Goal: Task Accomplishment & Management: Manage account settings

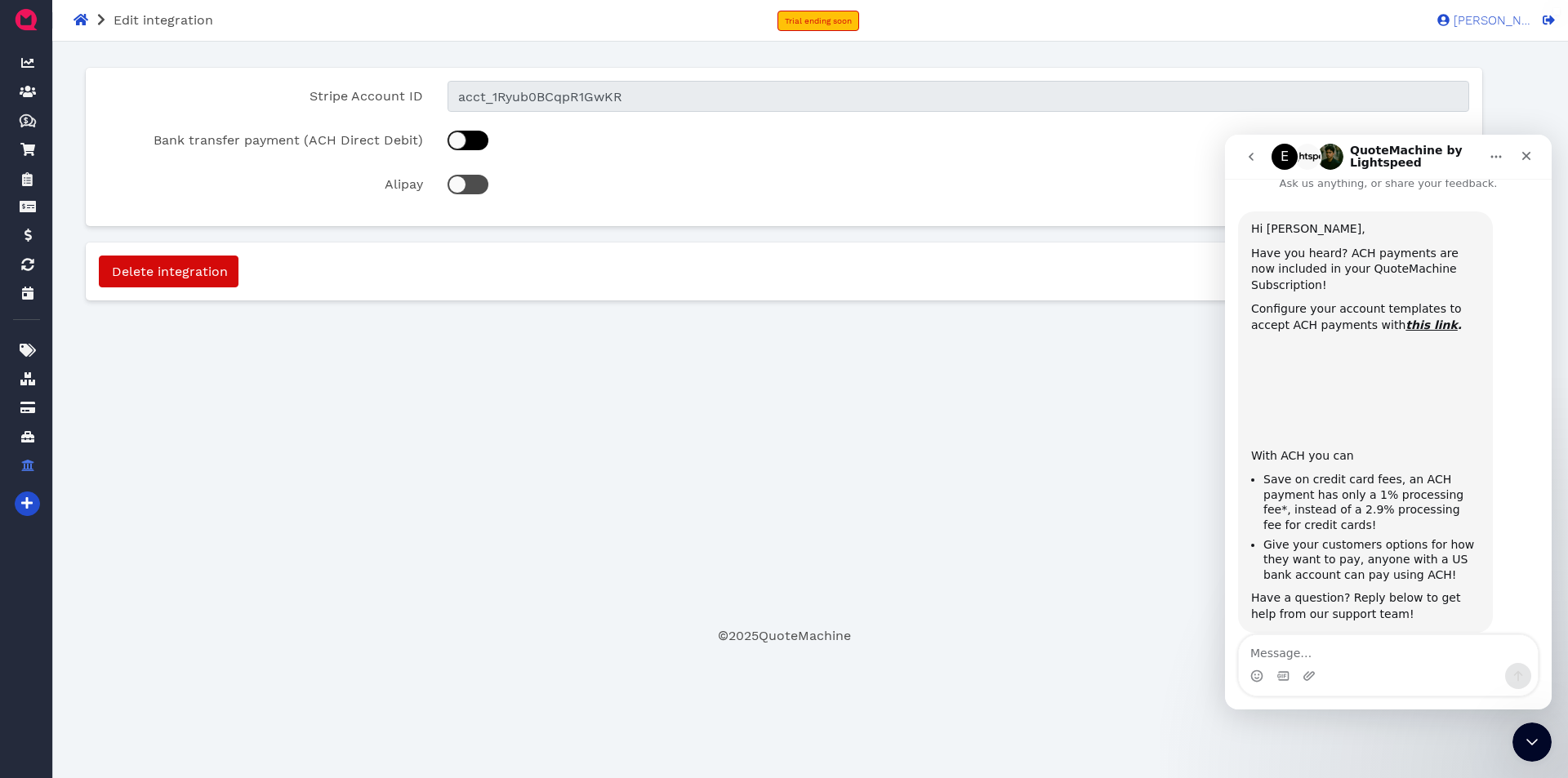
click at [460, 143] on div at bounding box center [457, 140] width 18 height 18
checkbox input "true"
click at [1519, 161] on div "Close" at bounding box center [1526, 156] width 29 height 29
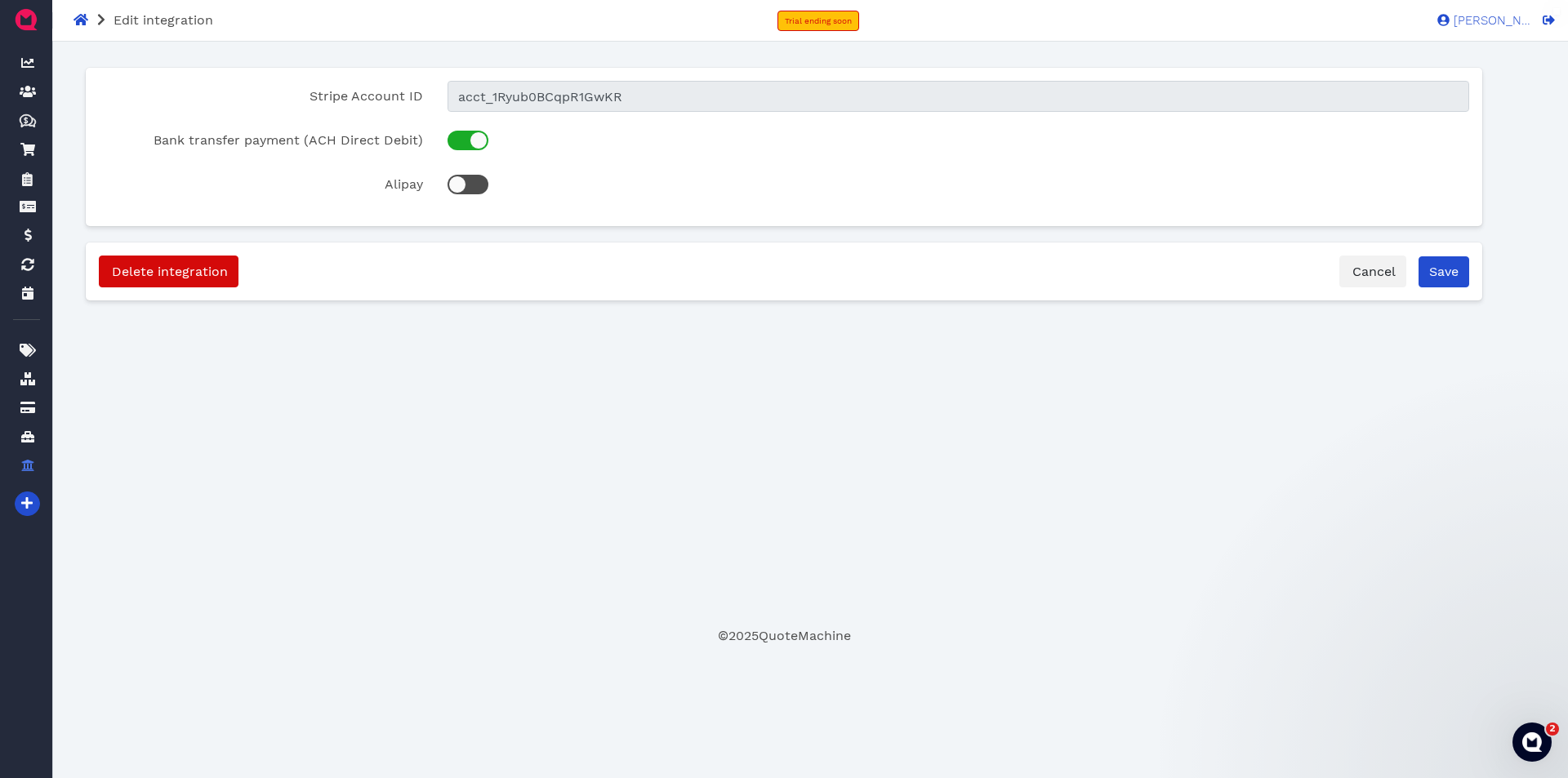
scroll to position [17, 0]
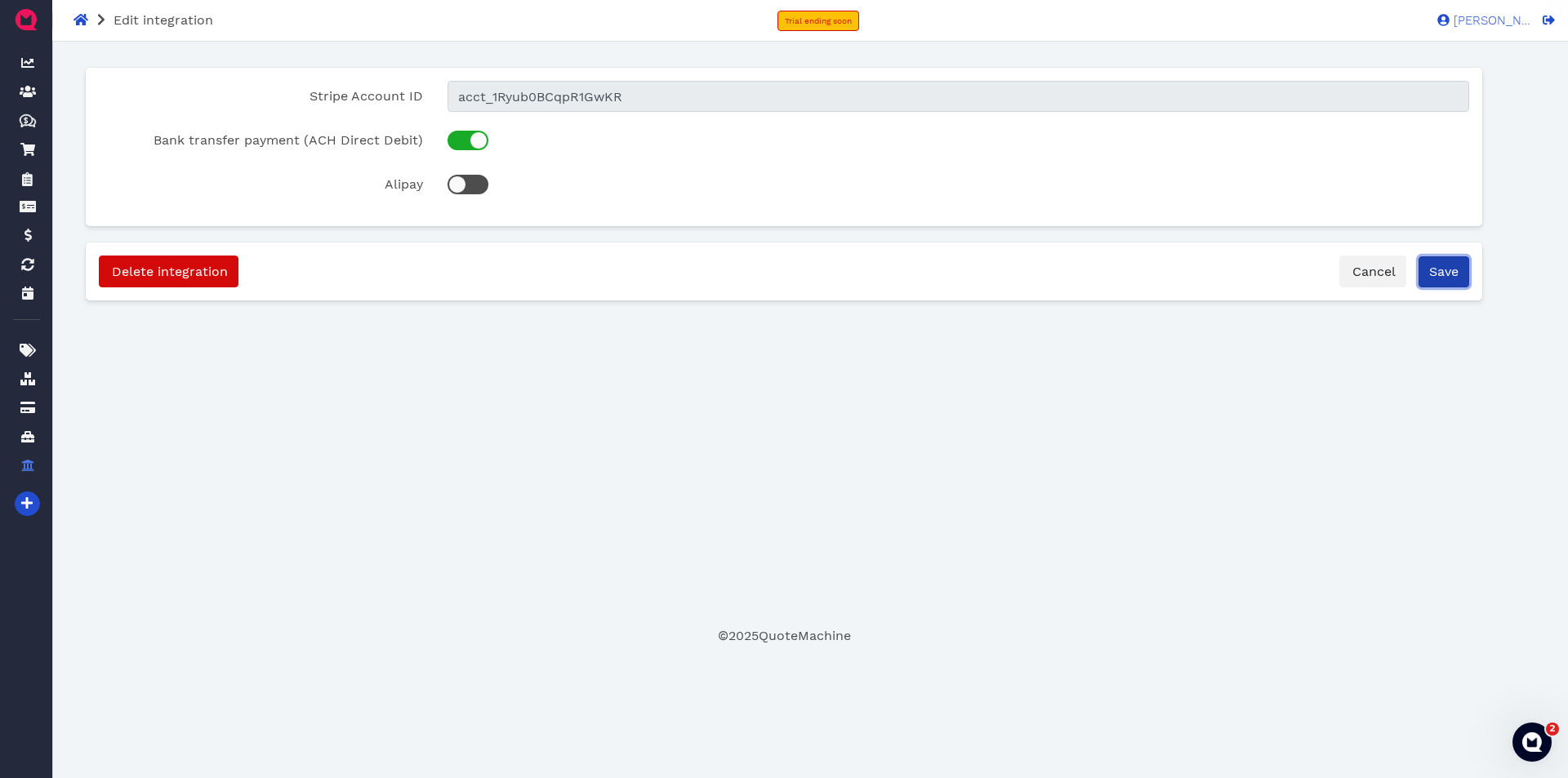
click at [1443, 268] on button "Save" at bounding box center [1444, 272] width 50 height 31
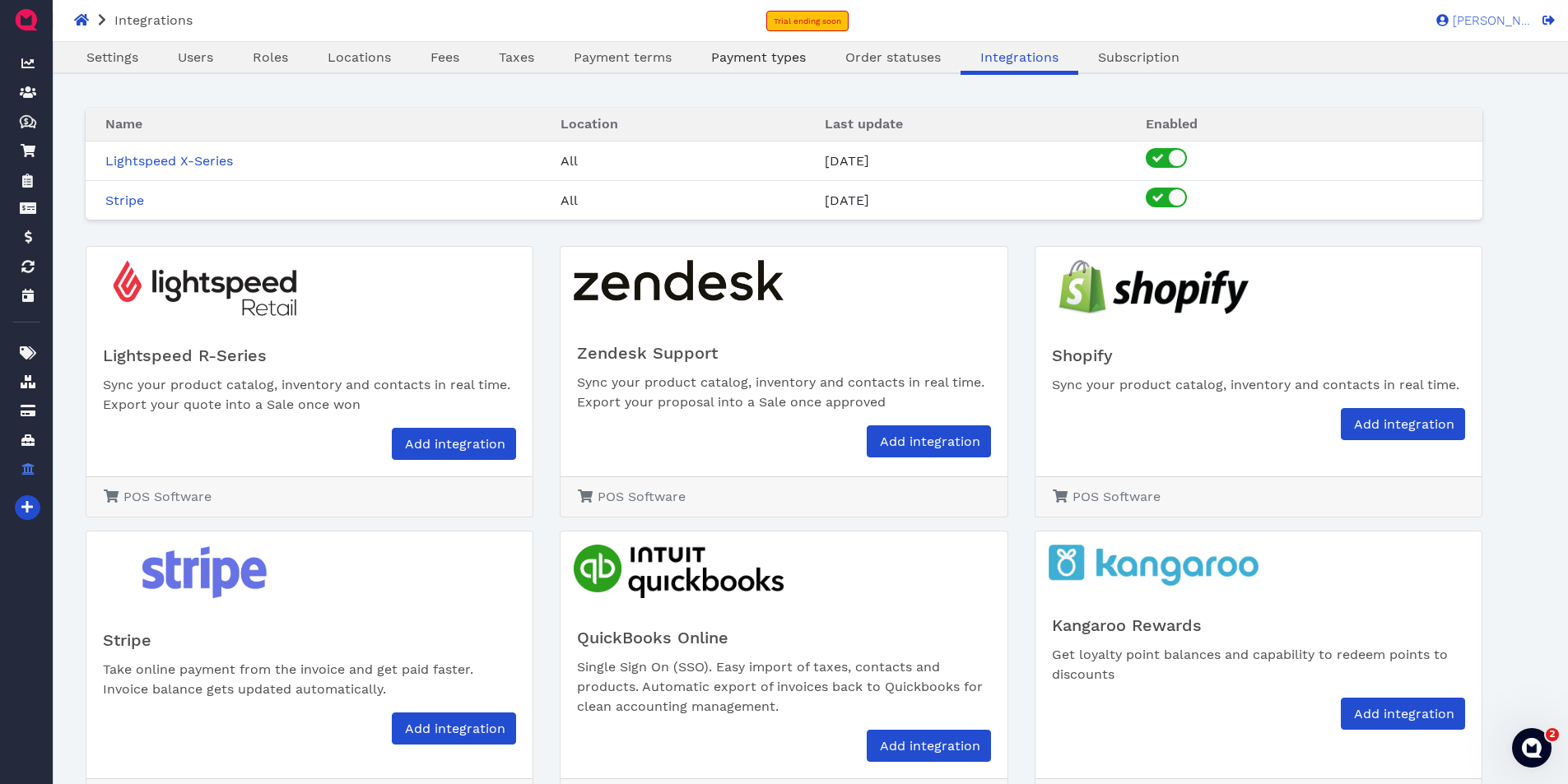
click at [745, 60] on span "Payment types" at bounding box center [759, 57] width 95 height 15
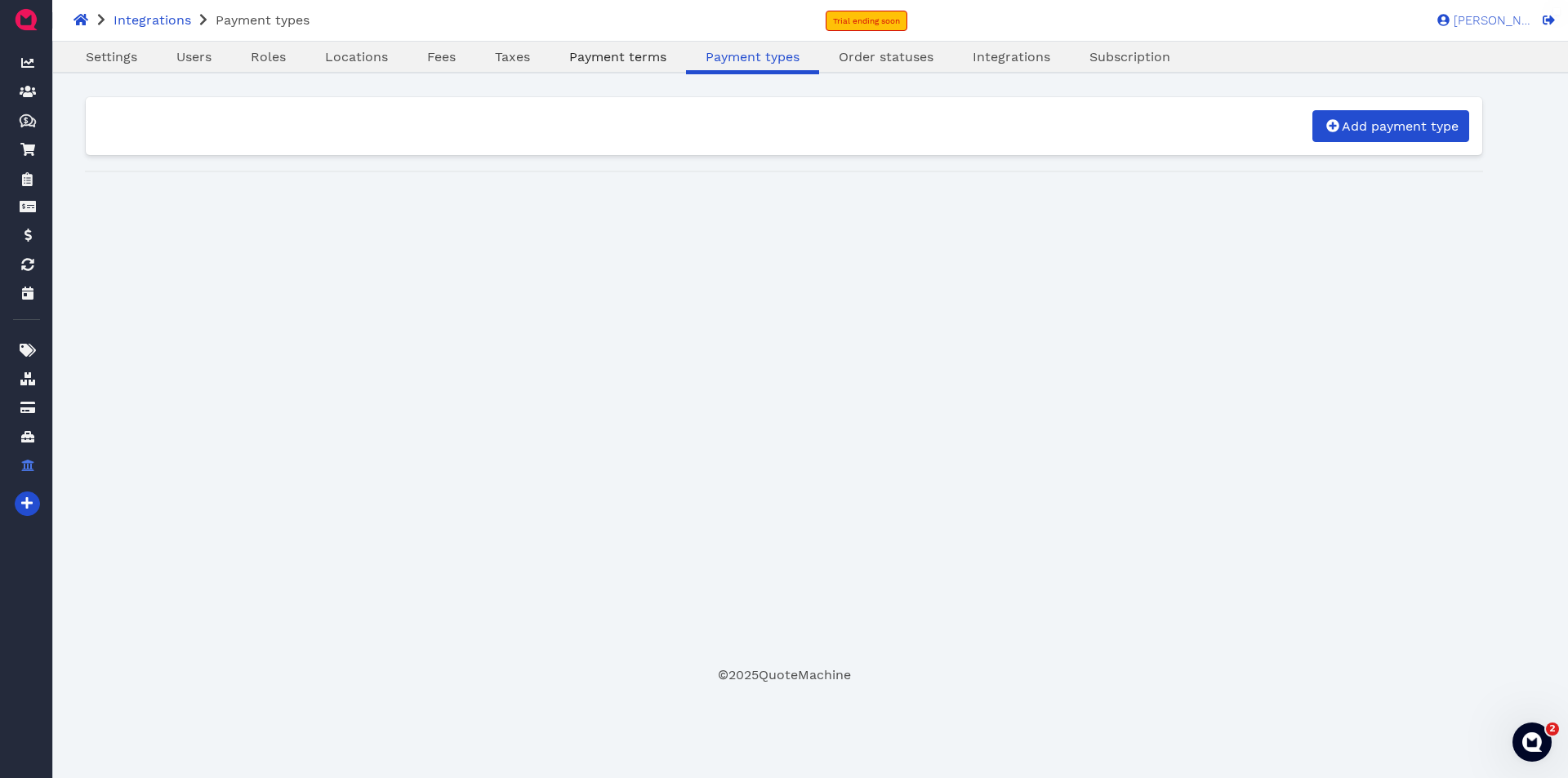
click at [641, 65] on link "Payment terms" at bounding box center [618, 57] width 136 height 20
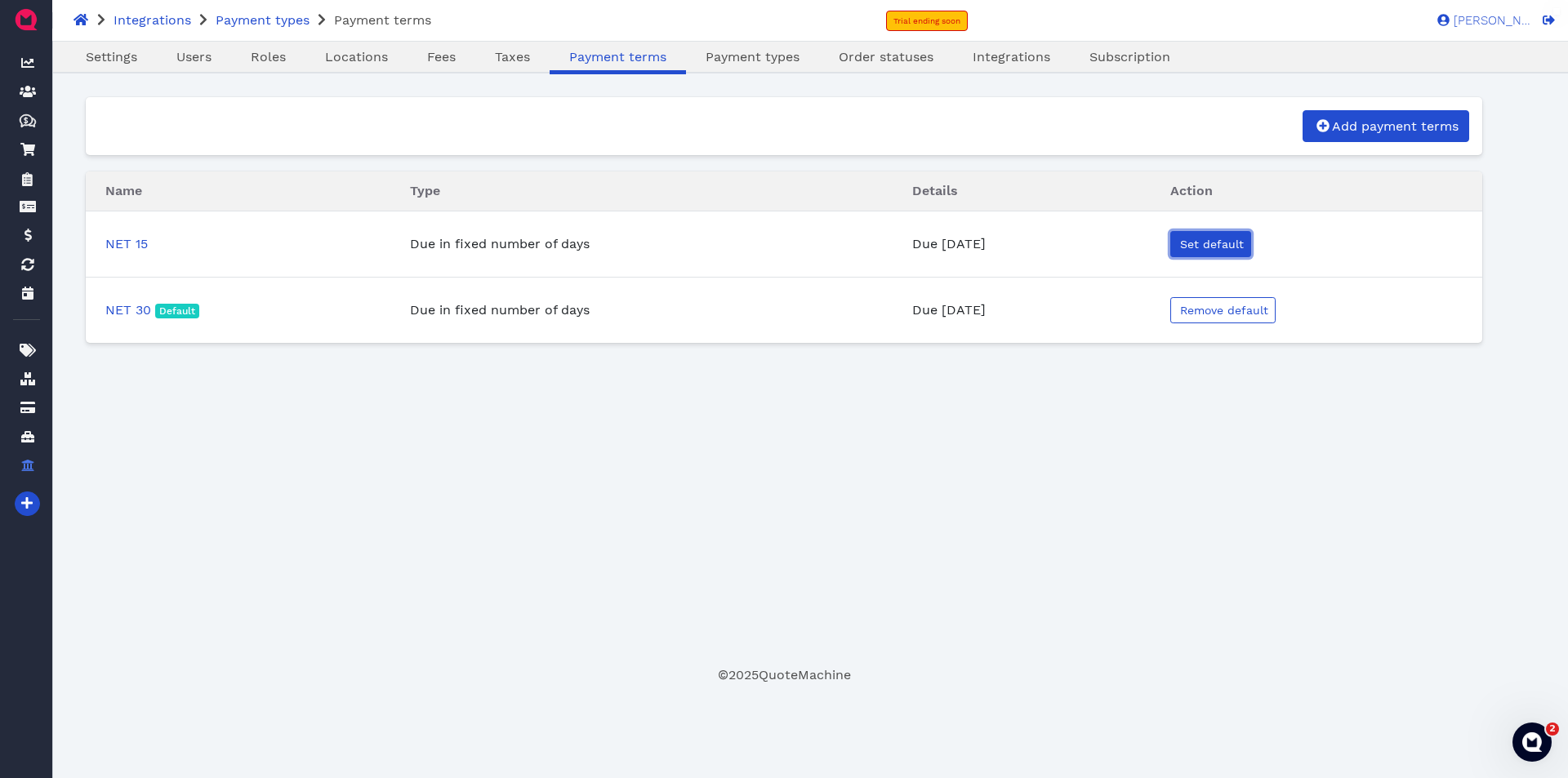
click at [1218, 241] on span "Set default" at bounding box center [1211, 244] width 67 height 13
click at [509, 67] on div "Taxes" at bounding box center [512, 59] width 74 height 23
click at [514, 55] on span "Taxes" at bounding box center [512, 56] width 35 height 15
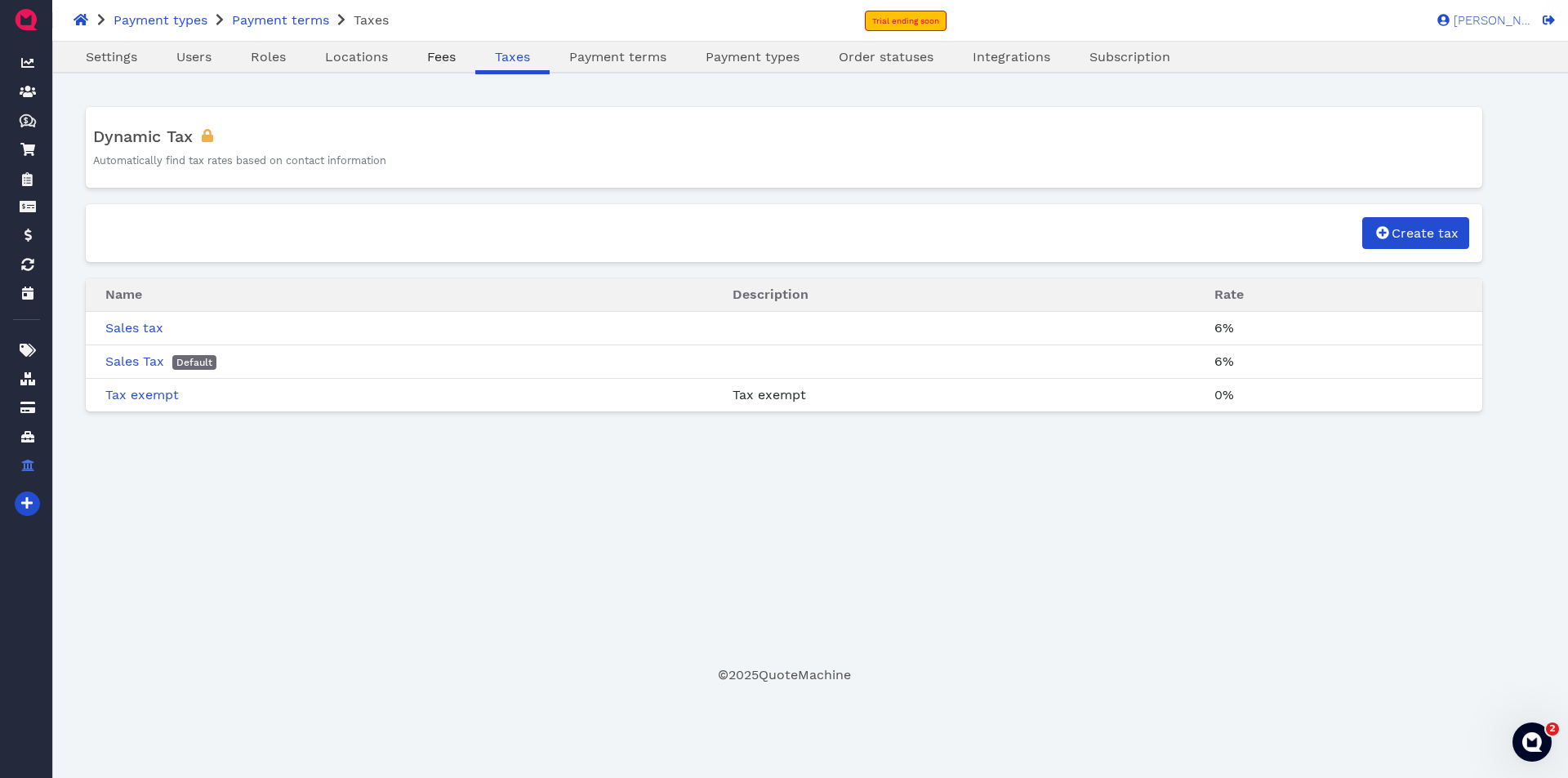
click at [440, 61] on span "Fees" at bounding box center [442, 56] width 29 height 15
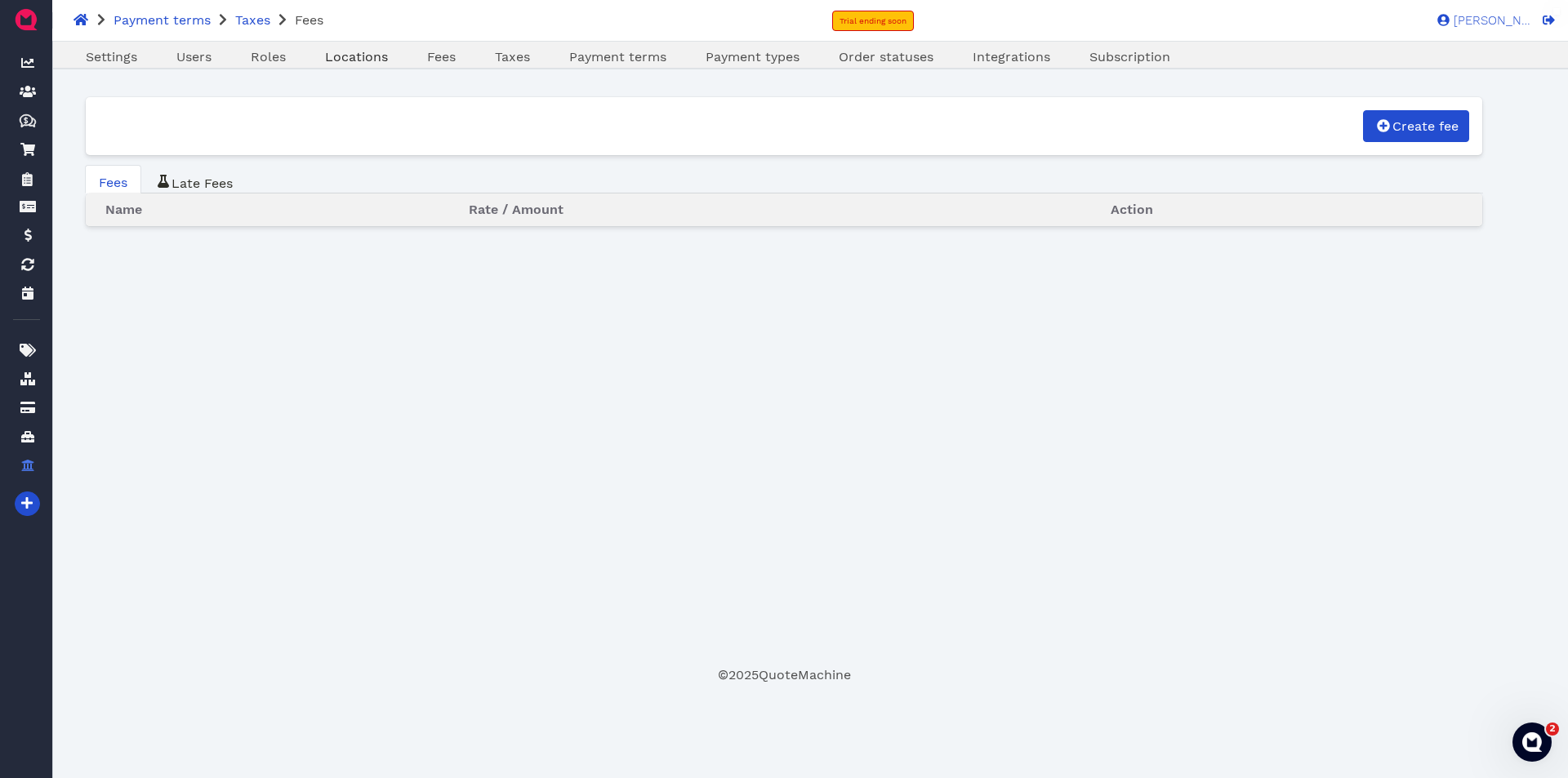
click at [354, 63] on span "Locations" at bounding box center [356, 56] width 63 height 15
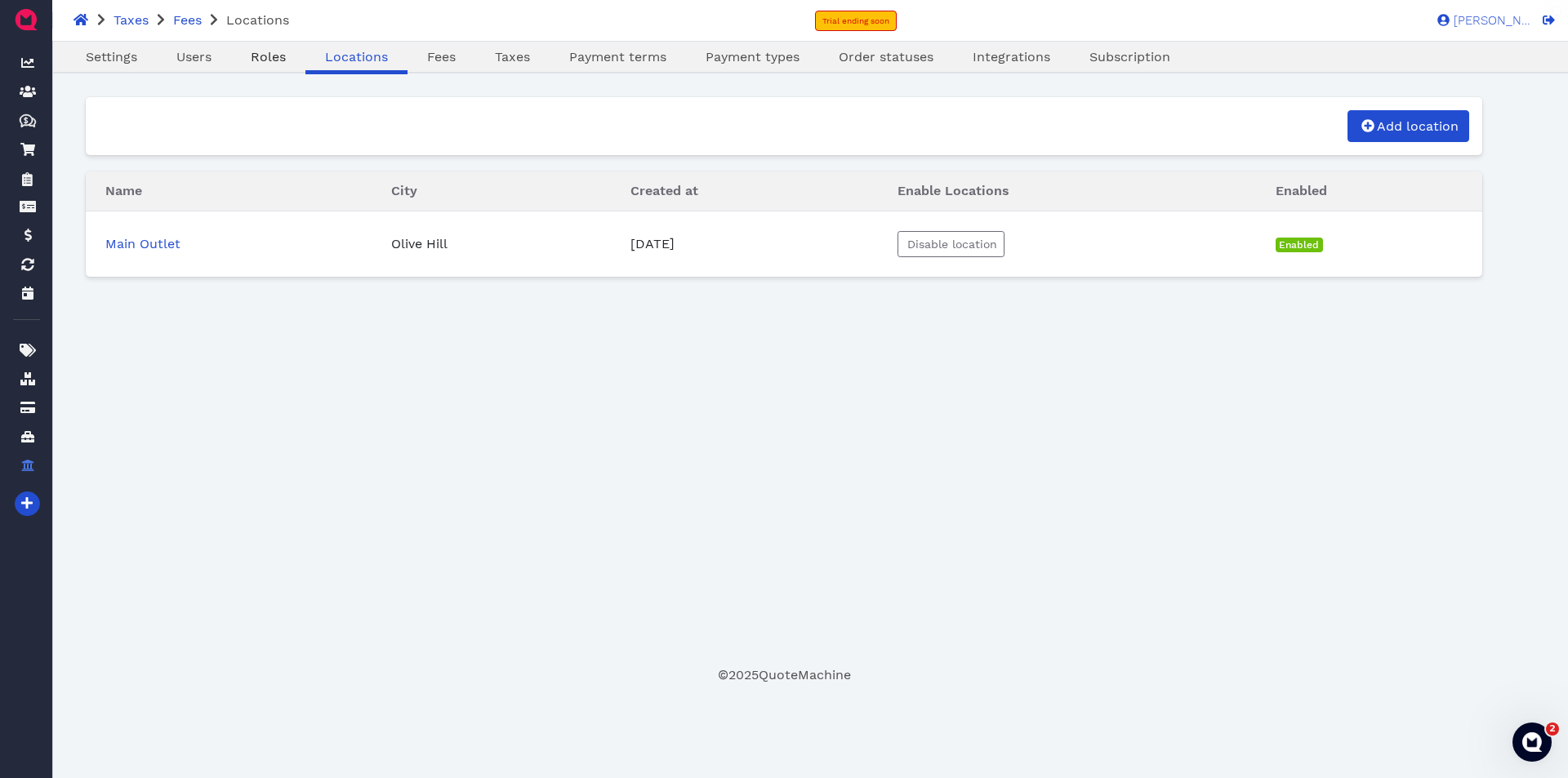
click at [261, 60] on span "Roles" at bounding box center [268, 56] width 35 height 15
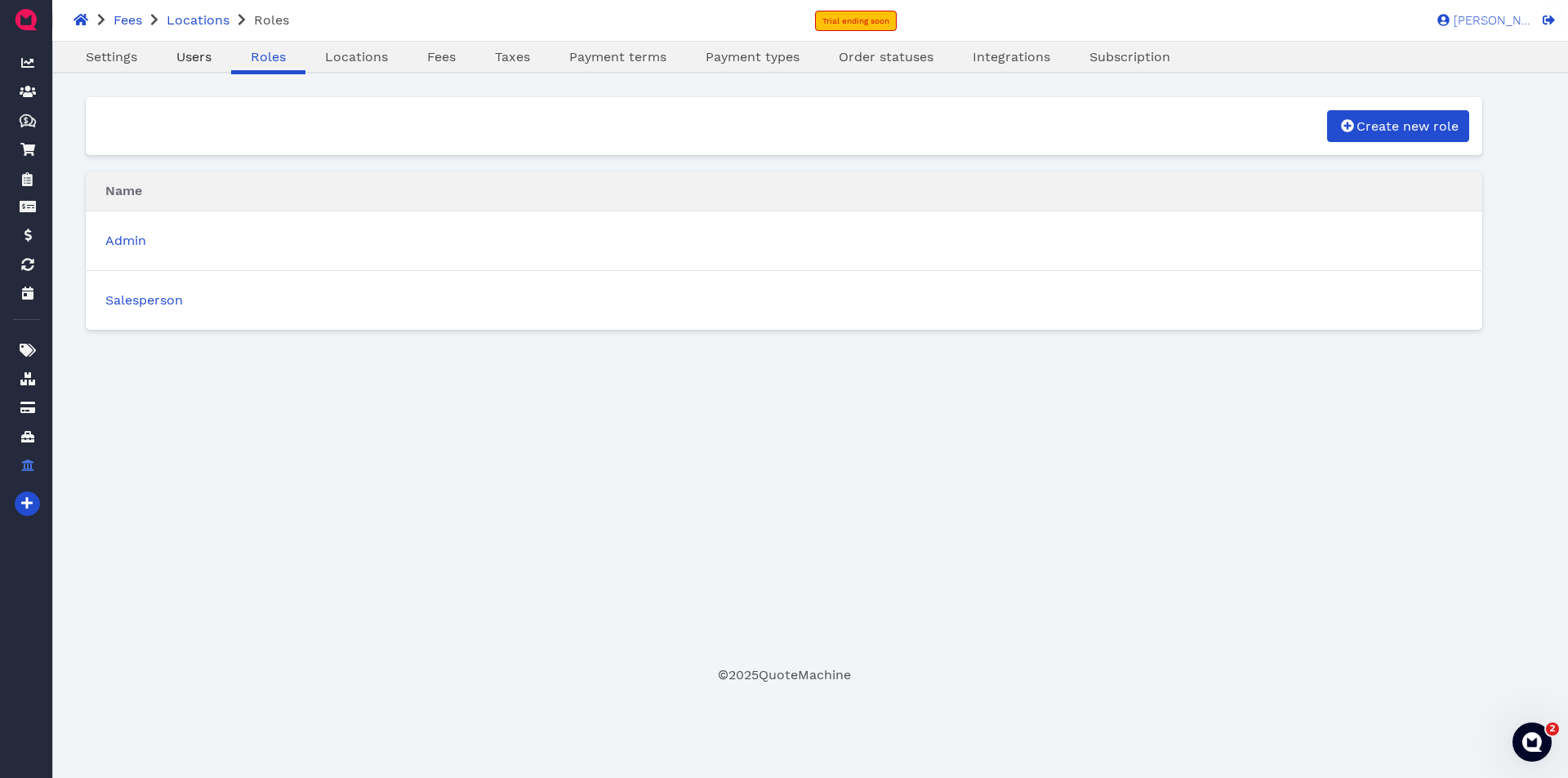
click at [193, 63] on span "Users" at bounding box center [194, 56] width 35 height 15
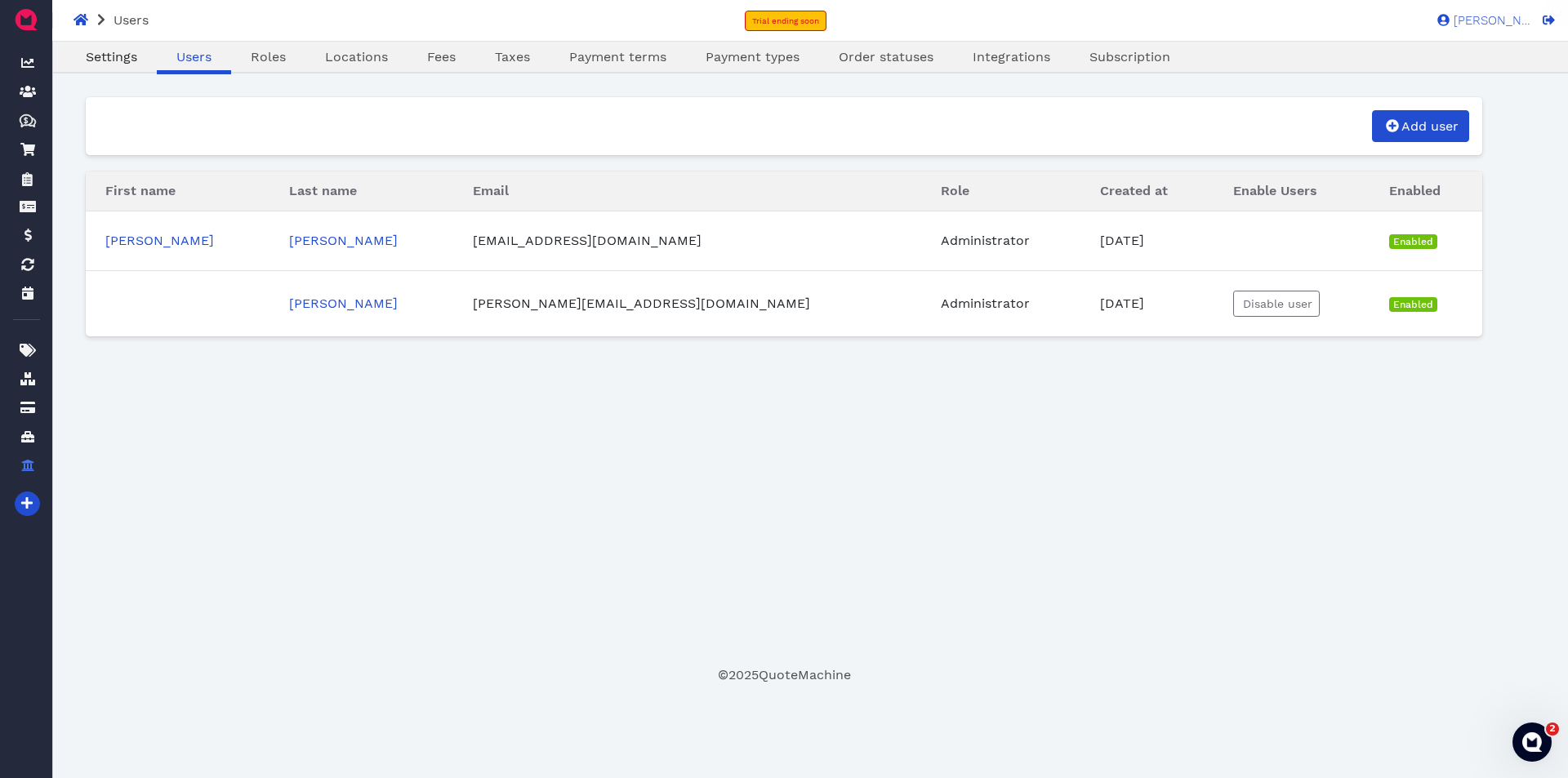
click at [110, 60] on span "Settings" at bounding box center [112, 56] width 51 height 15
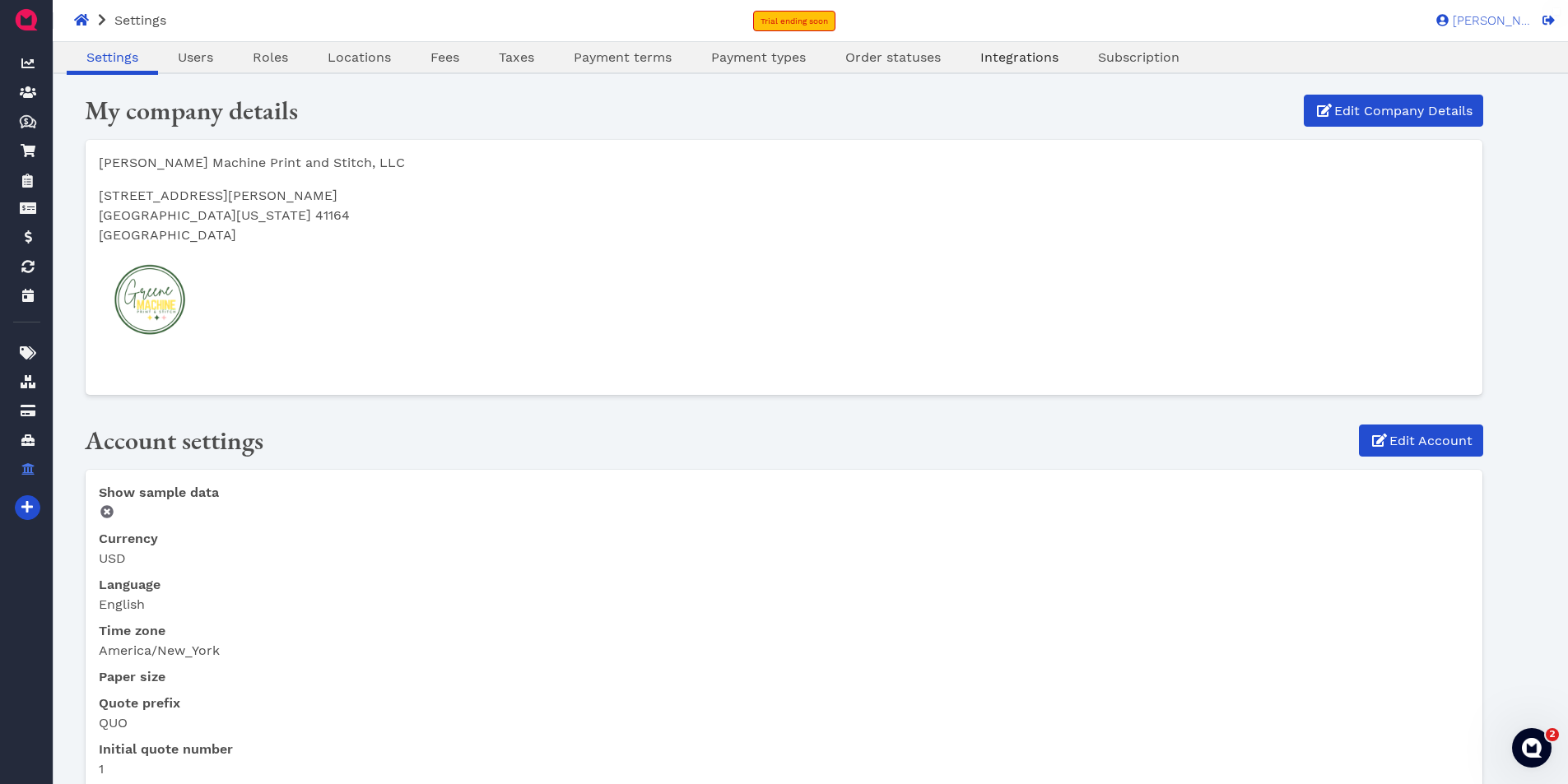
click at [1022, 59] on span "Integrations" at bounding box center [1019, 57] width 78 height 15
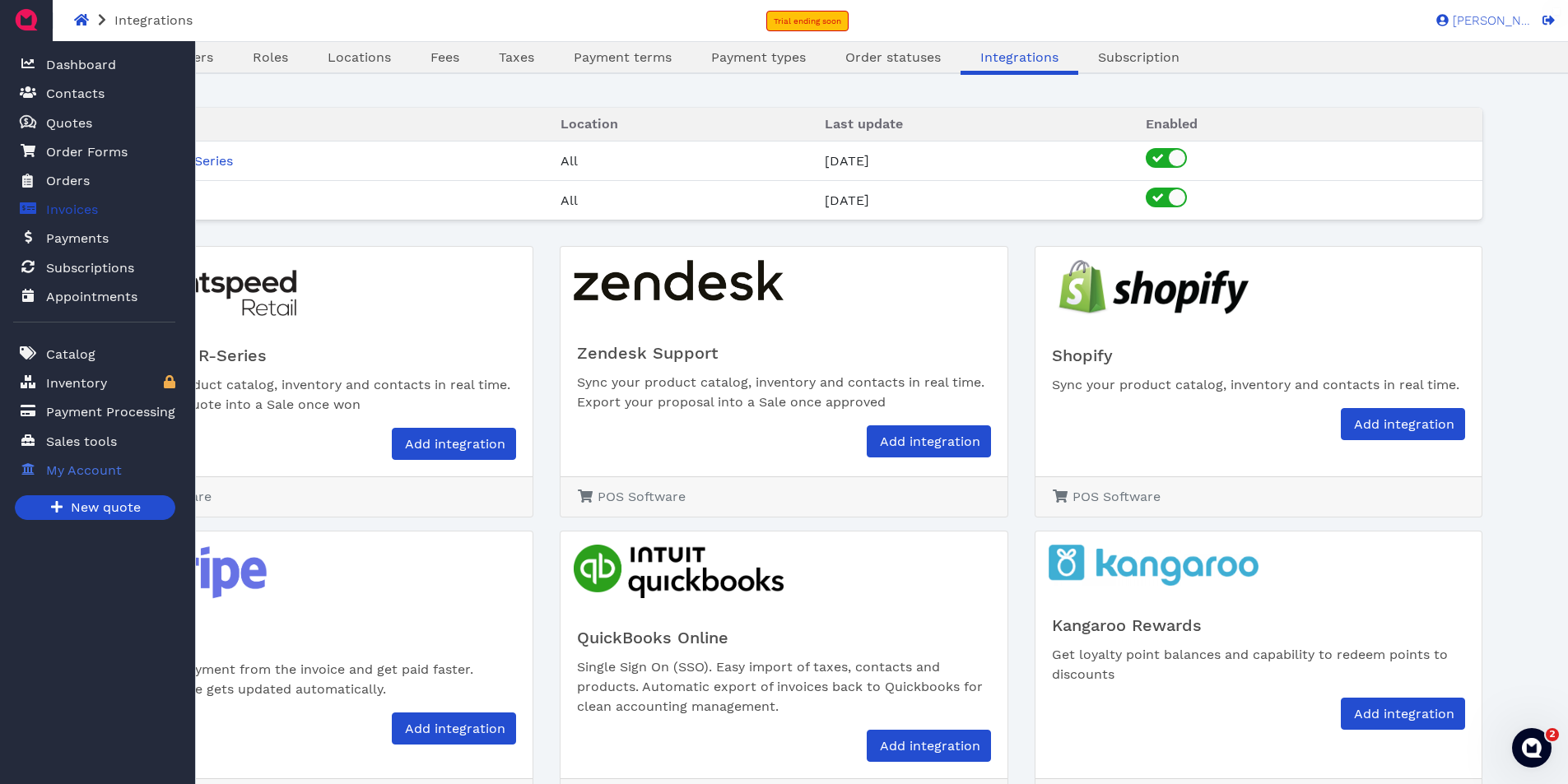
click at [56, 211] on span "Invoices" at bounding box center [72, 210] width 52 height 20
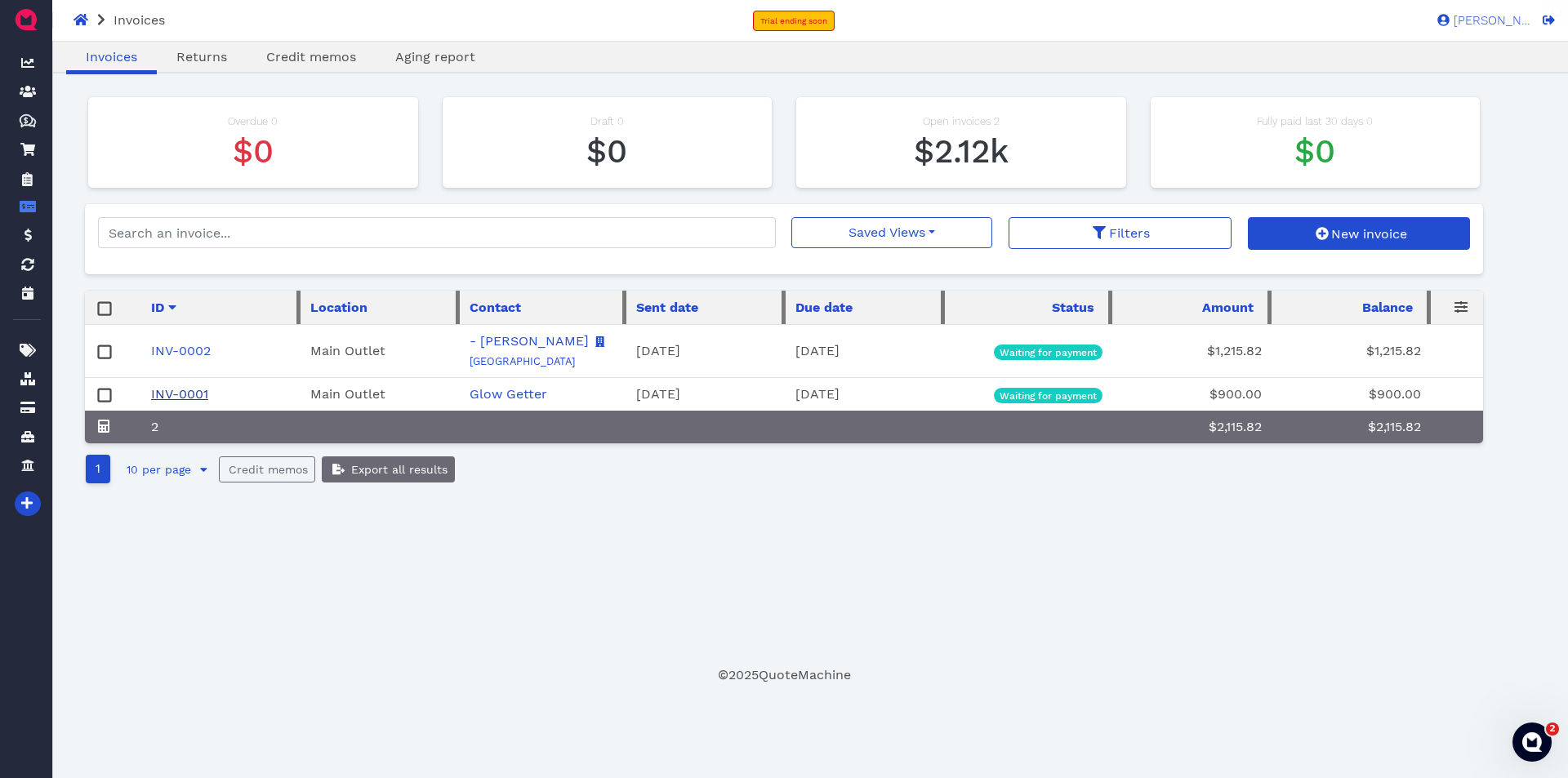
click at [183, 390] on link "INV-0001" at bounding box center [179, 394] width 57 height 15
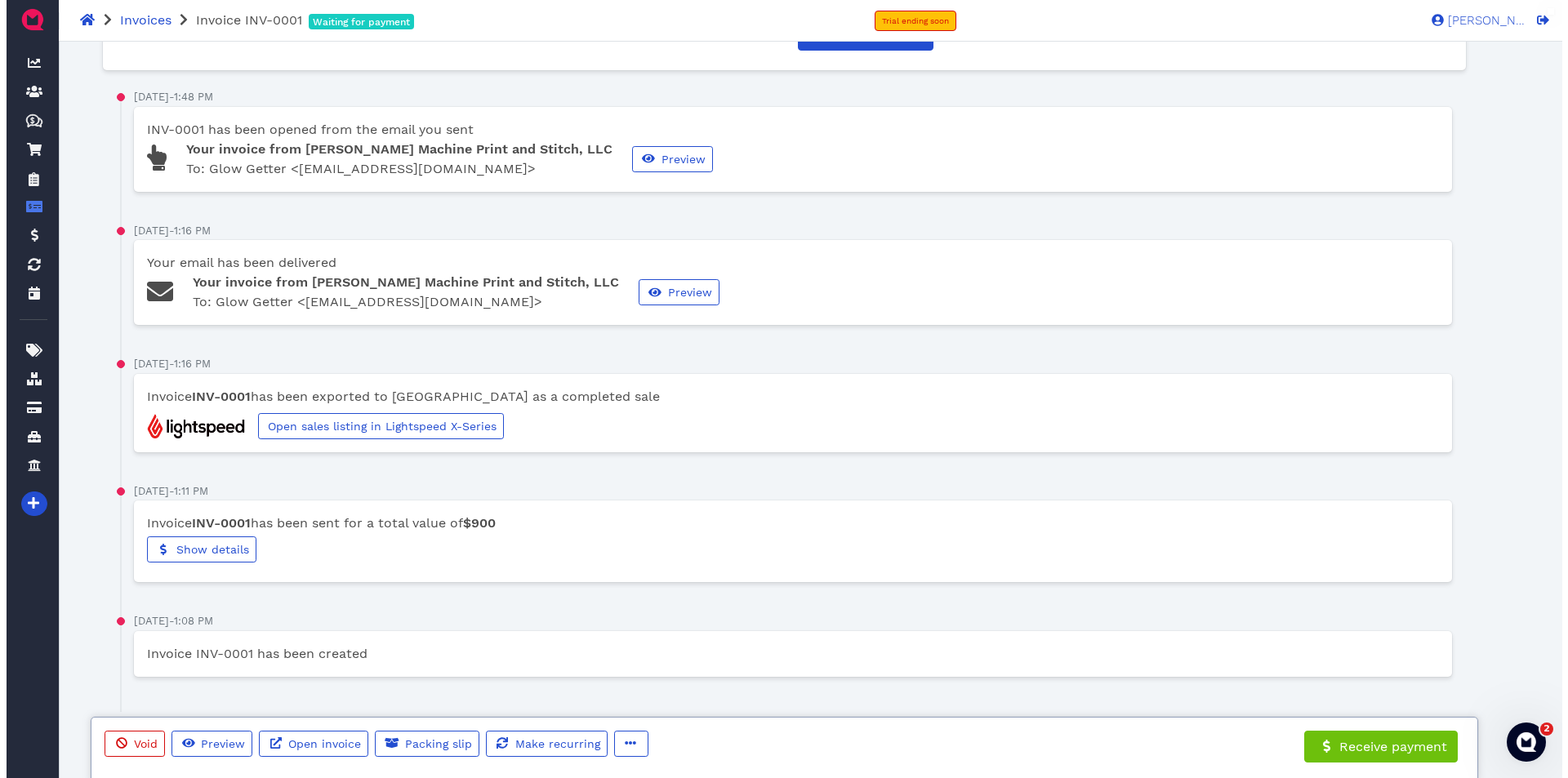
scroll to position [915, 0]
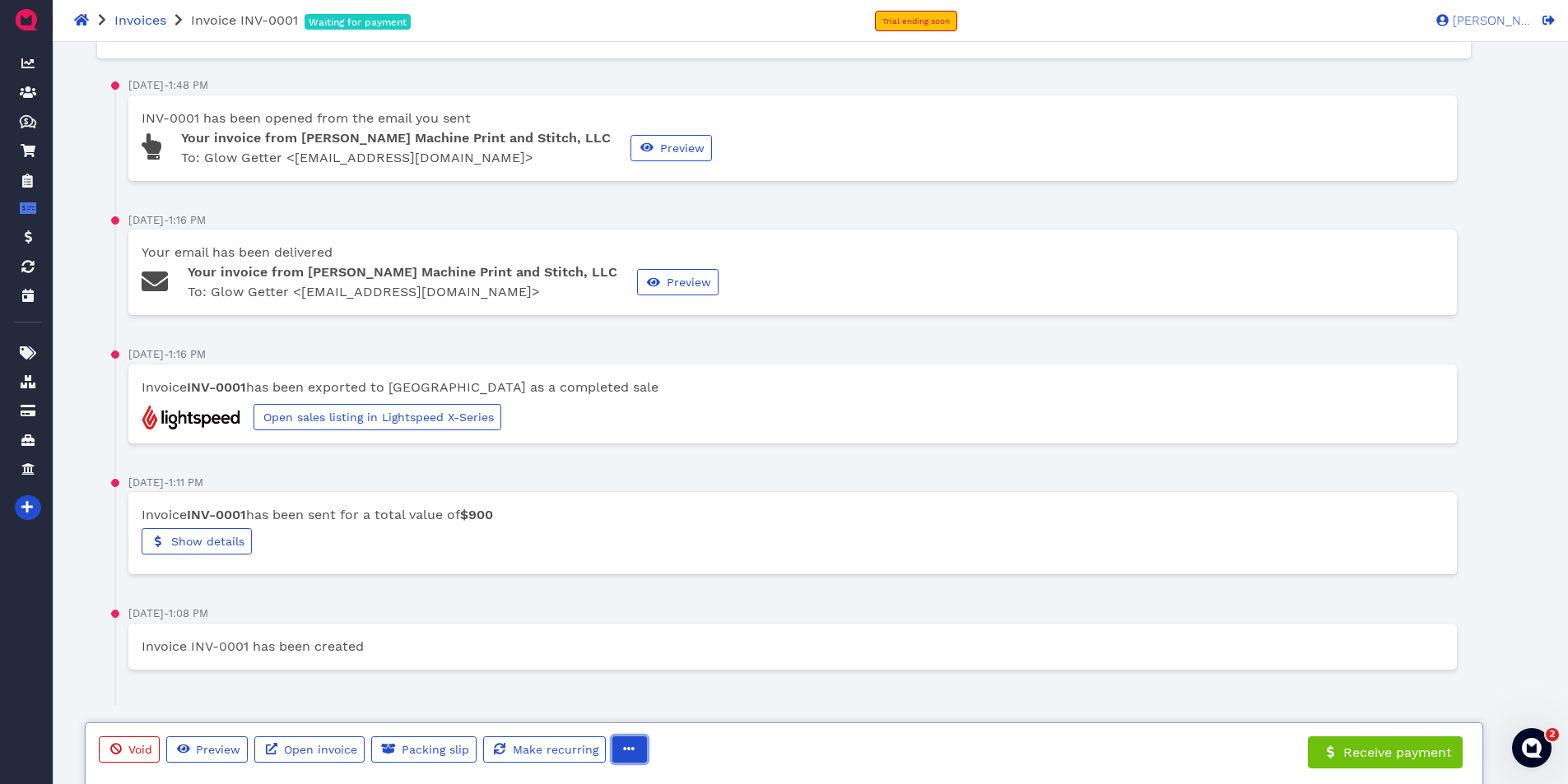
click at [623, 750] on icon "button" at bounding box center [628, 748] width 11 height 11
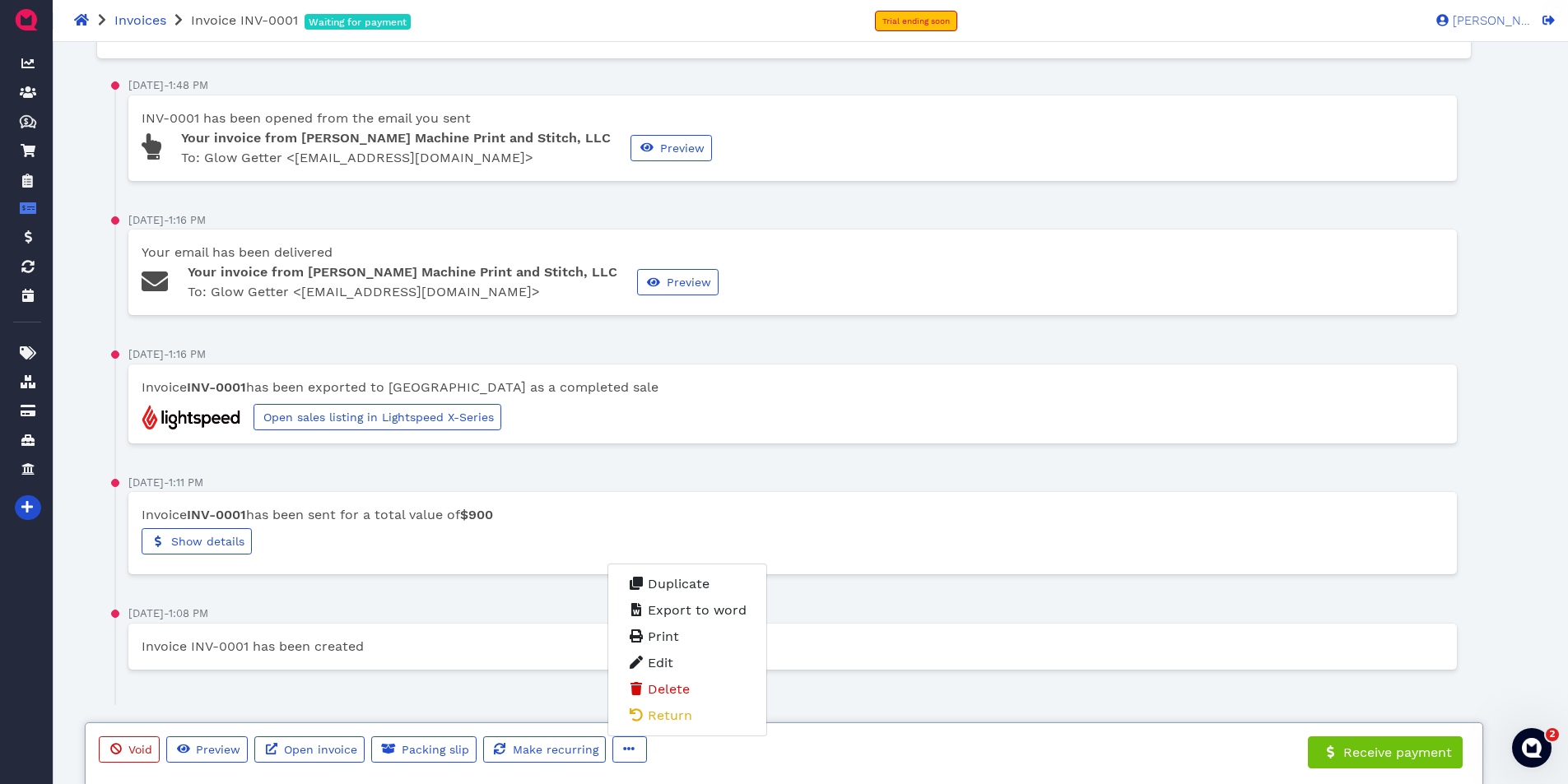
click at [1028, 637] on div "Invoice INV-0001 has been created" at bounding box center [792, 646] width 1327 height 20
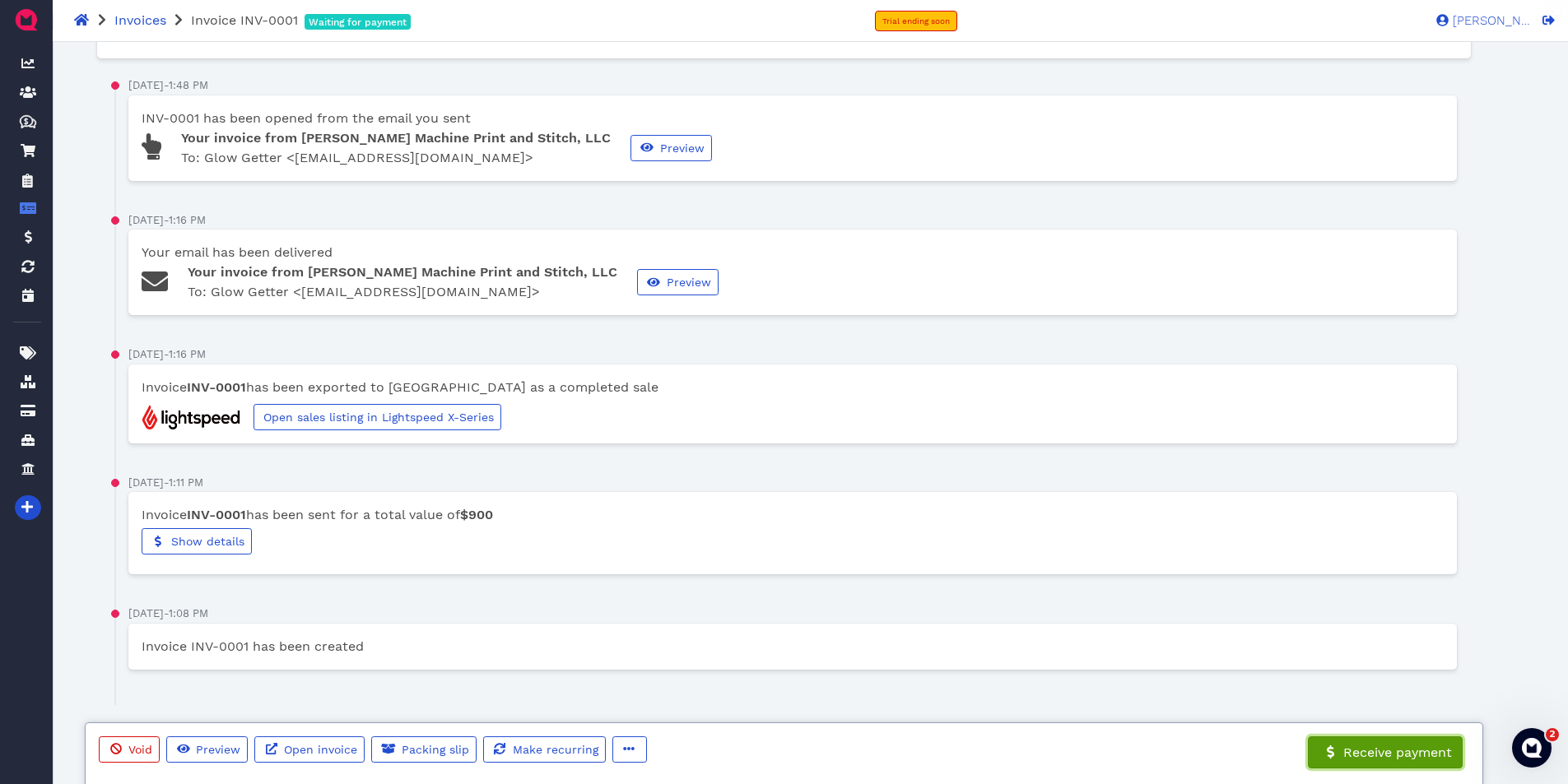
click at [1400, 755] on span "Receive payment" at bounding box center [1396, 752] width 111 height 15
select select "credit-card"
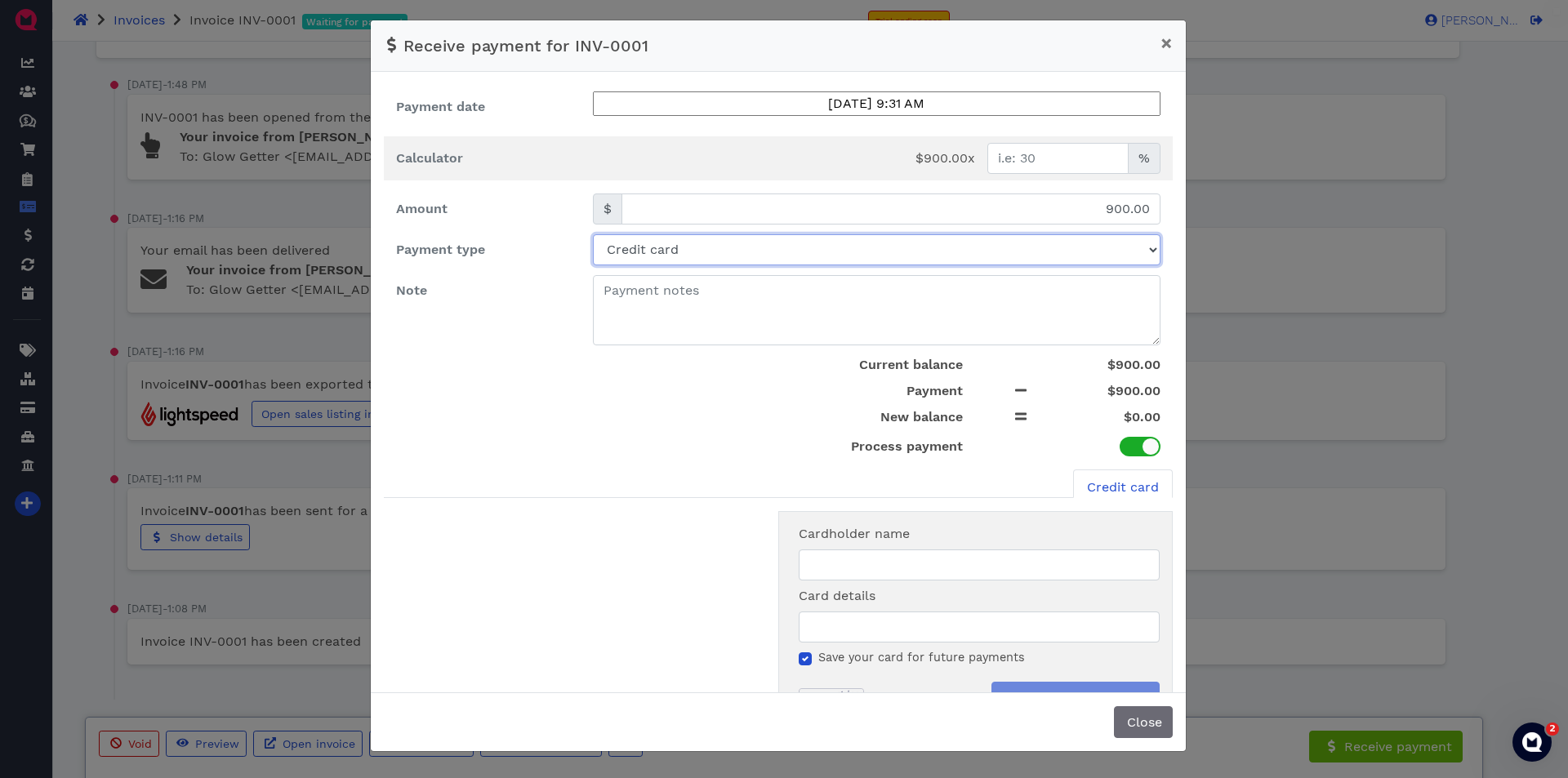
click at [825, 243] on select "Select payment method Credit card Check Bank transfer Cash" at bounding box center [877, 250] width 568 height 31
click at [593, 234] on select "Select payment method Credit card Check Bank transfer Cash" at bounding box center [877, 250] width 568 height 31
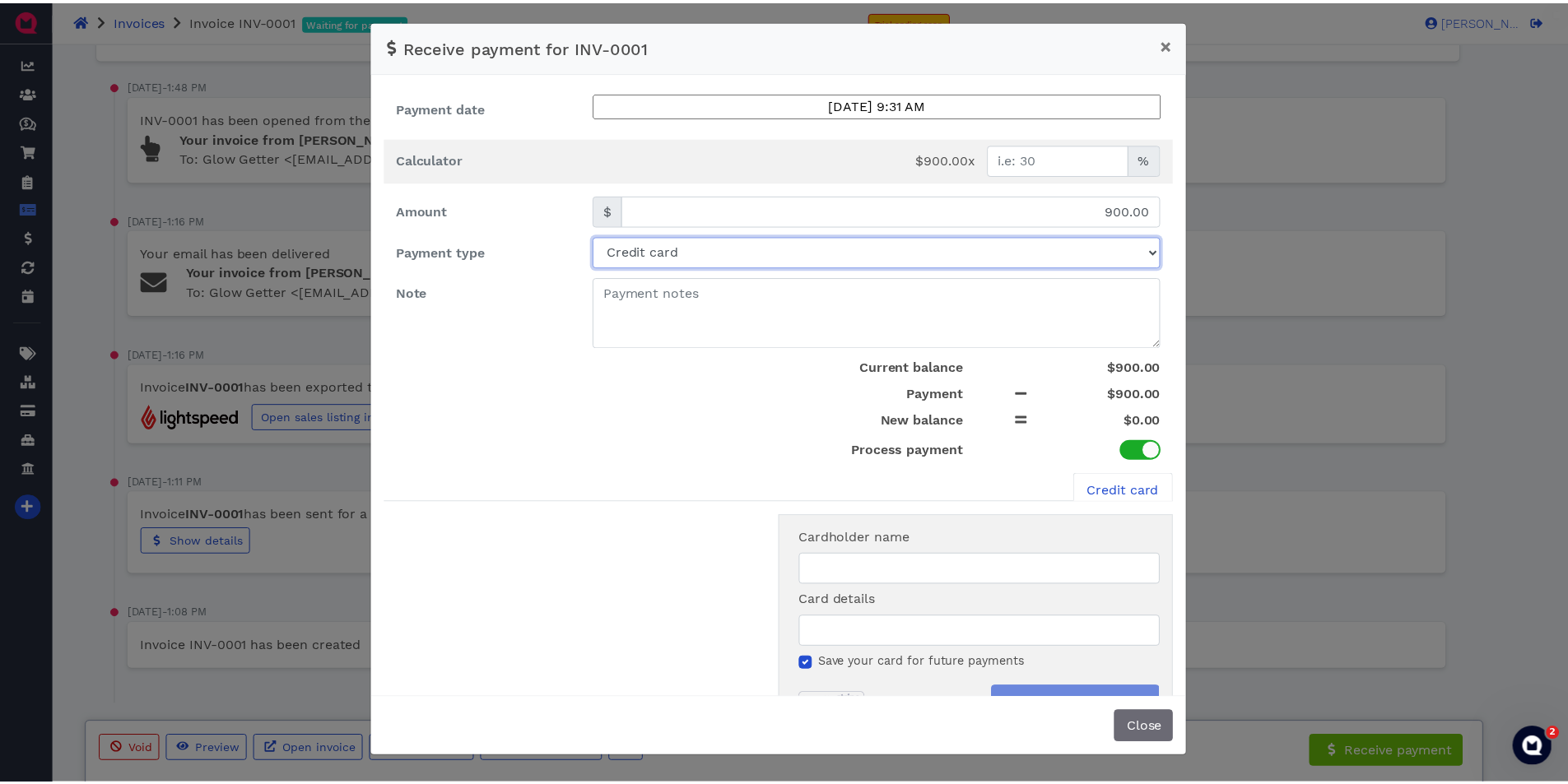
scroll to position [52, 0]
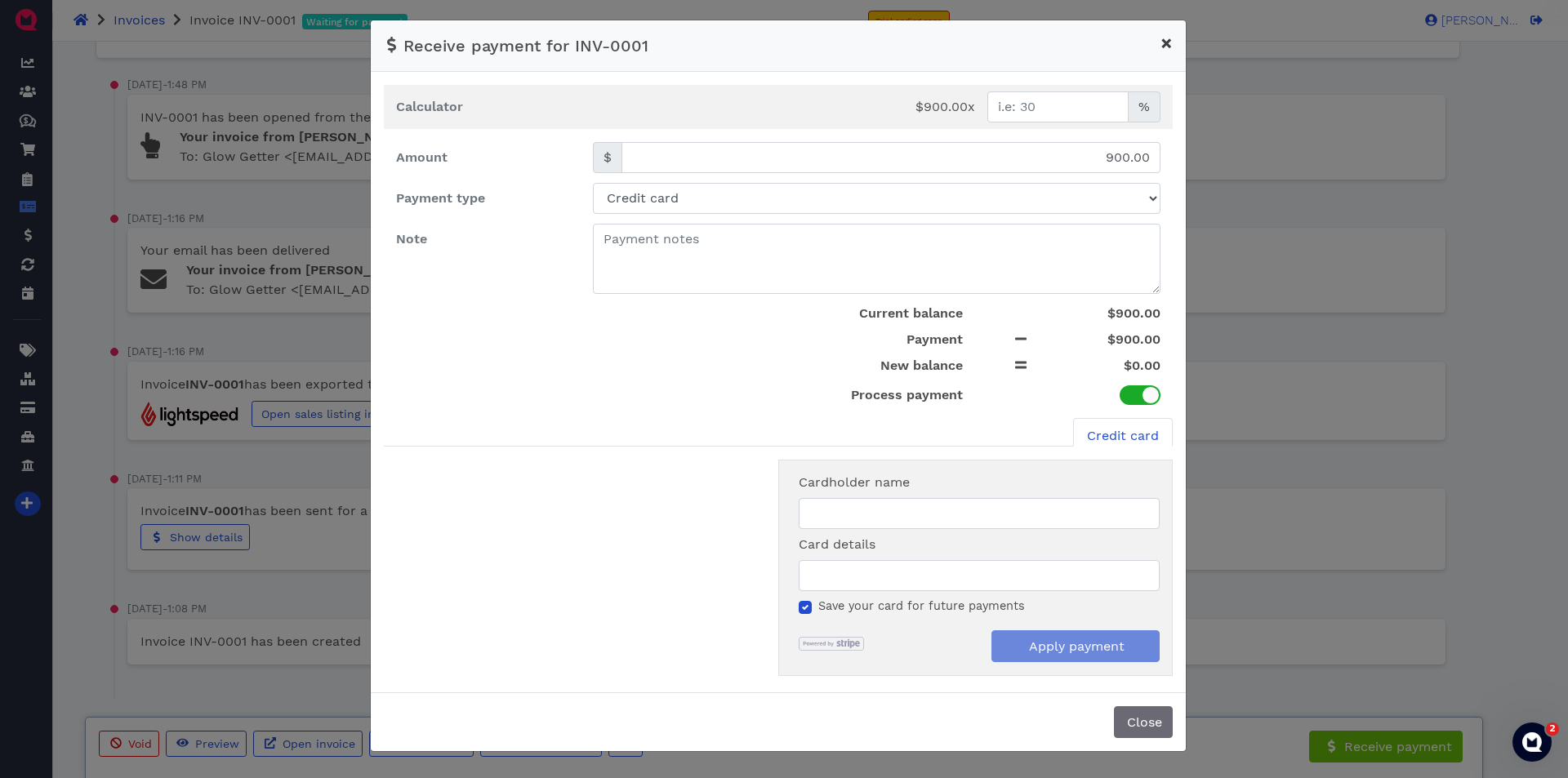
click at [1169, 44] on span "×" at bounding box center [1166, 43] width 12 height 23
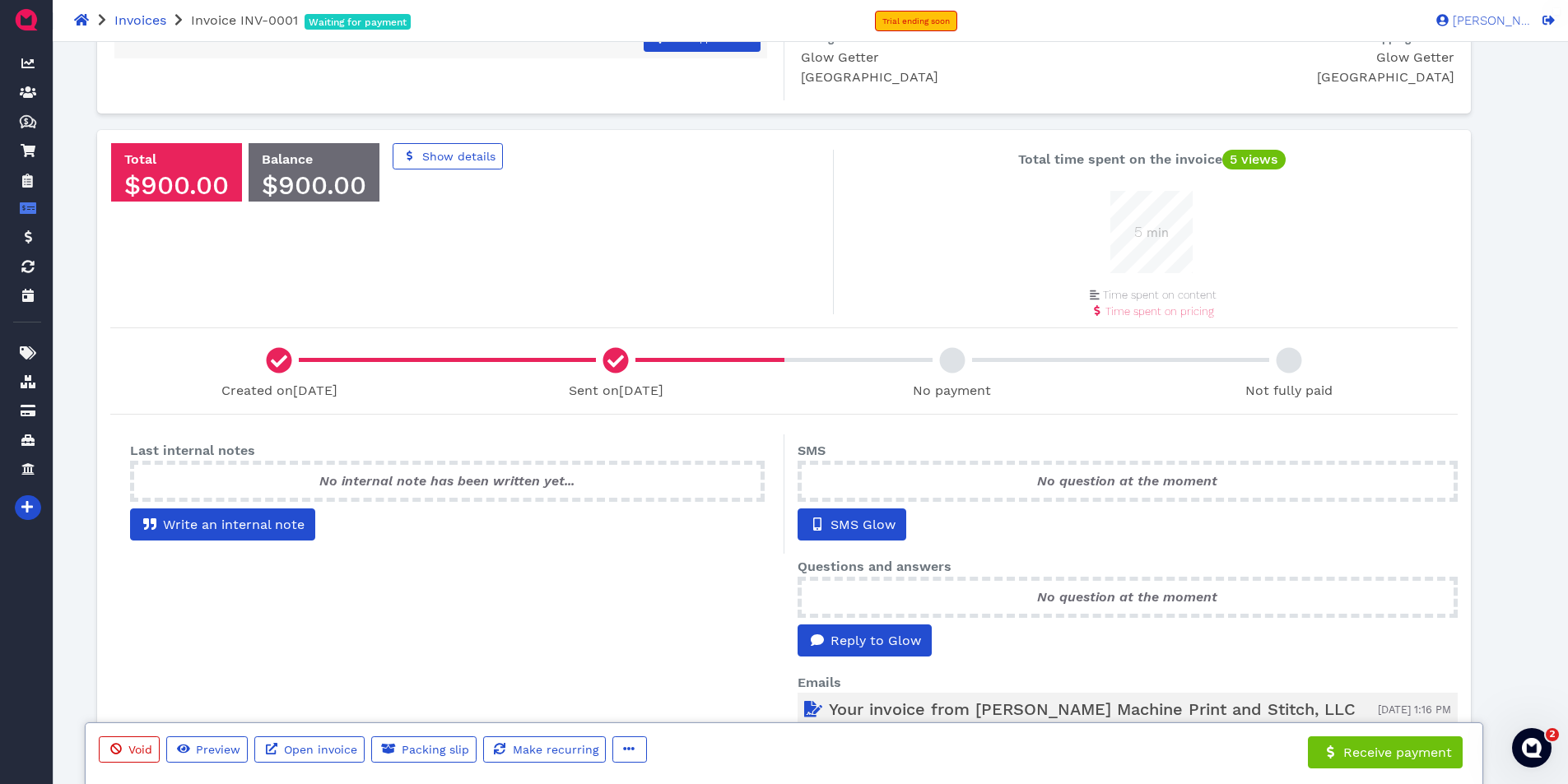
scroll to position [0, 0]
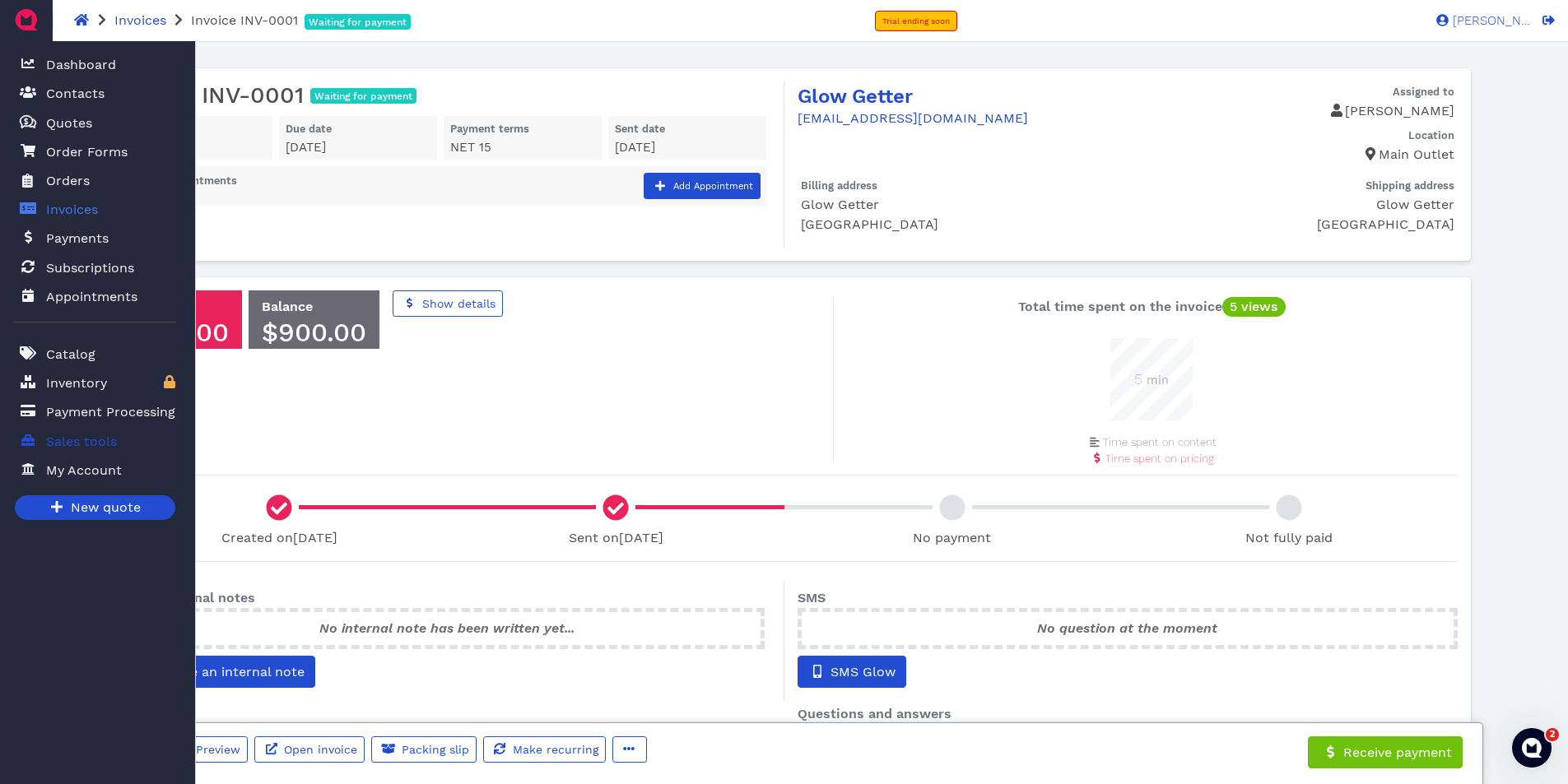
click at [81, 441] on span "Sales tools" at bounding box center [82, 441] width 70 height 20
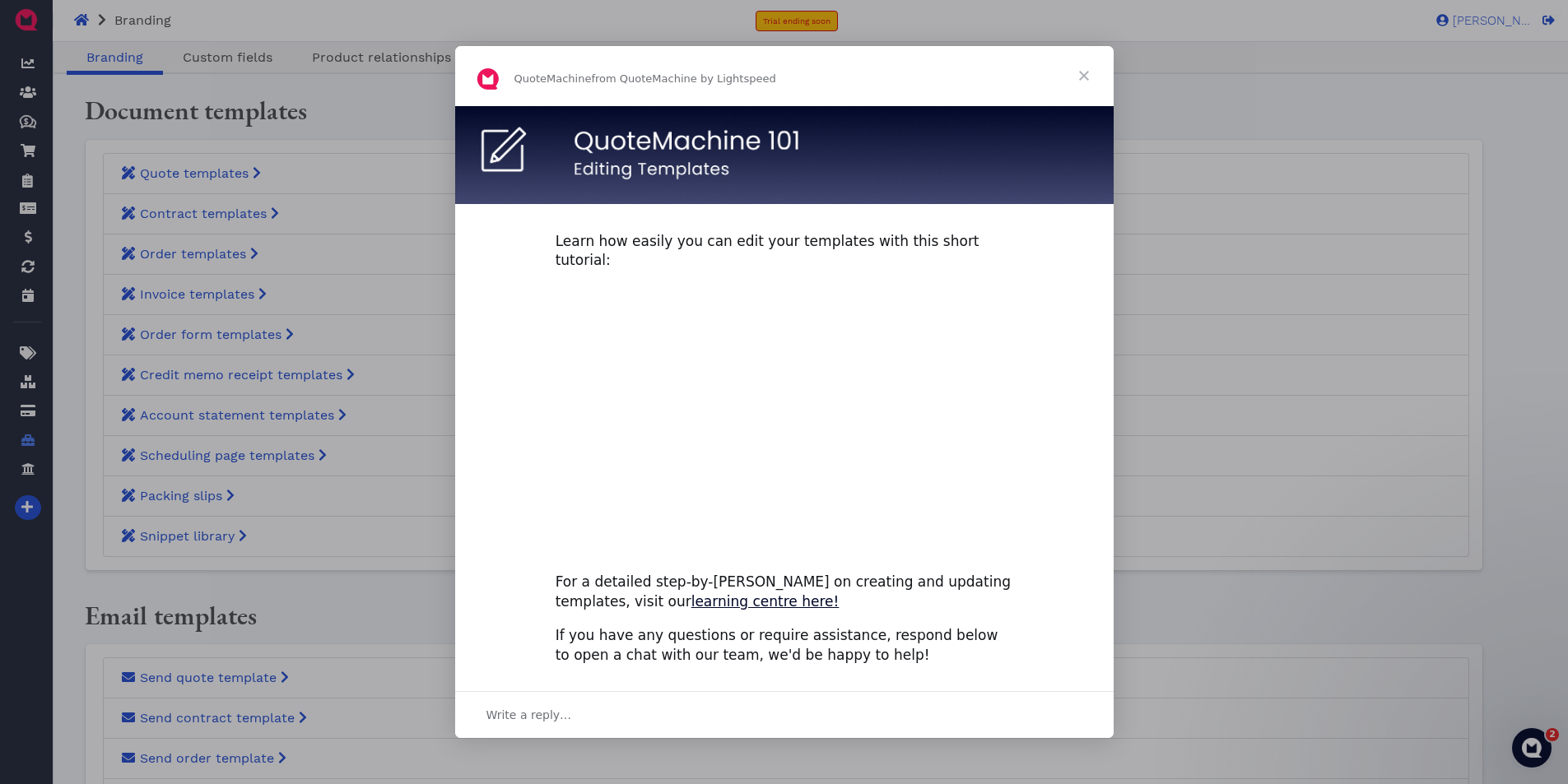
click at [1084, 86] on span "Close" at bounding box center [1083, 76] width 59 height 59
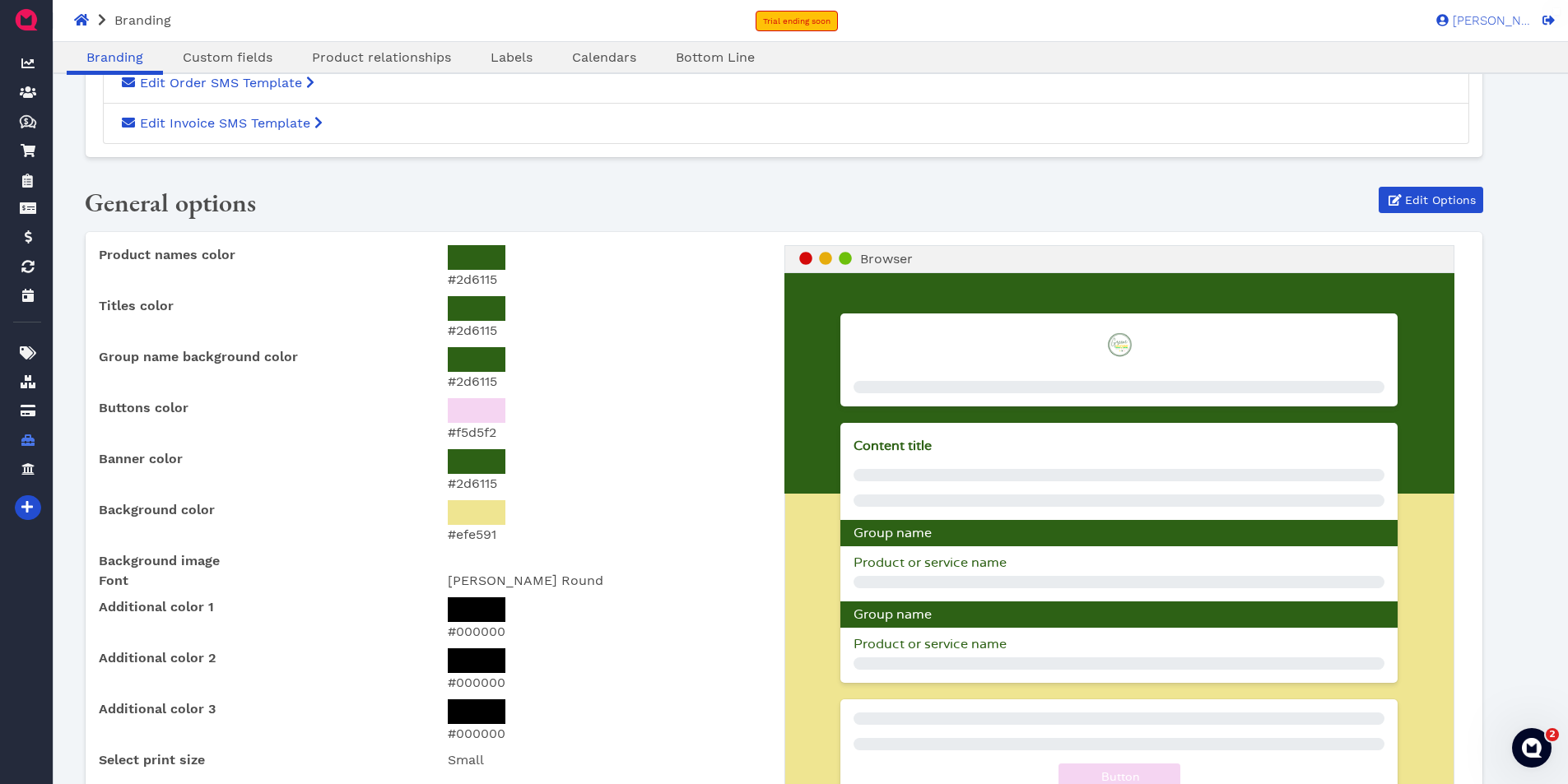
scroll to position [1152, 0]
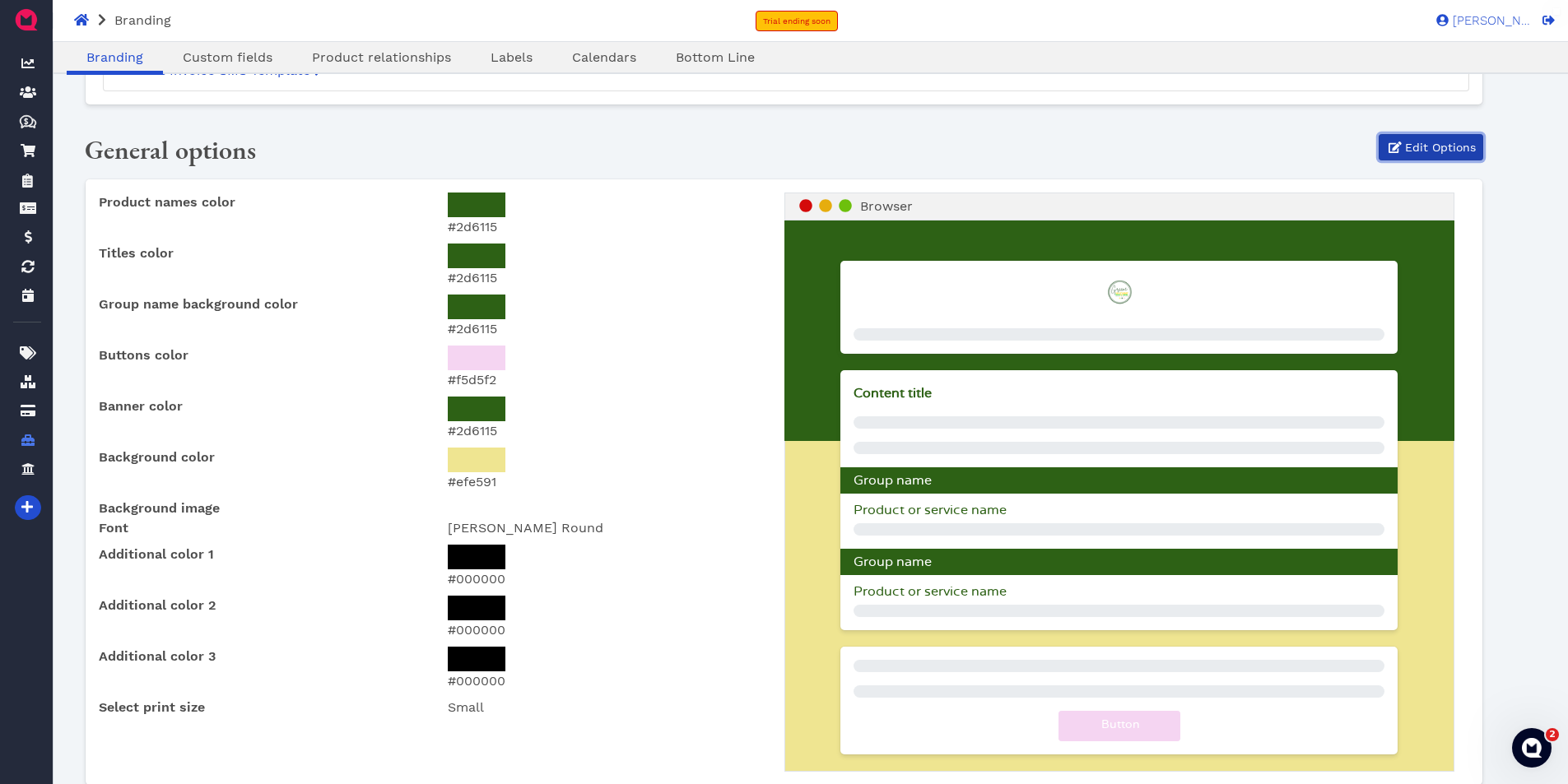
click at [1437, 147] on span "Edit Options" at bounding box center [1438, 148] width 73 height 17
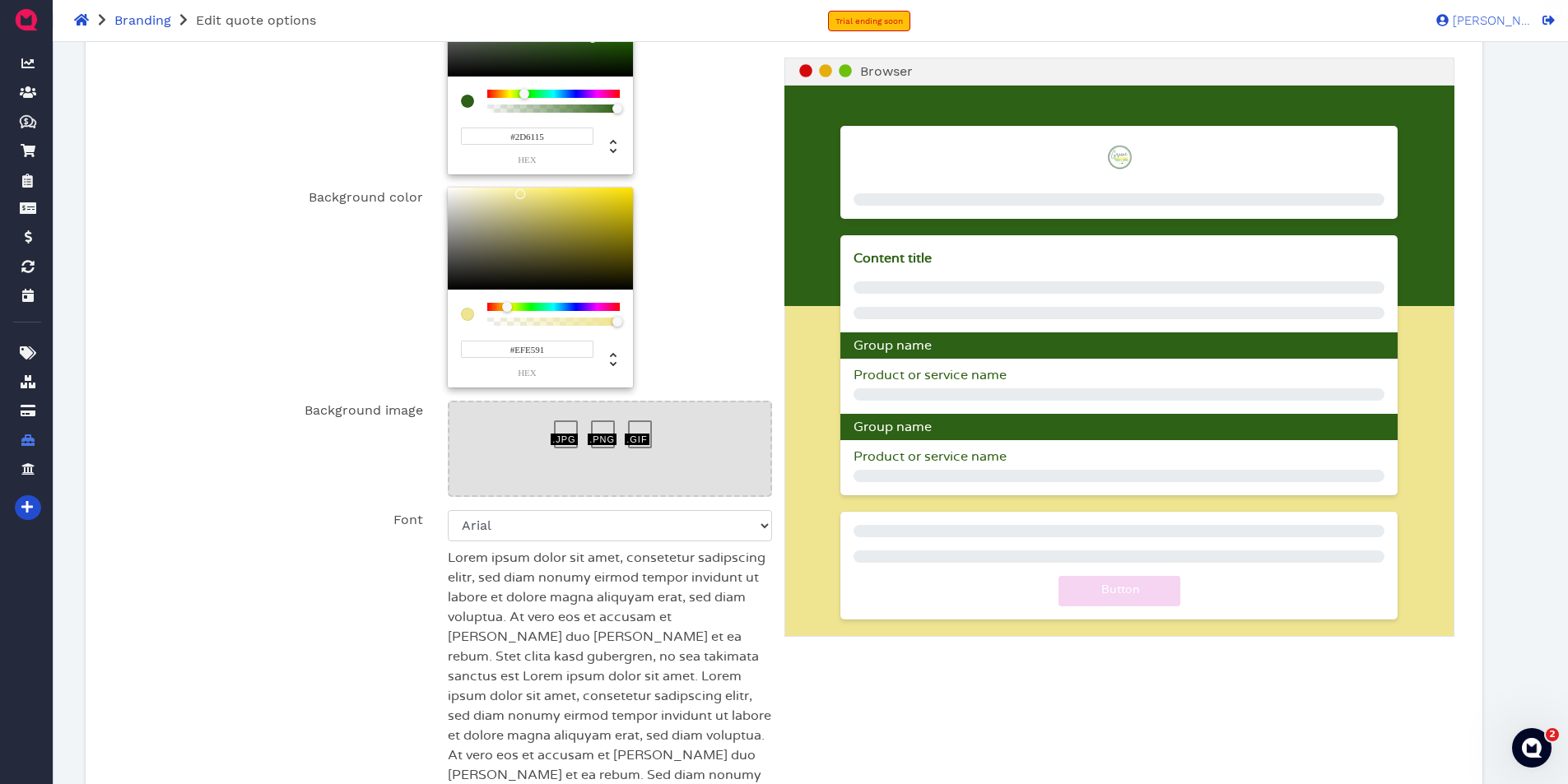
scroll to position [988, 0]
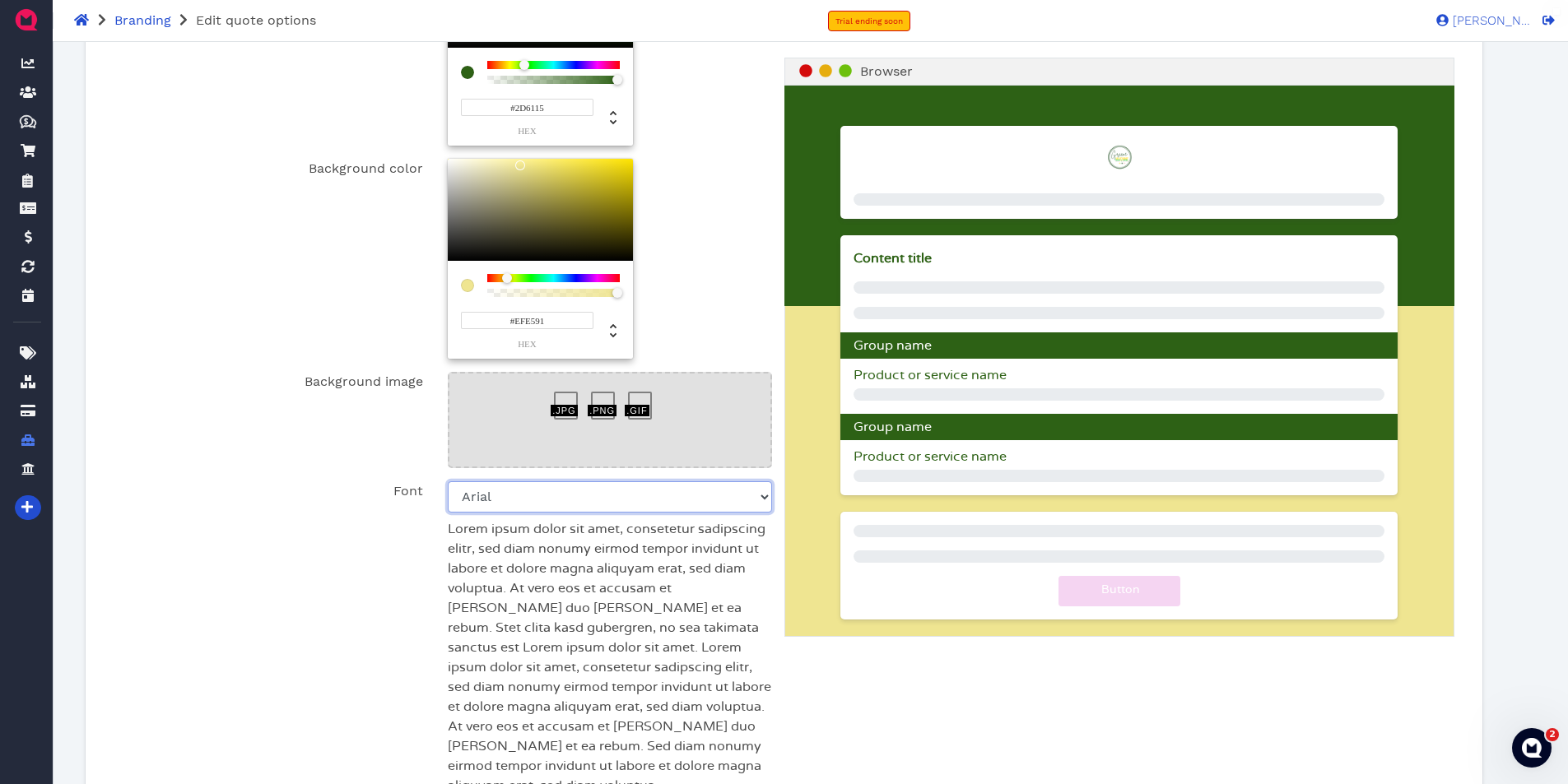
click at [765, 500] on select "Arial Avenir Next Courier EB Garamond Helvetica Karla Lato Merriweather Montser…" at bounding box center [609, 496] width 324 height 31
select select "Open Sans"
click at [448, 481] on select "Arial Avenir Next Courier EB Garamond Helvetica Karla Lato Merriweather Montser…" at bounding box center [609, 496] width 324 height 31
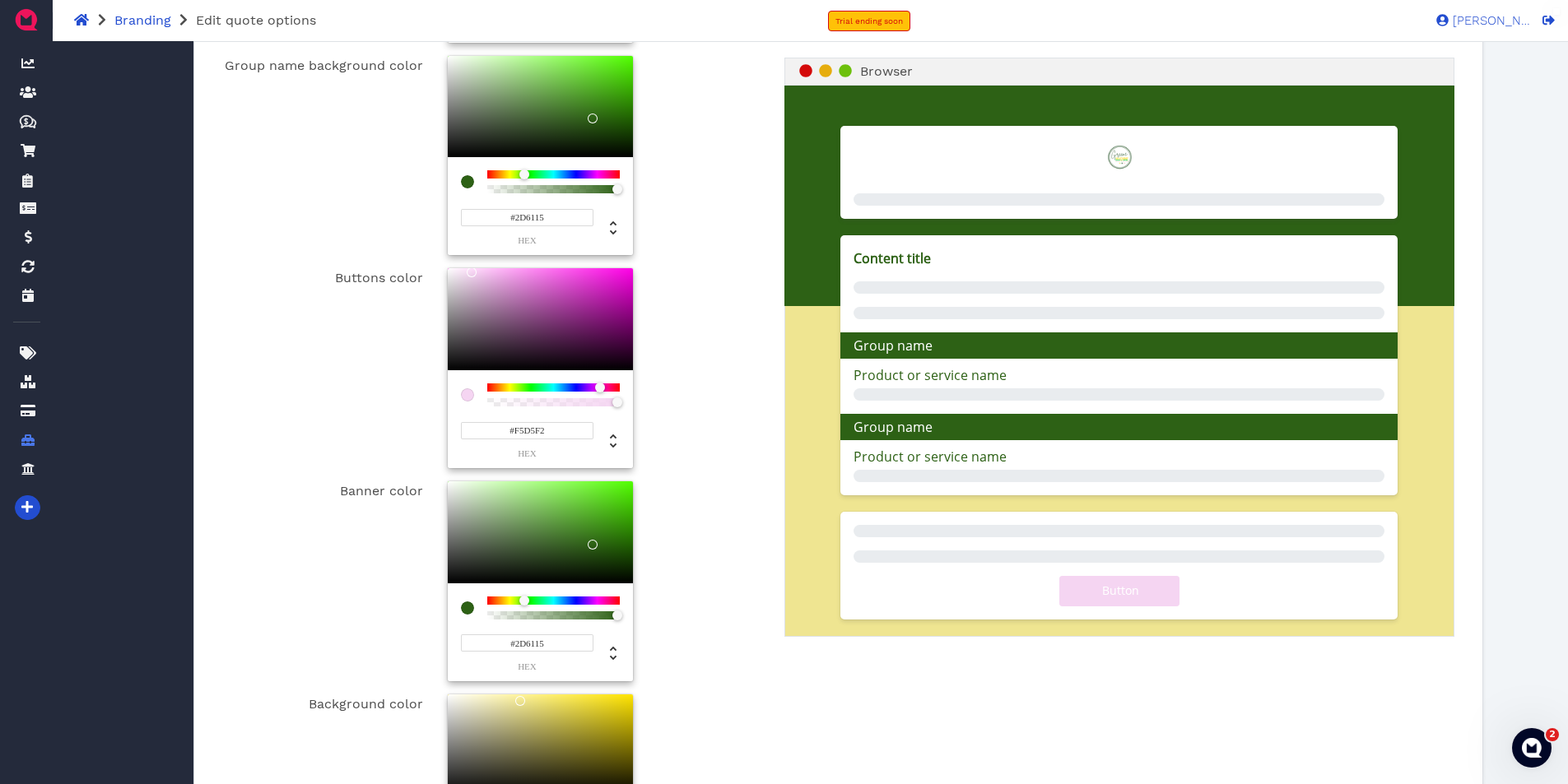
scroll to position [411, 0]
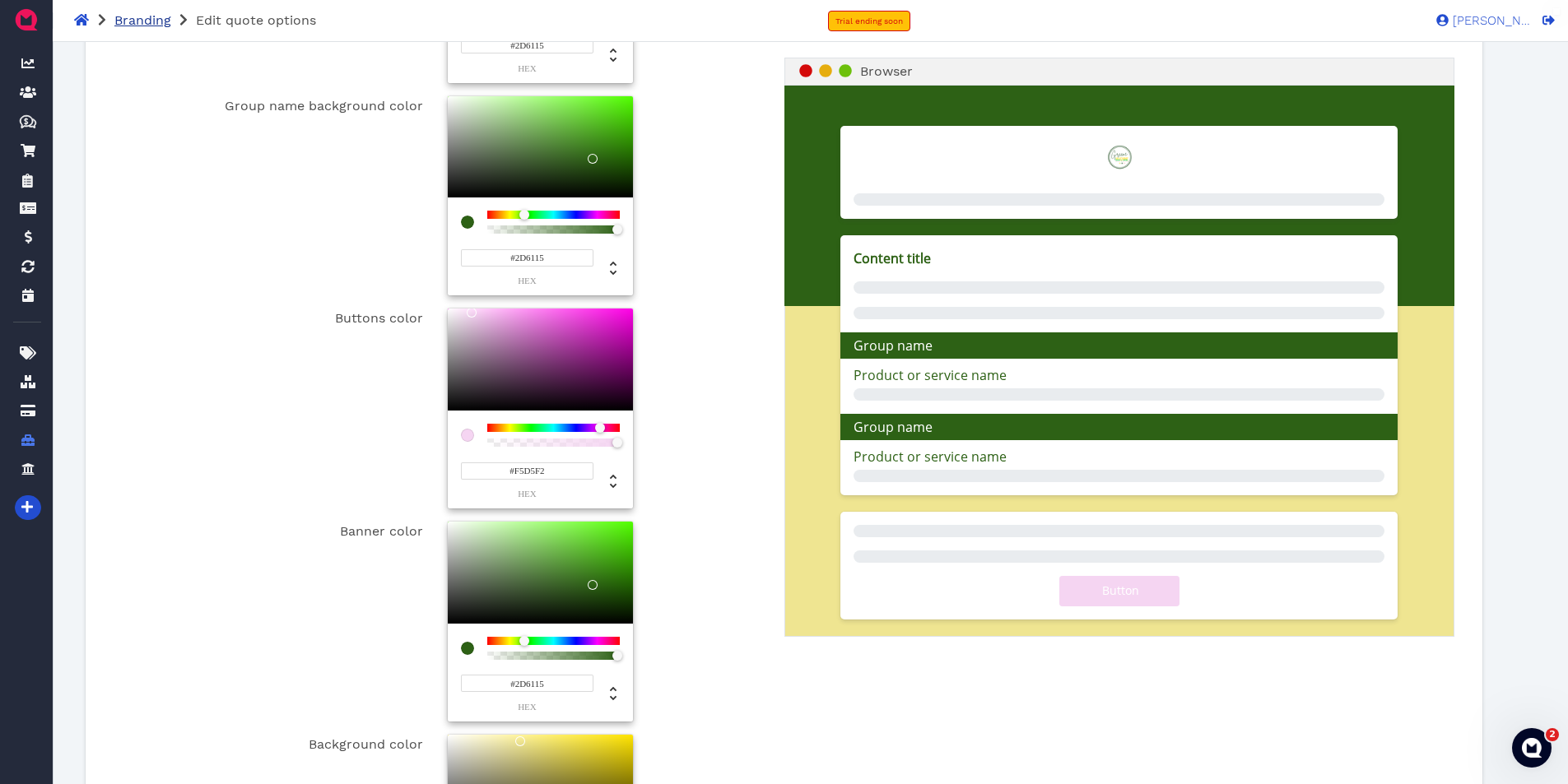
click at [141, 23] on span "Branding" at bounding box center [143, 20] width 57 height 15
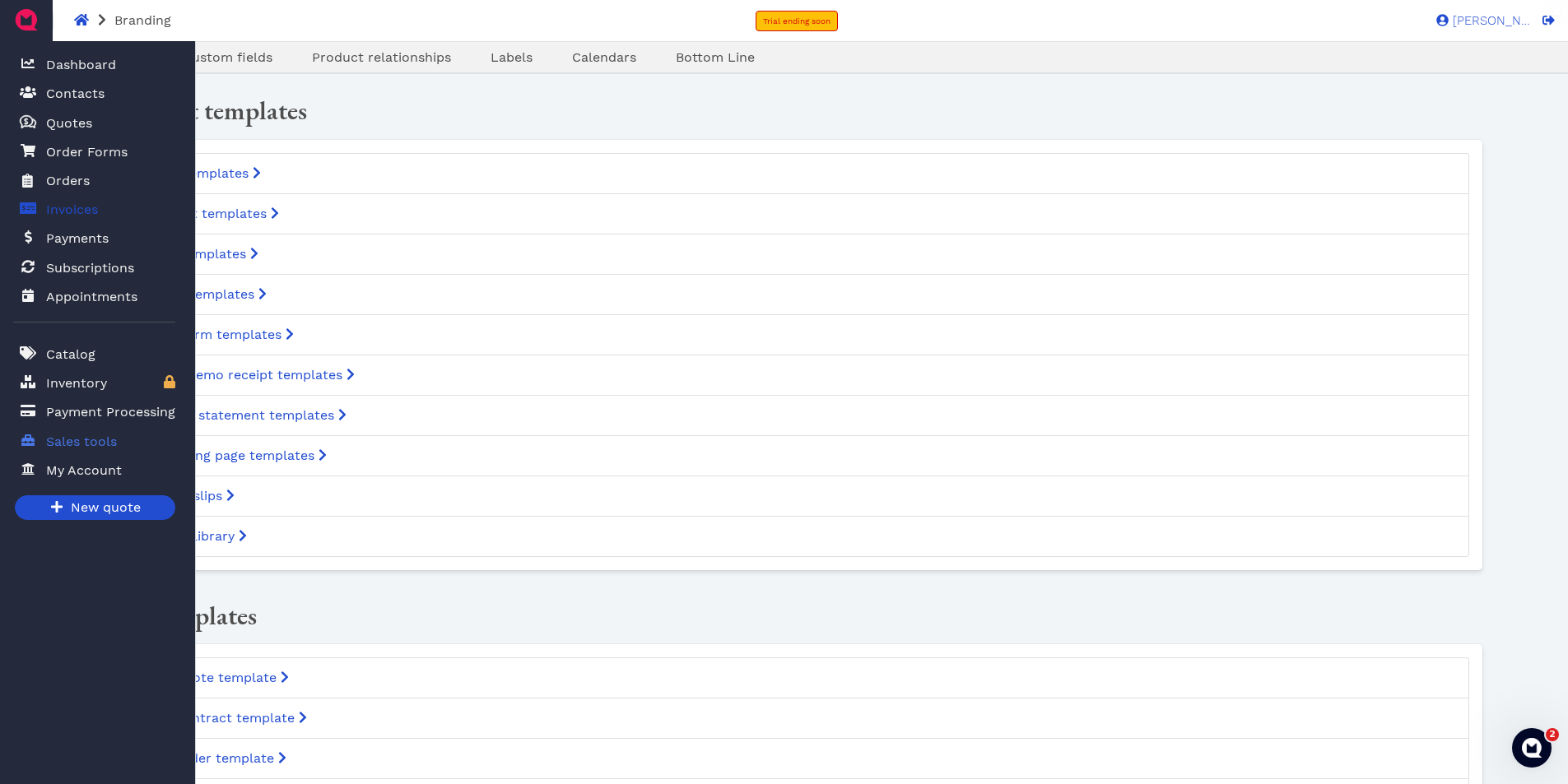
click at [53, 217] on span "Invoices" at bounding box center [72, 210] width 52 height 20
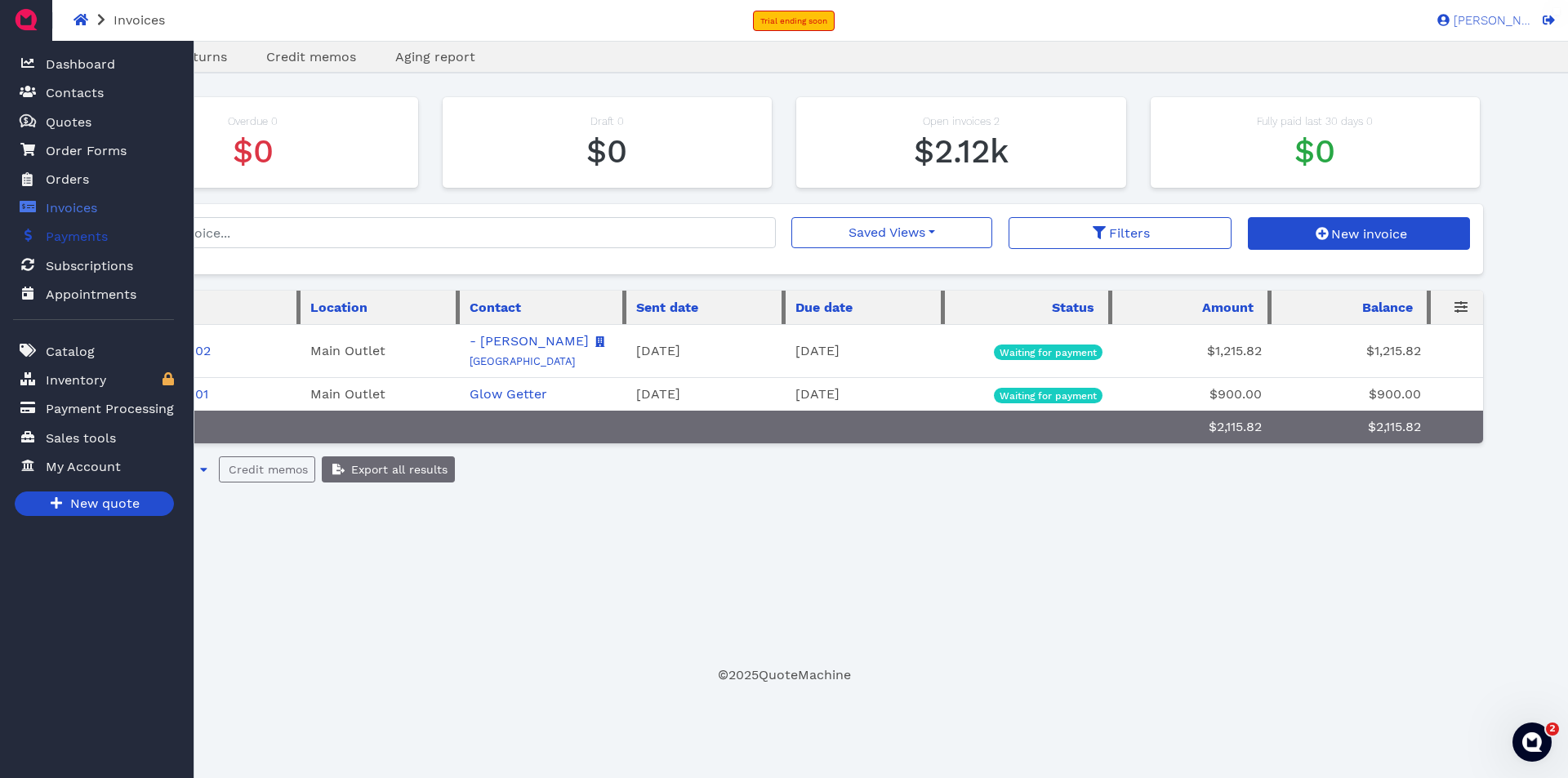
click at [55, 239] on span "Payments" at bounding box center [77, 236] width 62 height 20
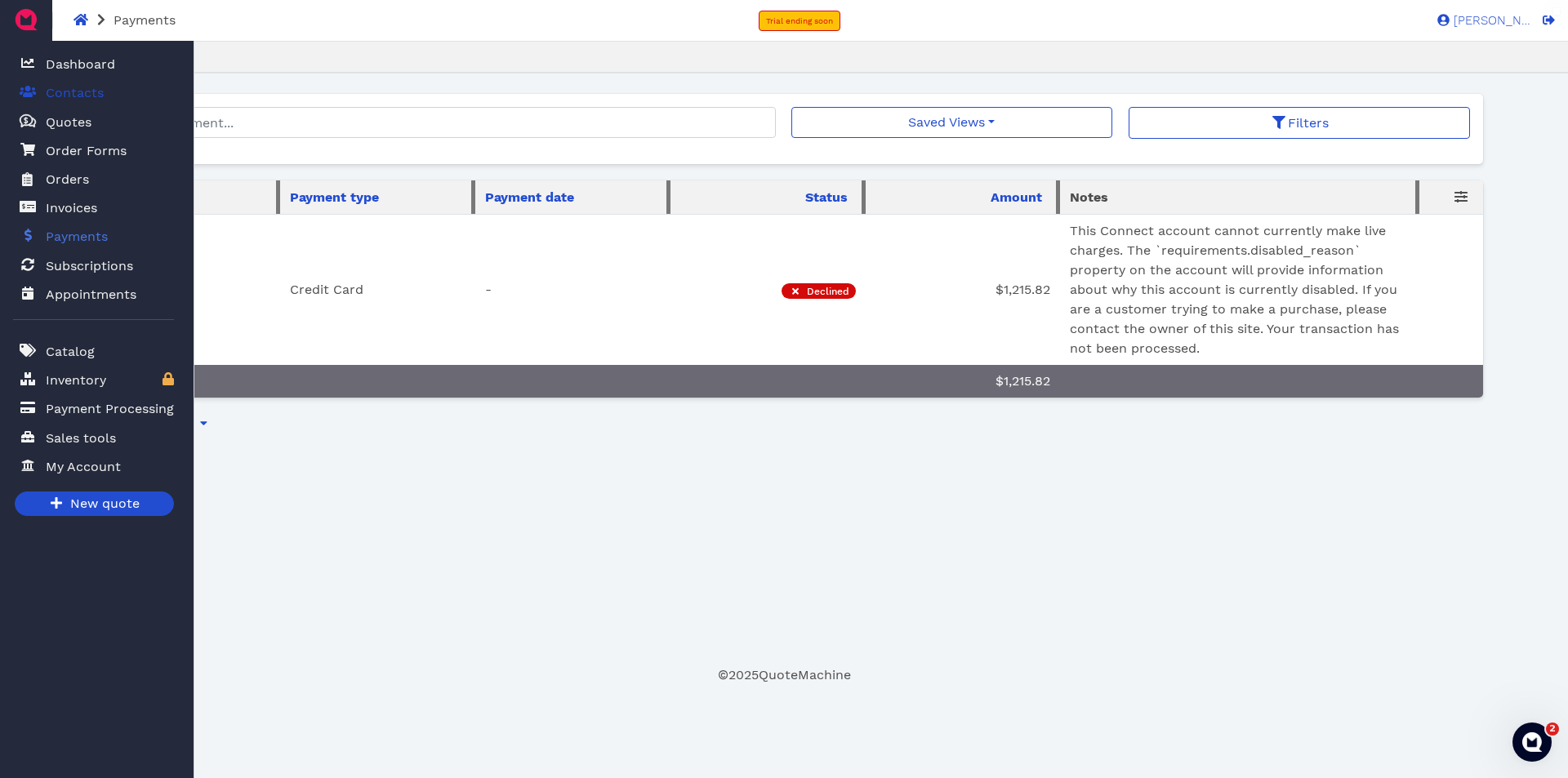
click at [67, 87] on span "Contacts" at bounding box center [75, 93] width 58 height 20
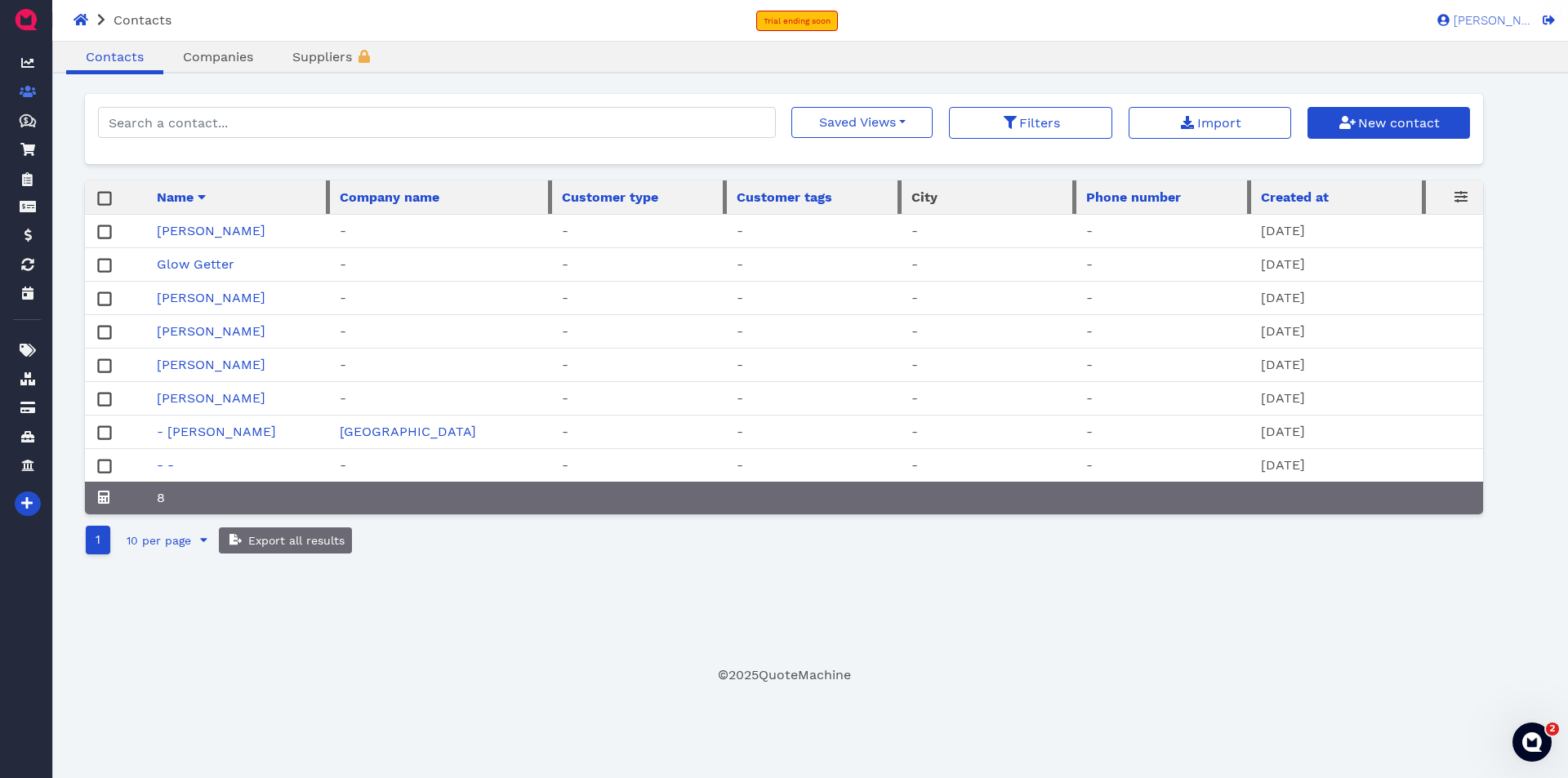
click at [399, 429] on link "Camp Landing" at bounding box center [408, 431] width 136 height 15
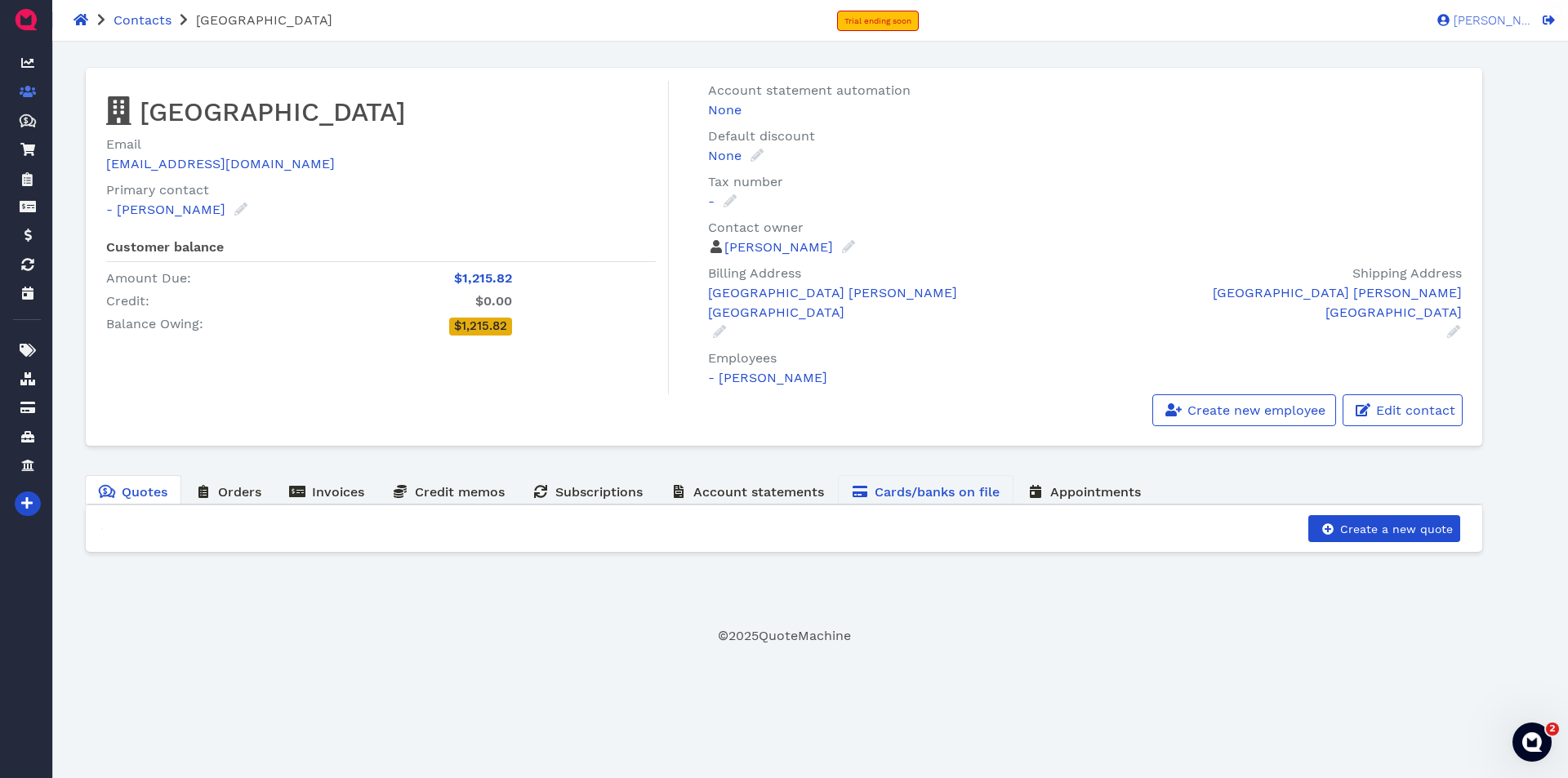
click at [938, 493] on span "Cards/banks on file" at bounding box center [937, 492] width 125 height 15
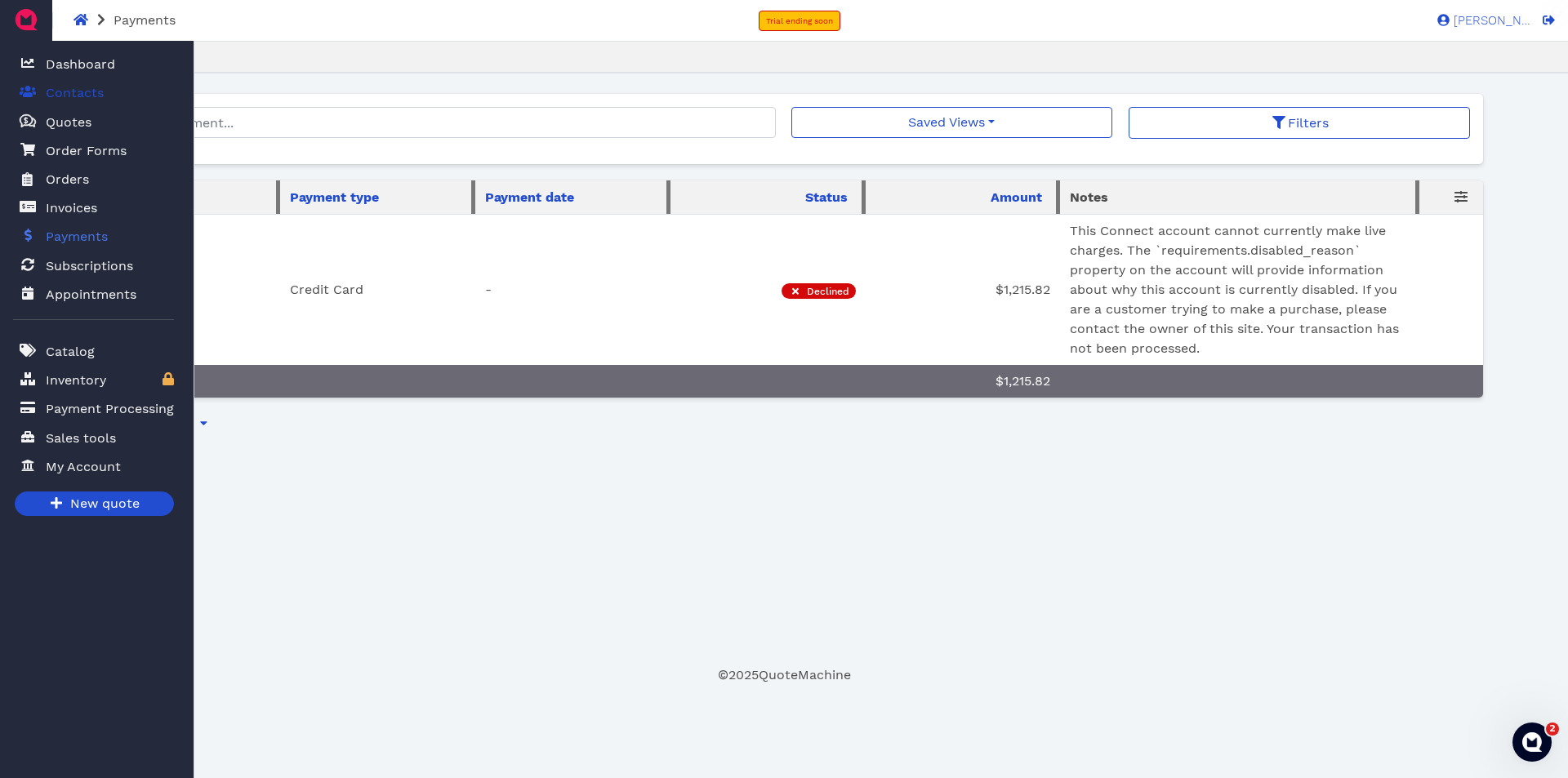
click at [79, 95] on span "Contacts" at bounding box center [75, 93] width 58 height 20
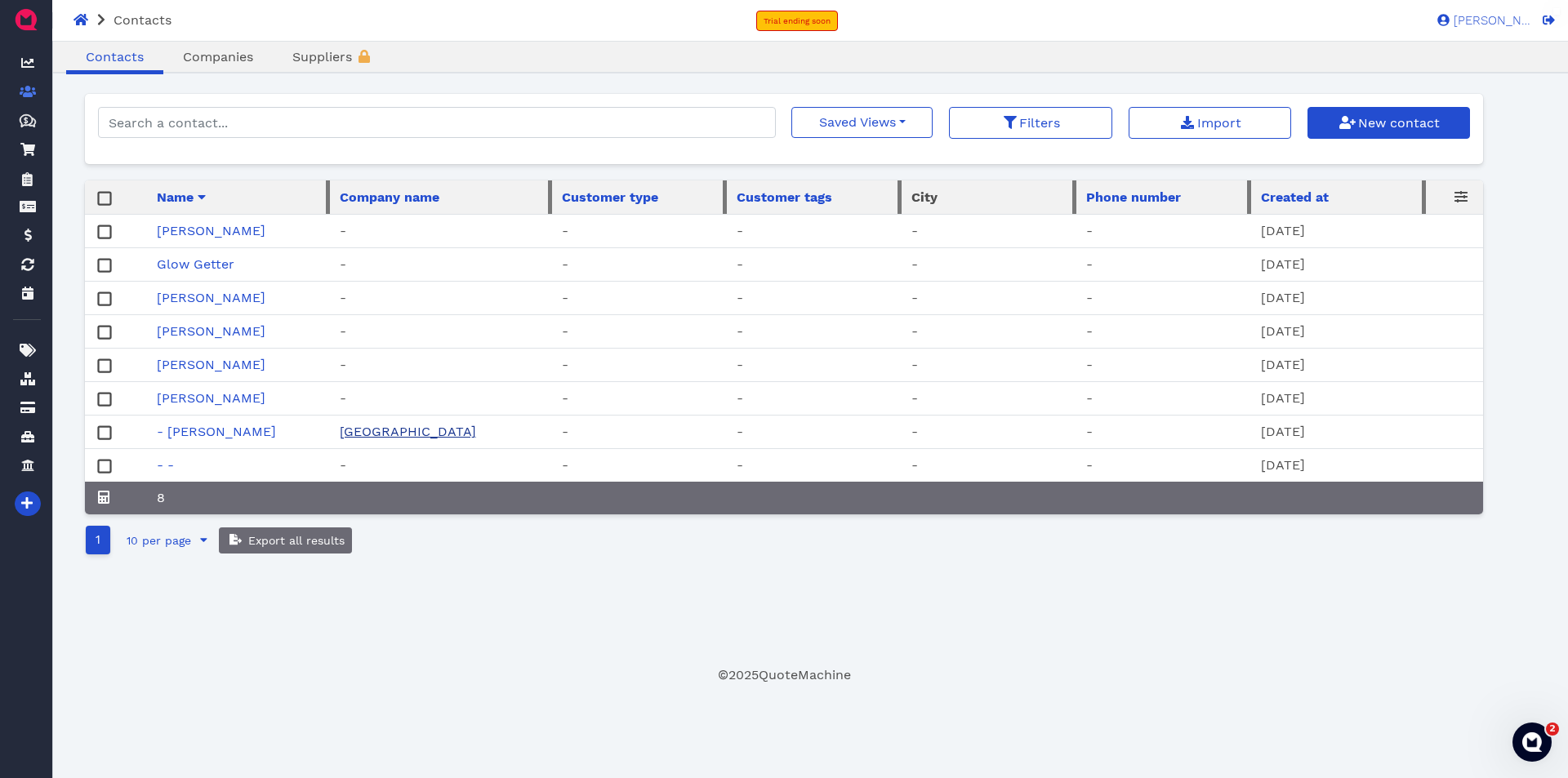
click at [382, 427] on link "Camp Landing" at bounding box center [408, 431] width 136 height 15
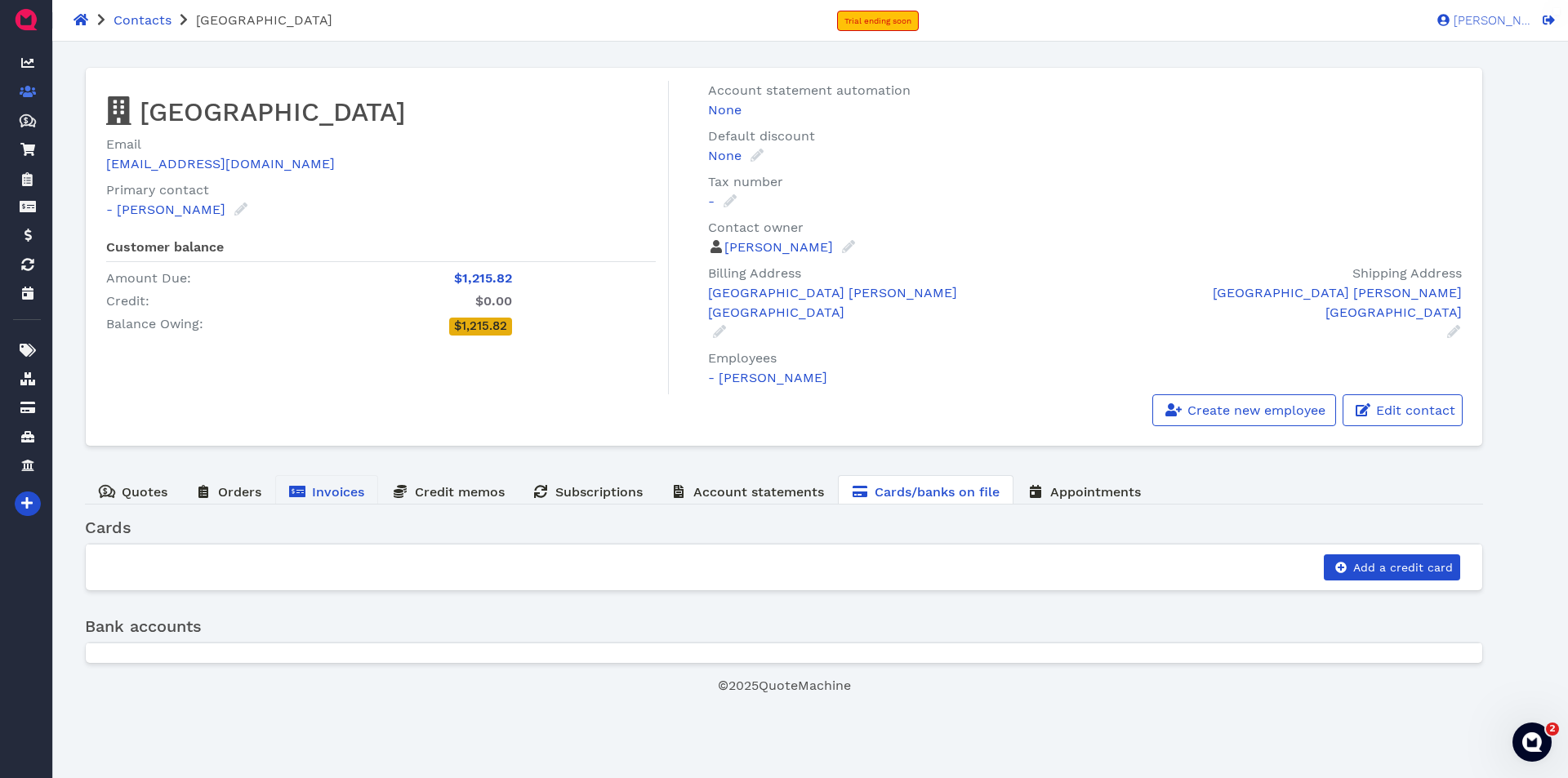
click at [348, 494] on span "Invoices" at bounding box center [338, 492] width 52 height 15
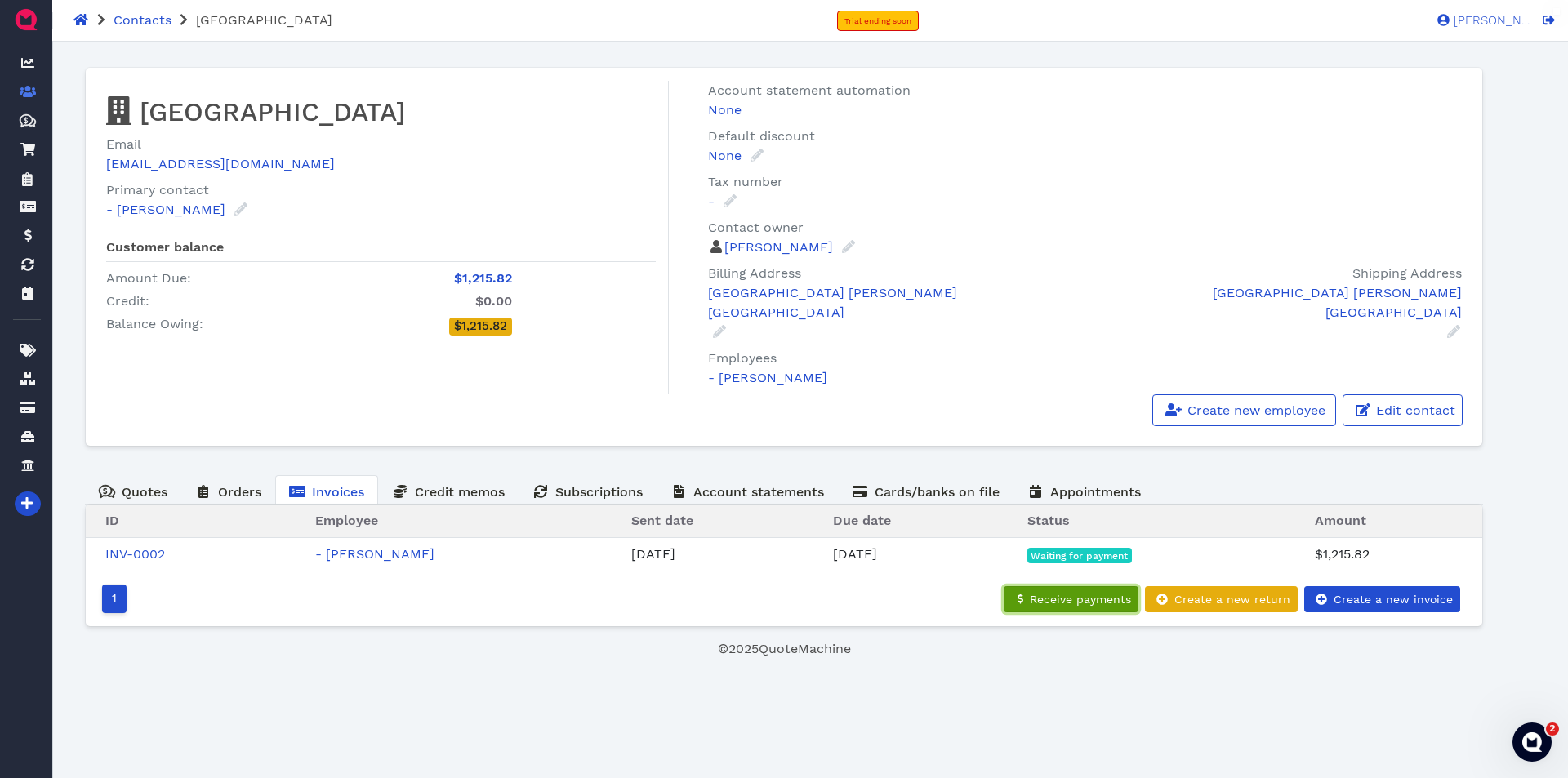
click at [1099, 607] on button "Receive payments" at bounding box center [1071, 599] width 135 height 26
select select "credit-card"
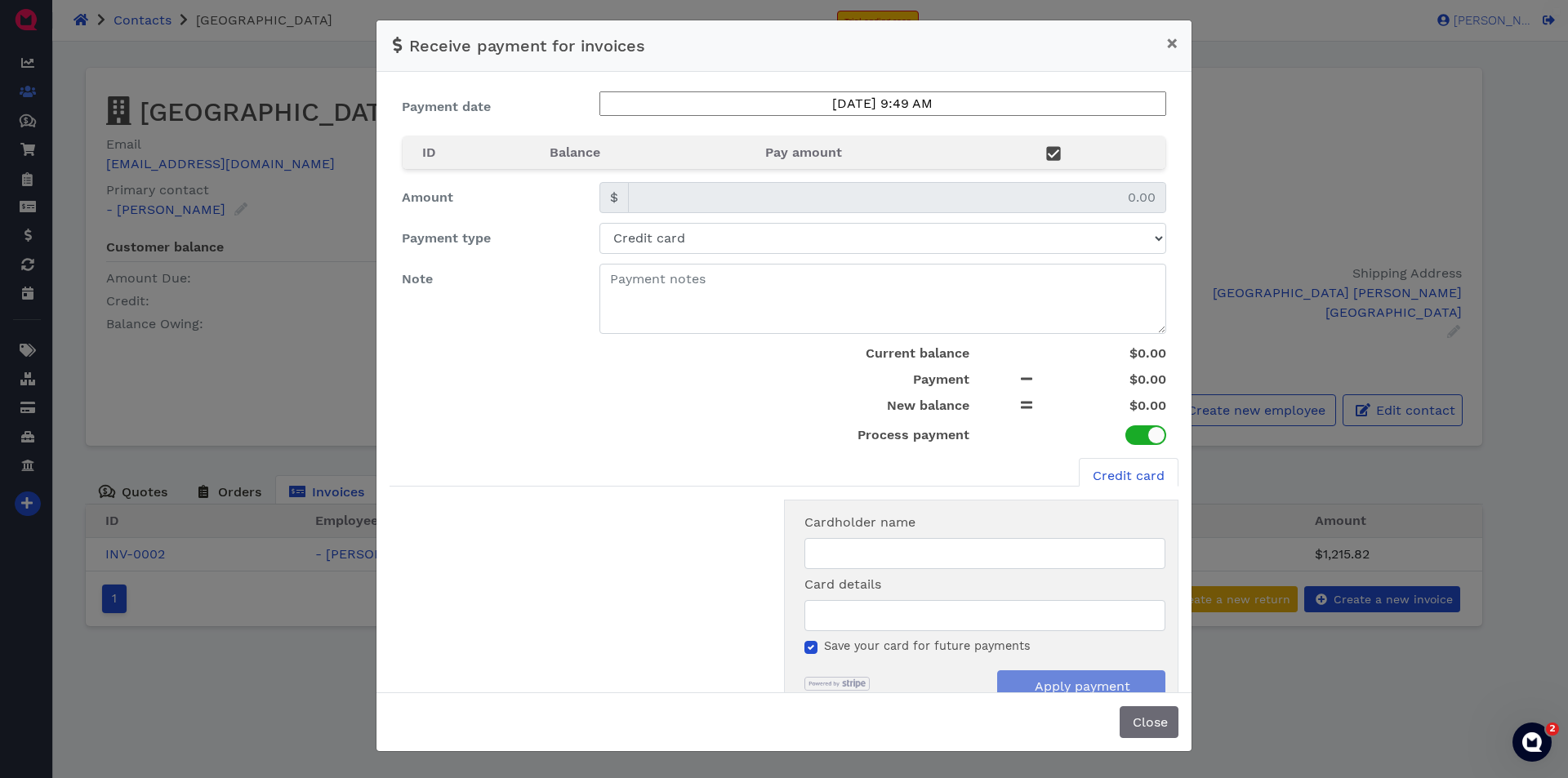
type input "1215.82"
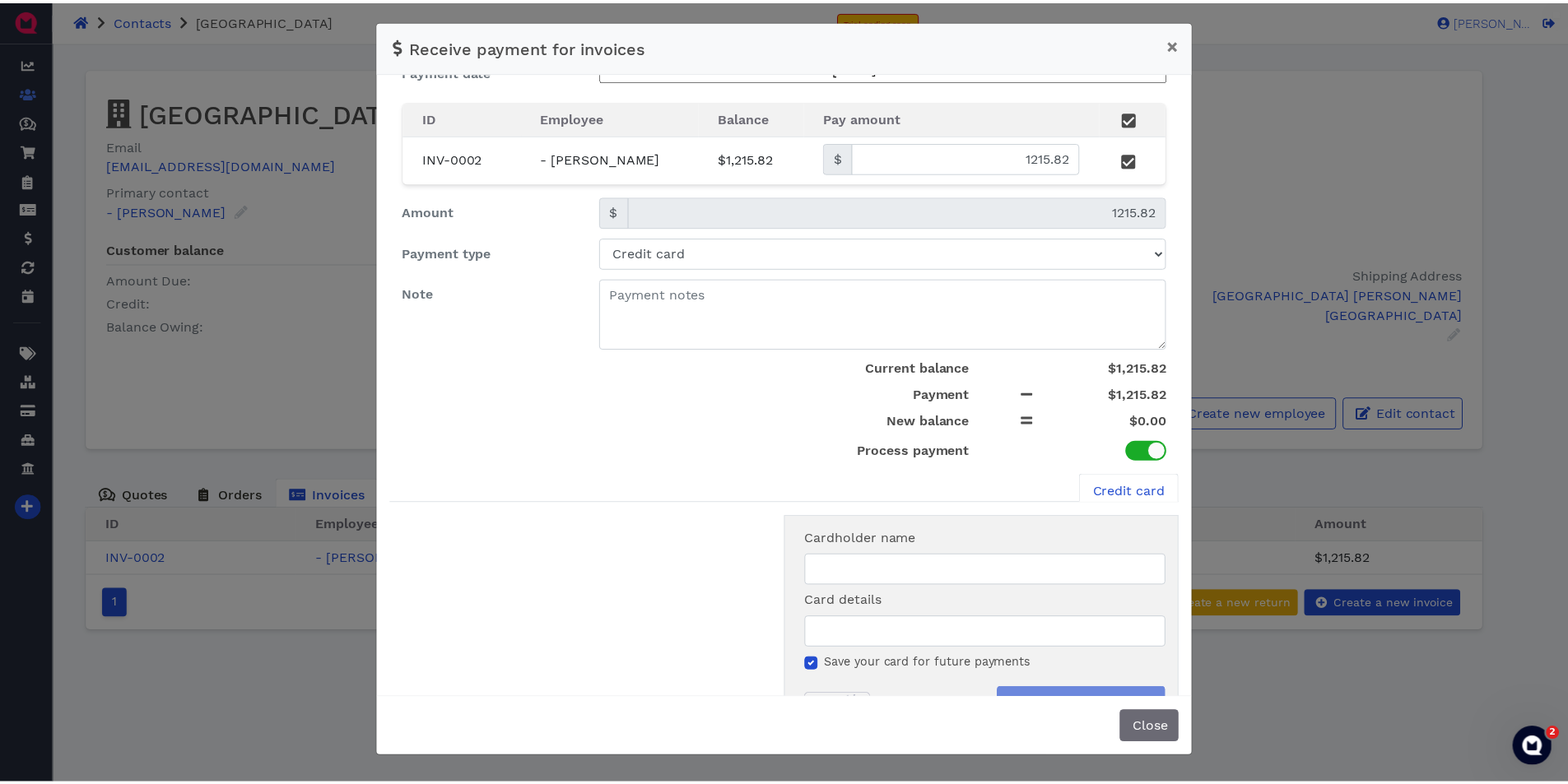
scroll to position [88, 0]
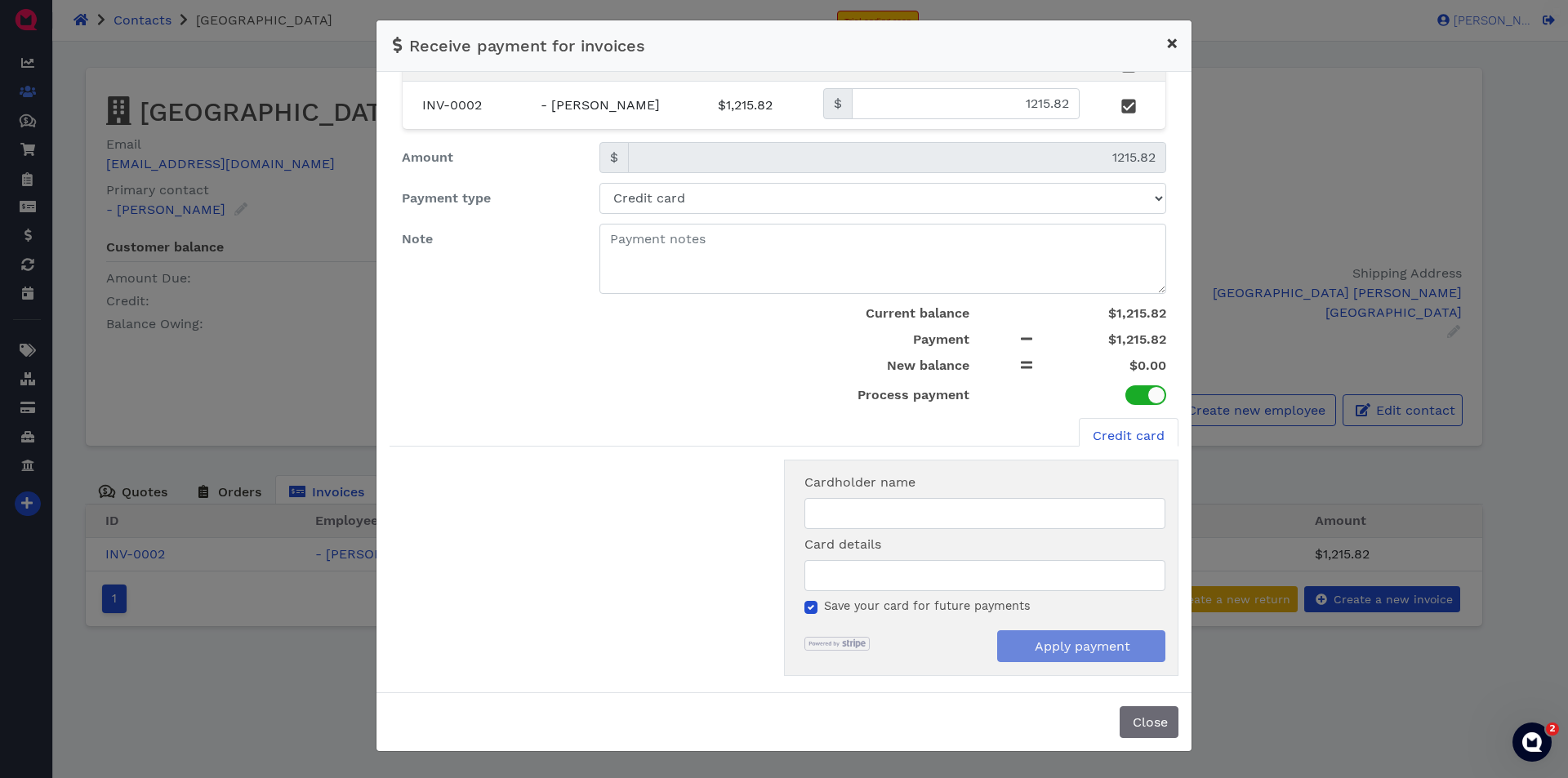
click at [1165, 49] on button "×" at bounding box center [1172, 43] width 38 height 46
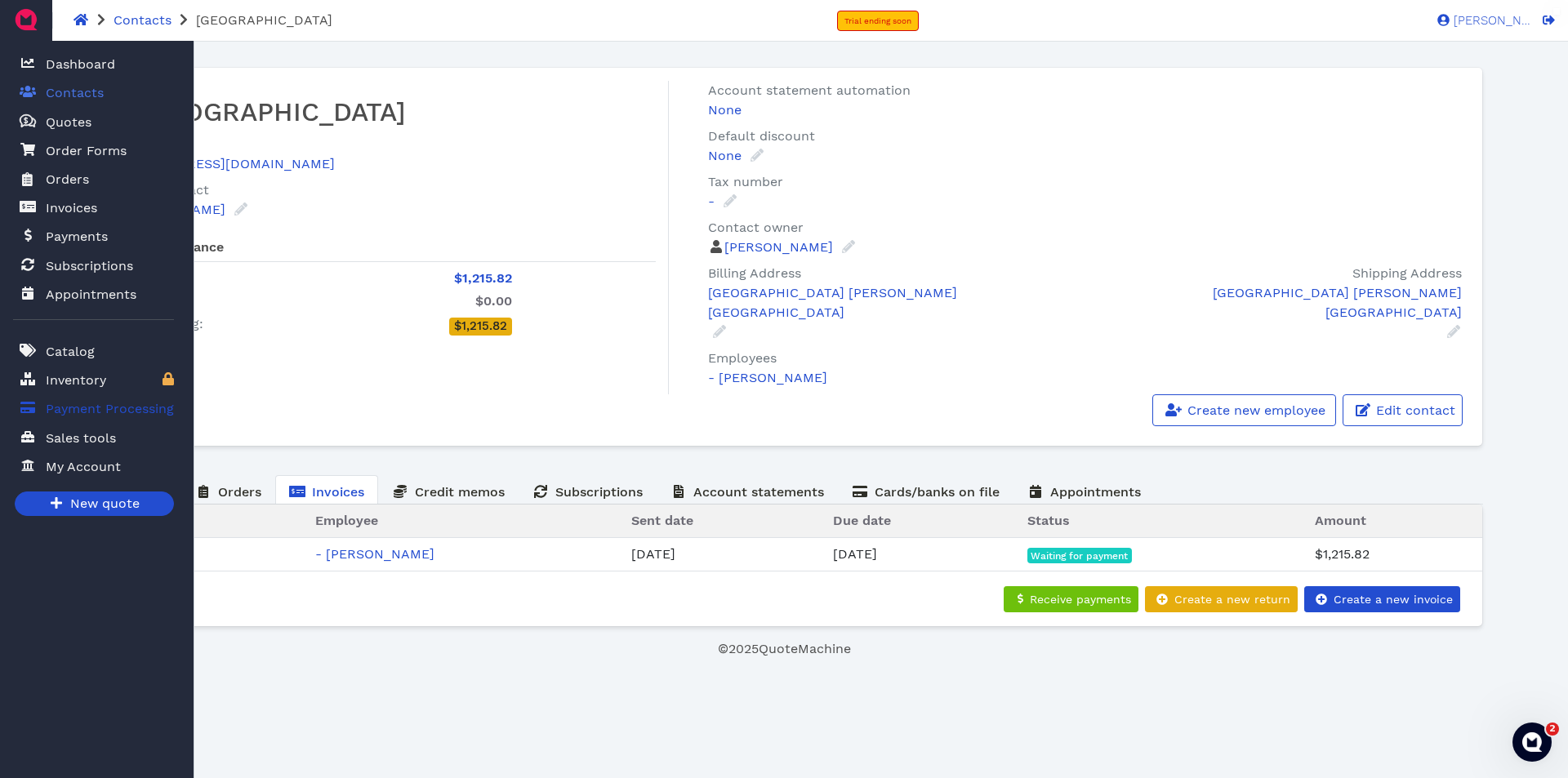
click at [84, 406] on span "Payment Processing" at bounding box center [110, 408] width 128 height 20
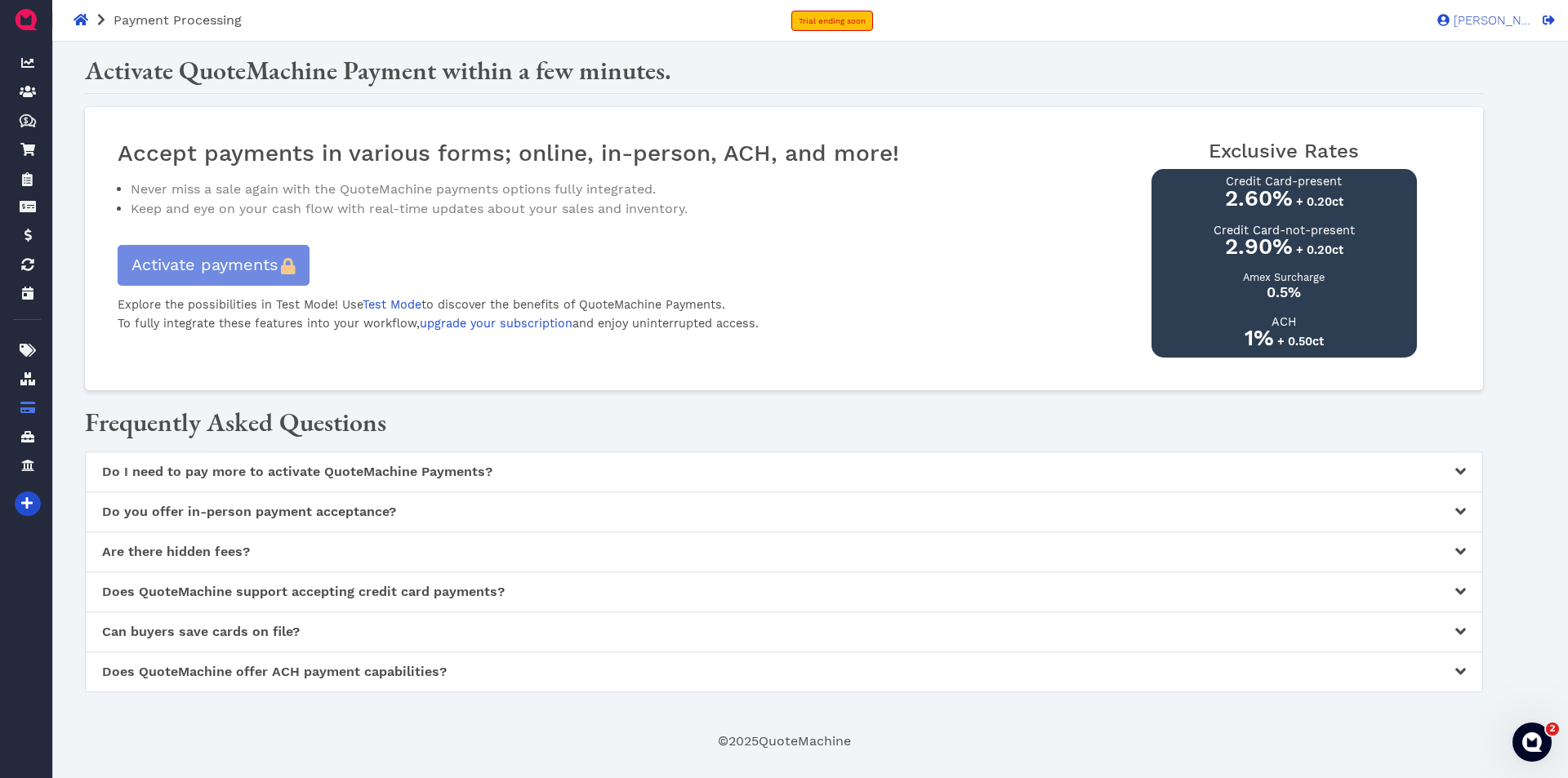
click at [522, 344] on div "Accept payments in various forms; online, in-person, ACH, and more! Never miss …" at bounding box center [617, 249] width 1000 height 219
click at [470, 327] on link "upgrade your subscription" at bounding box center [495, 323] width 153 height 13
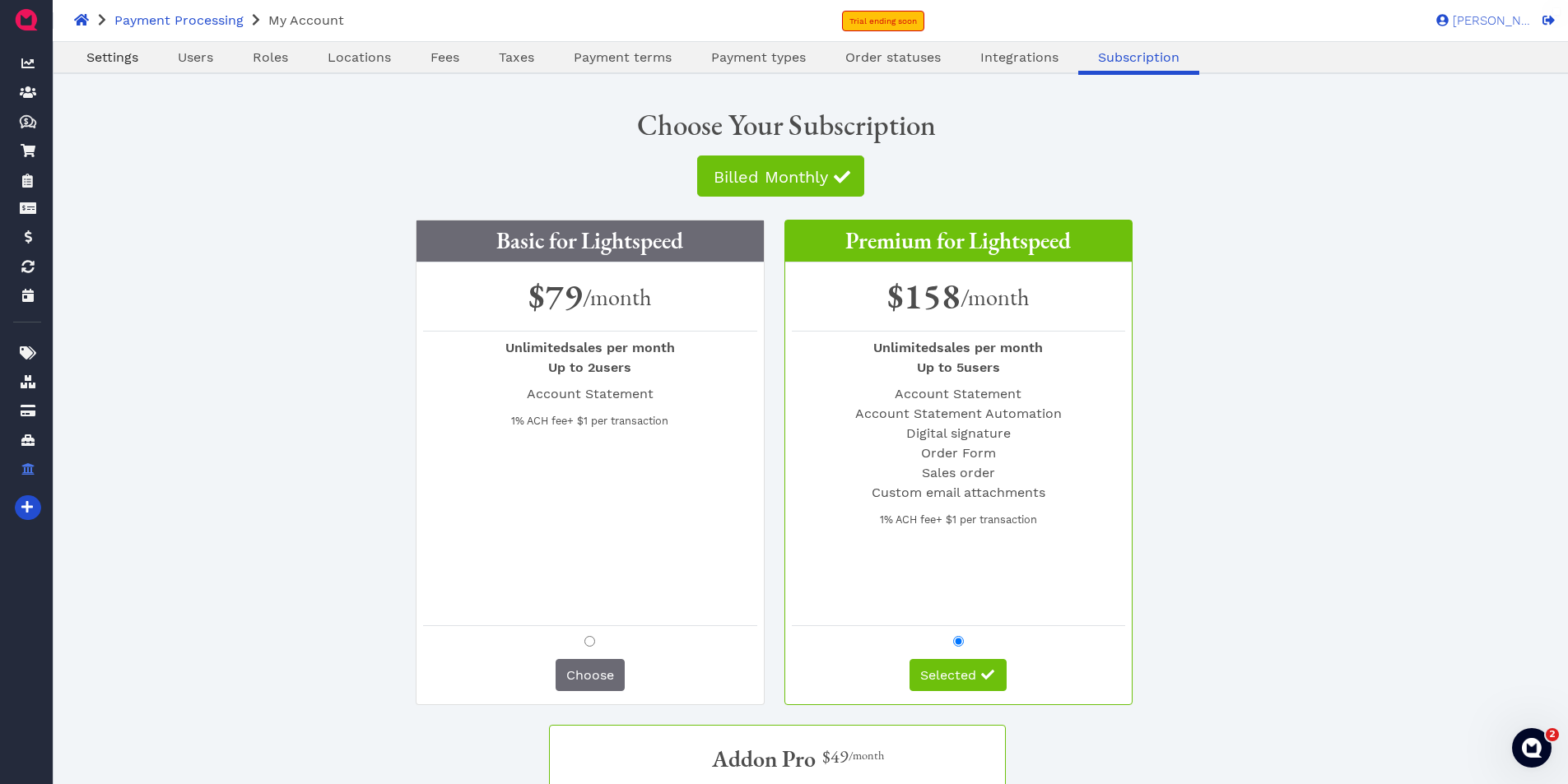
click at [125, 60] on span "Settings" at bounding box center [113, 57] width 52 height 15
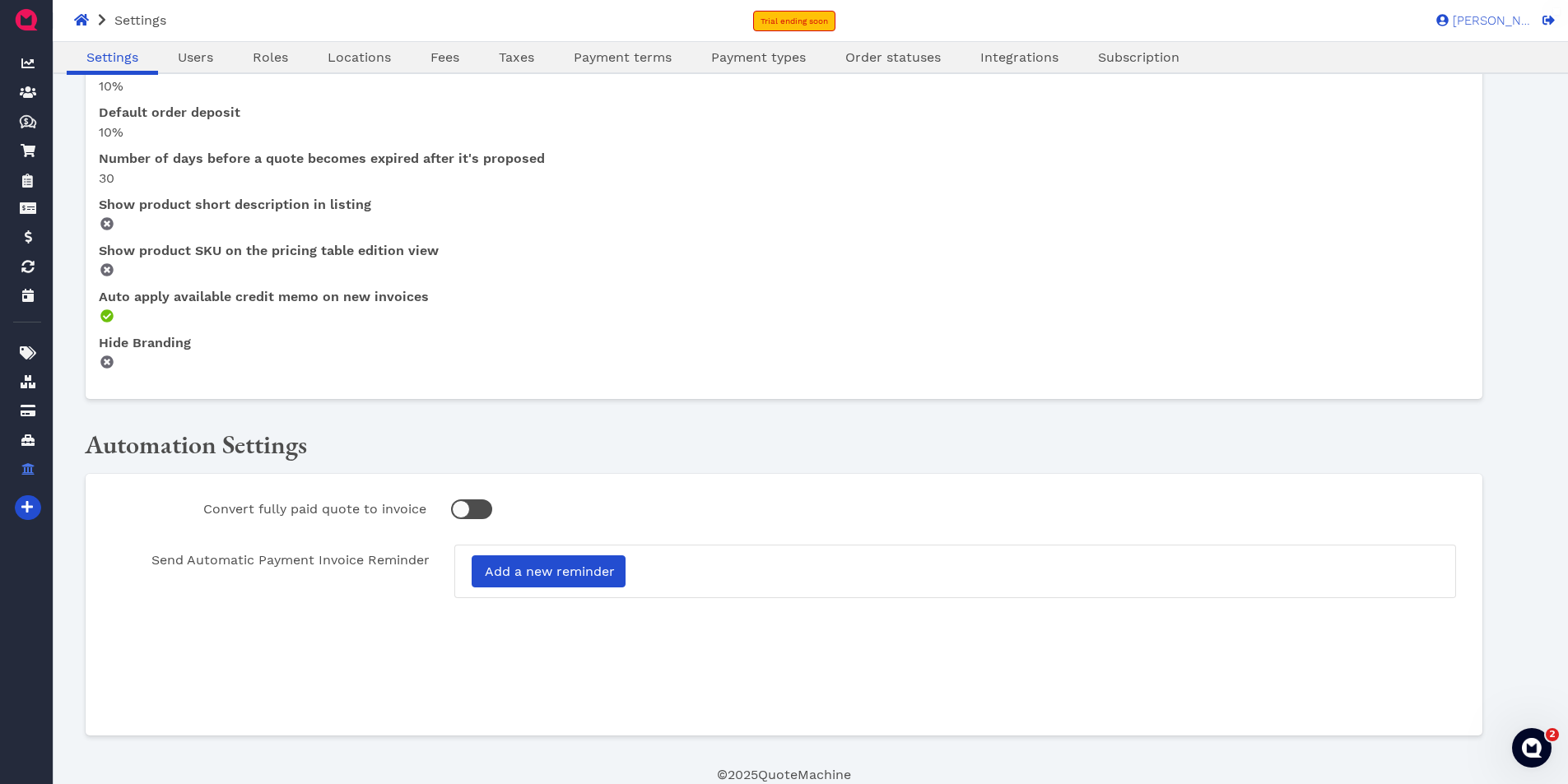
scroll to position [914, 0]
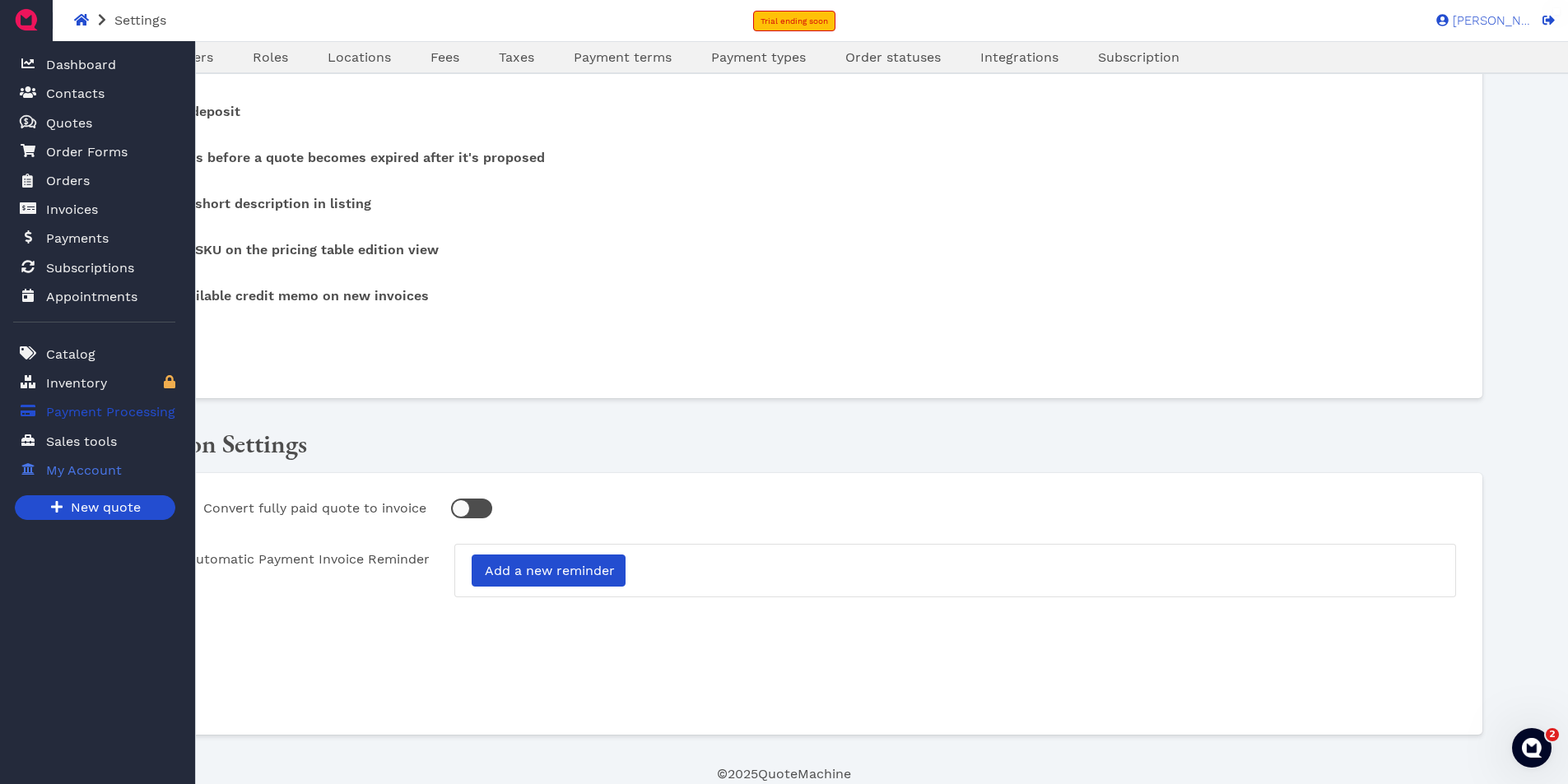
click at [77, 410] on span "Payment Processing" at bounding box center [111, 411] width 129 height 20
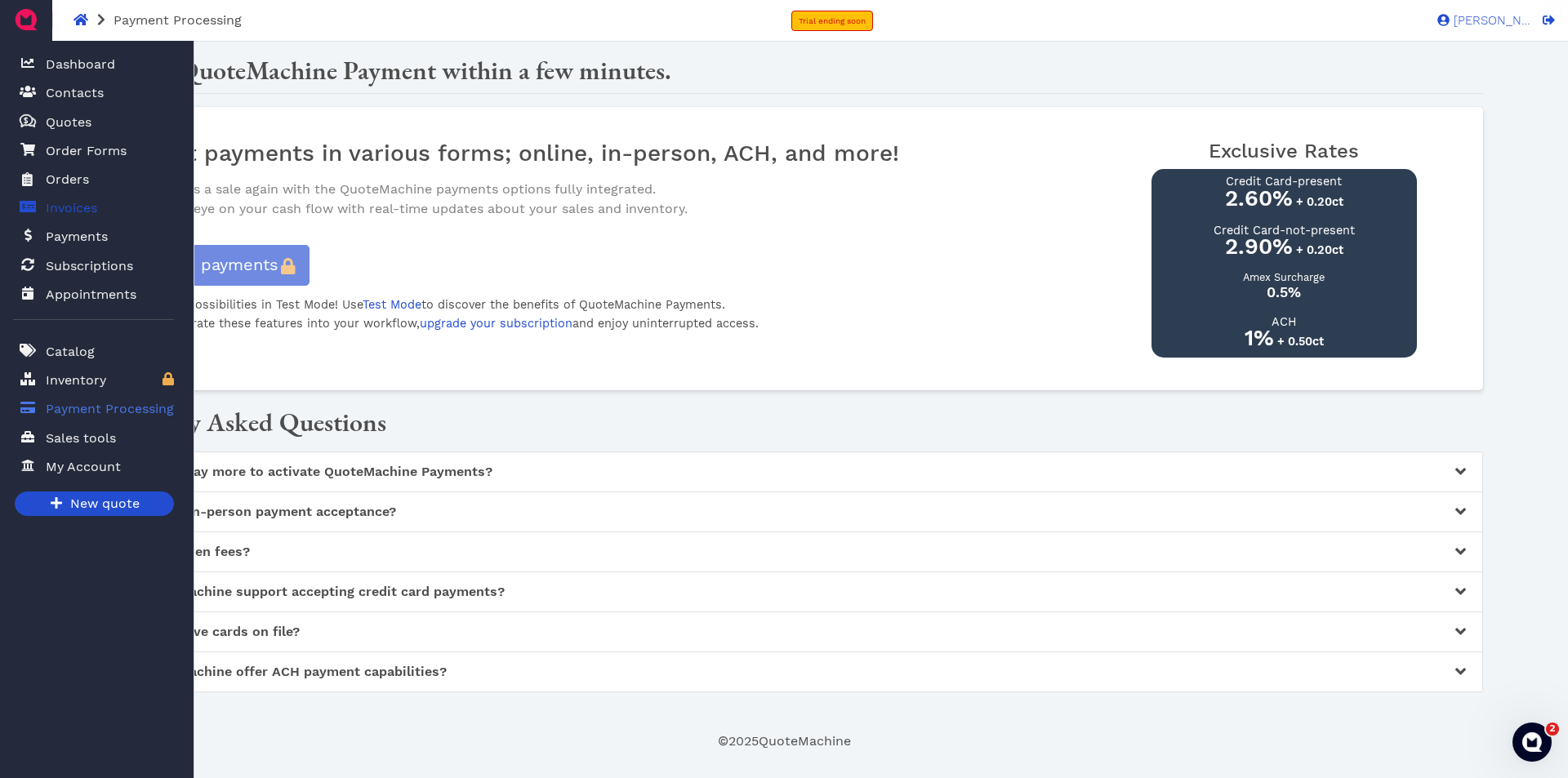
click at [84, 209] on span "Invoices" at bounding box center [72, 208] width 51 height 20
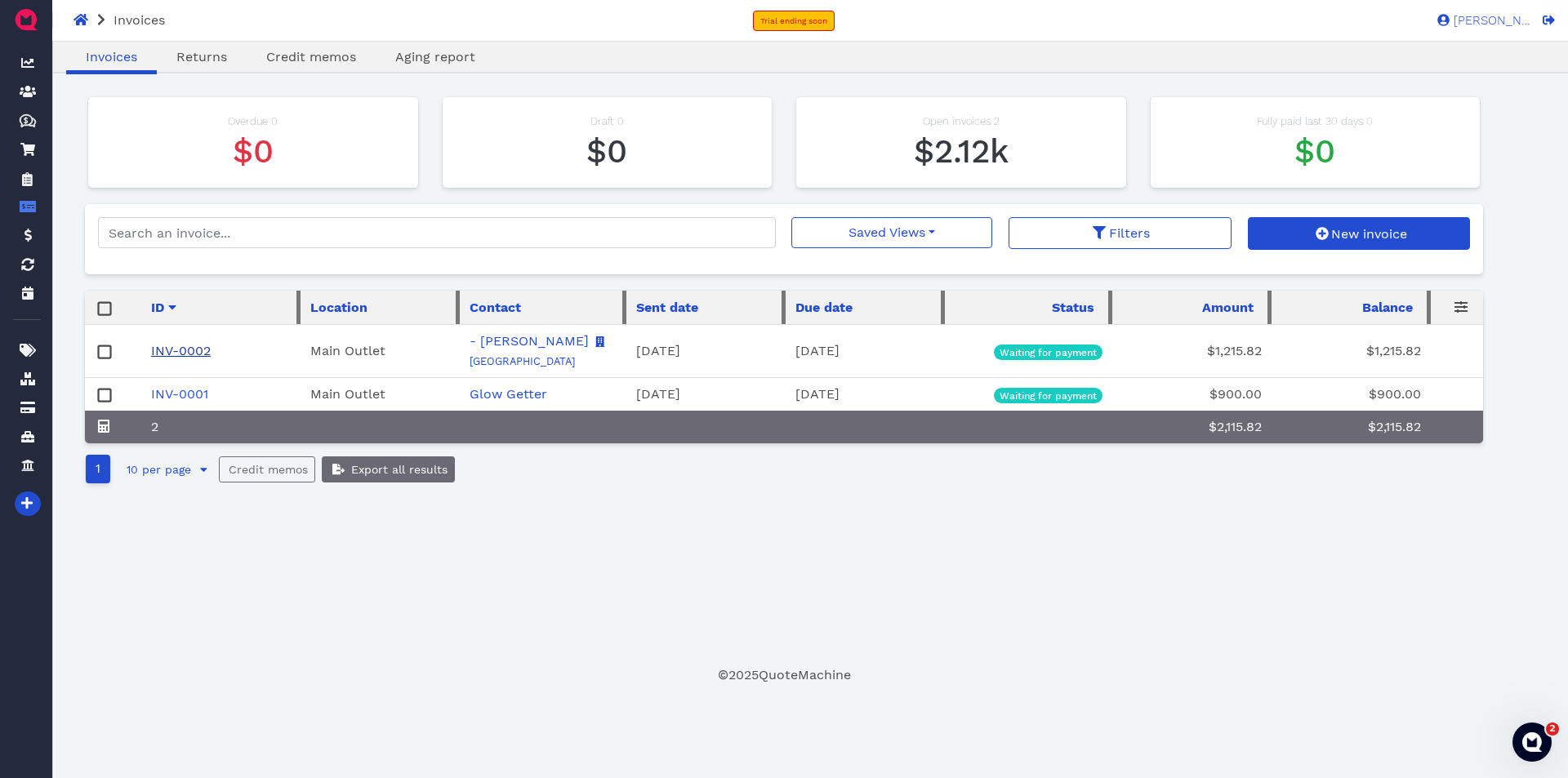
click at [194, 349] on link "INV-0002" at bounding box center [181, 350] width 60 height 15
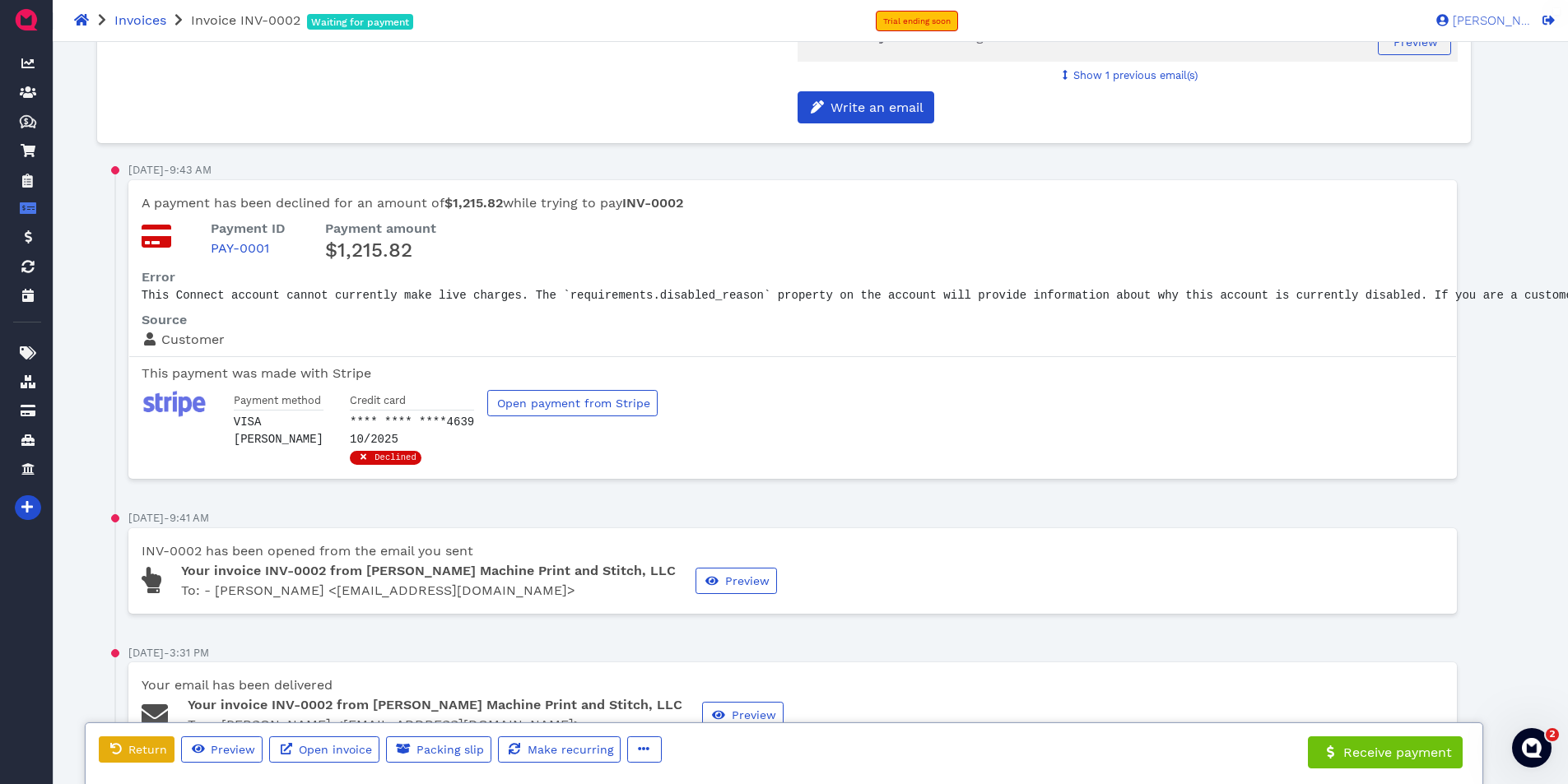
scroll to position [905, 0]
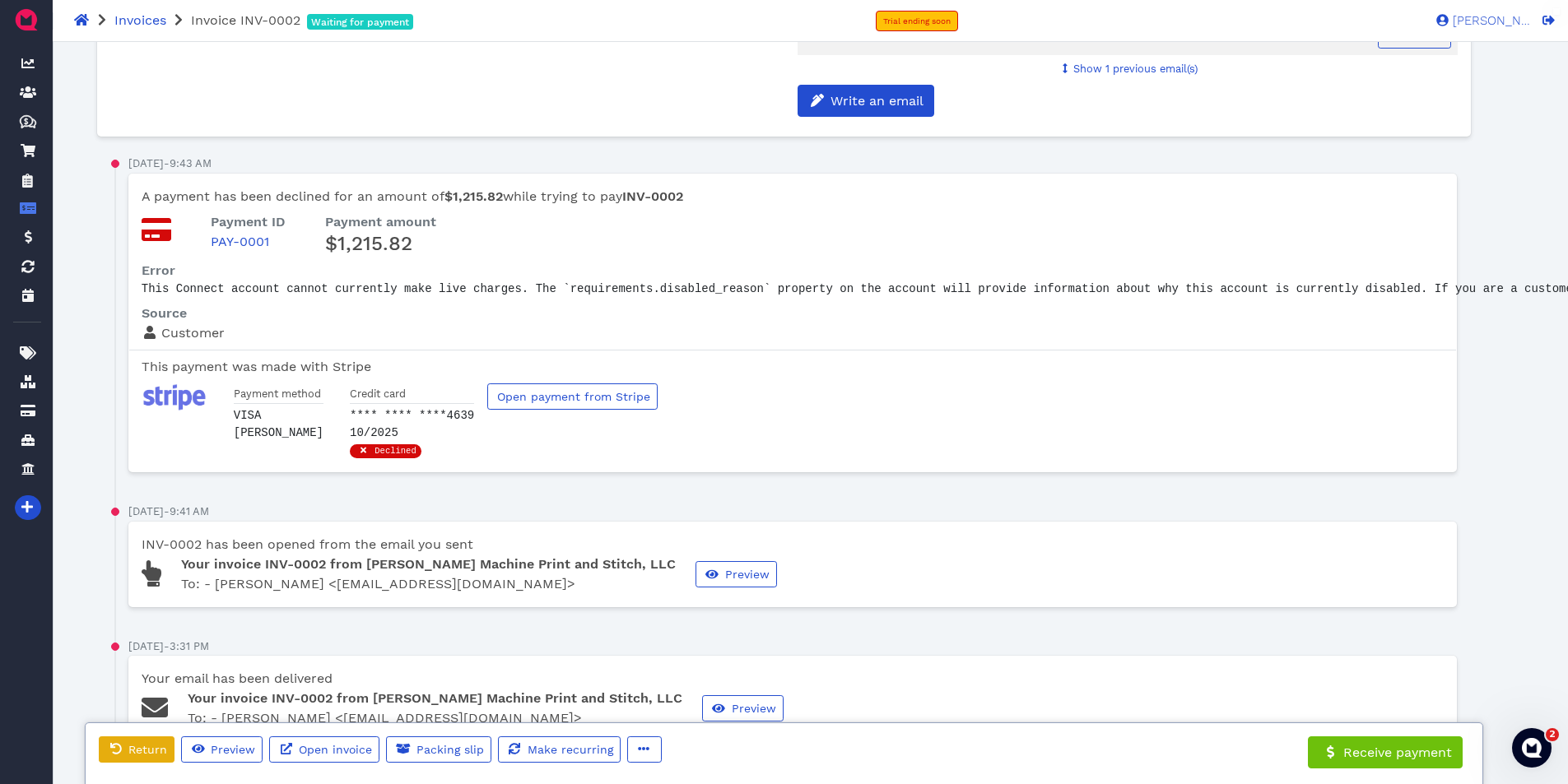
click at [1352, 281] on pre "This Connect account cannot currently make live charges. The `requirements.disa…" at bounding box center [1230, 289] width 2178 height 17
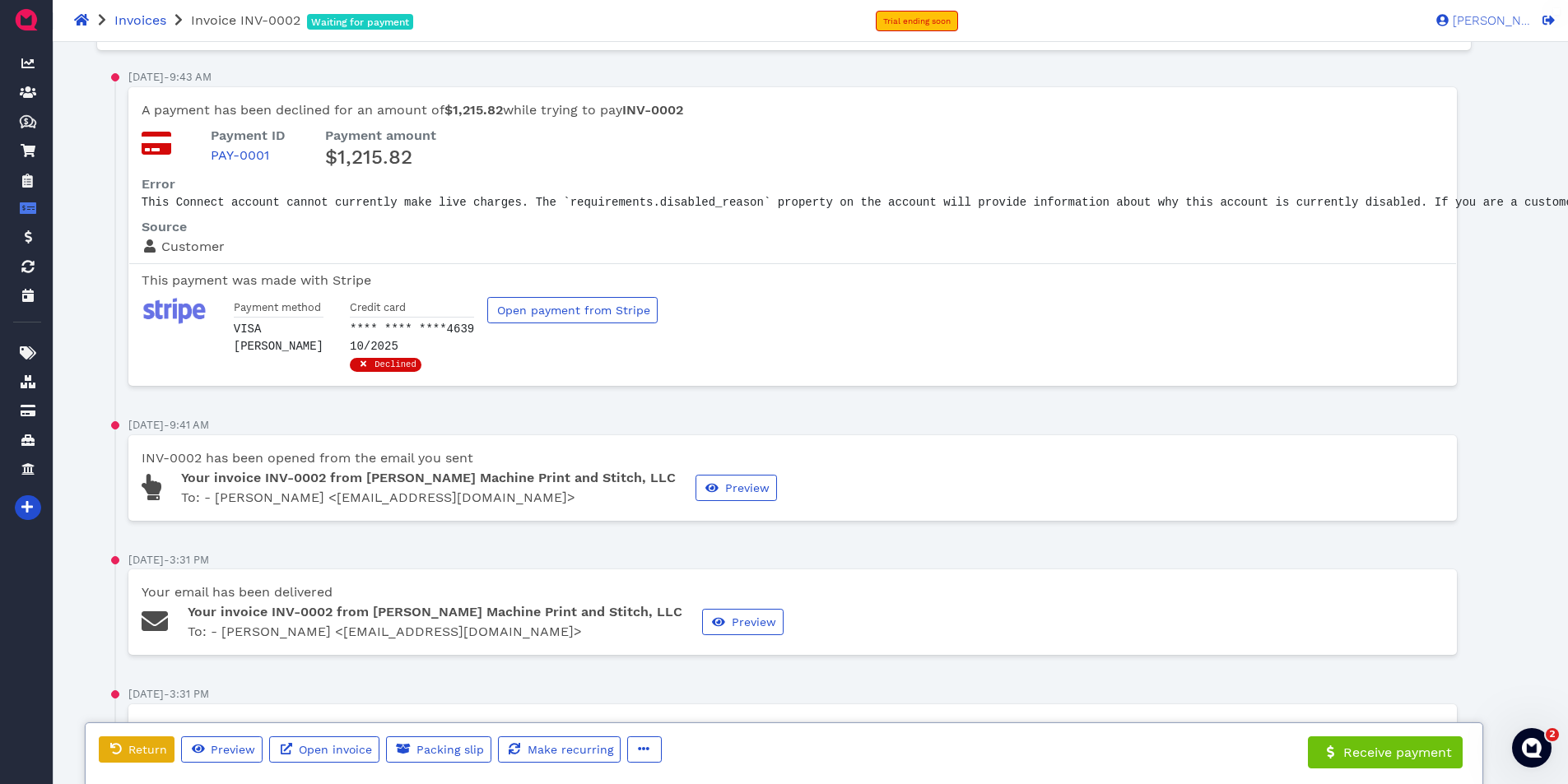
scroll to position [988, 0]
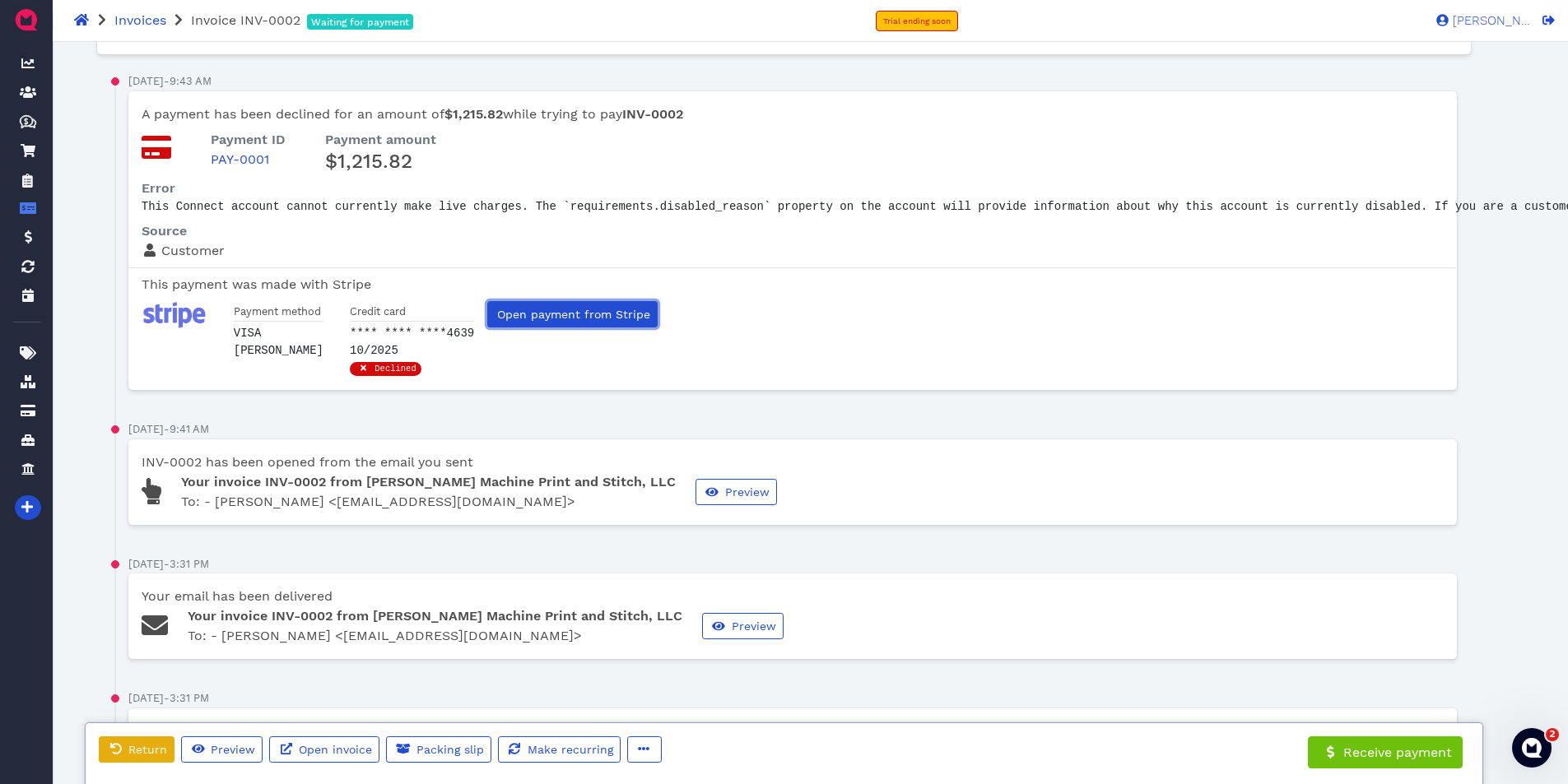
click at [515, 314] on link "Open payment from Stripe" at bounding box center [572, 314] width 170 height 27
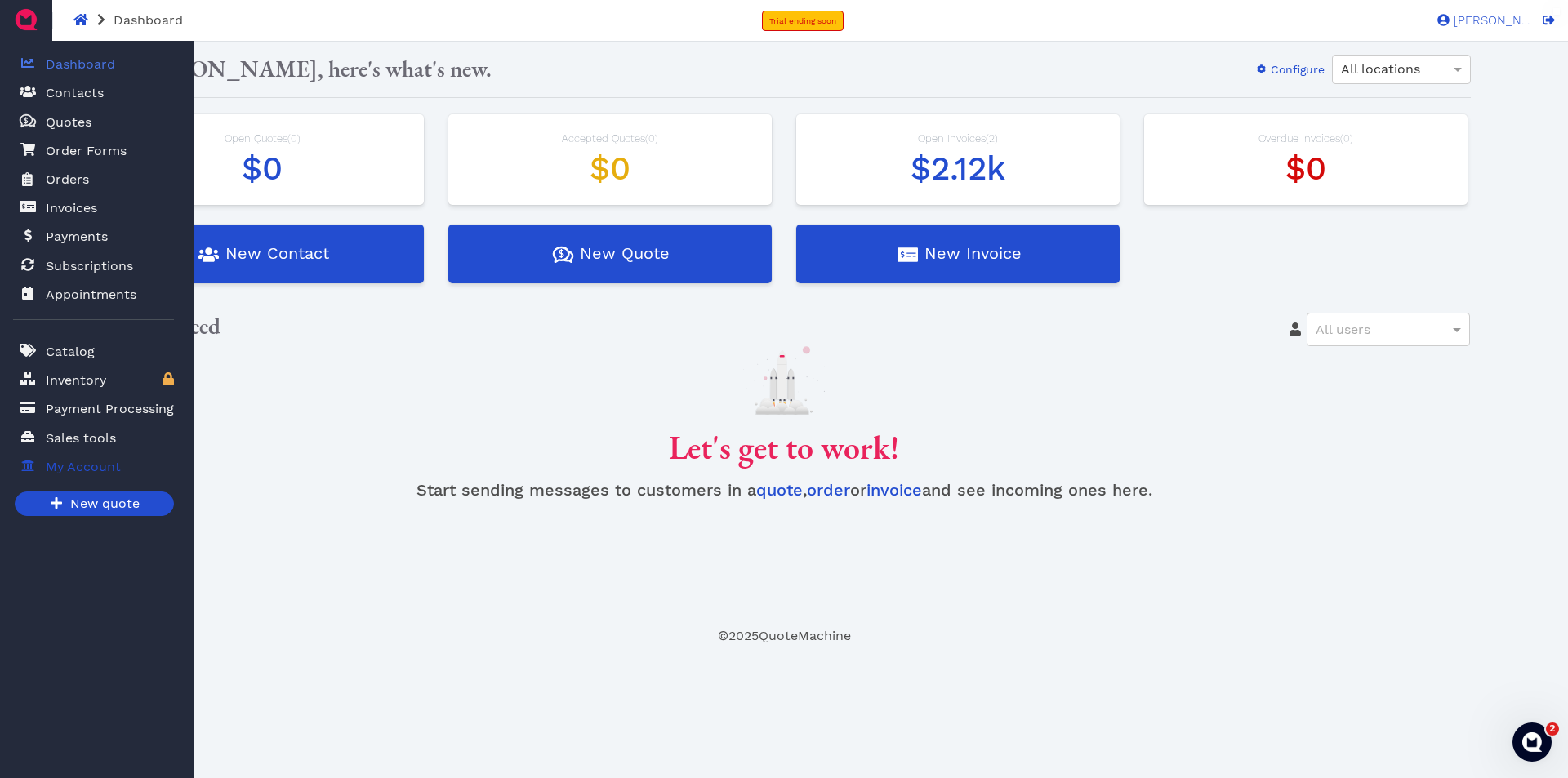
click at [32, 462] on icon at bounding box center [28, 464] width 12 height 11
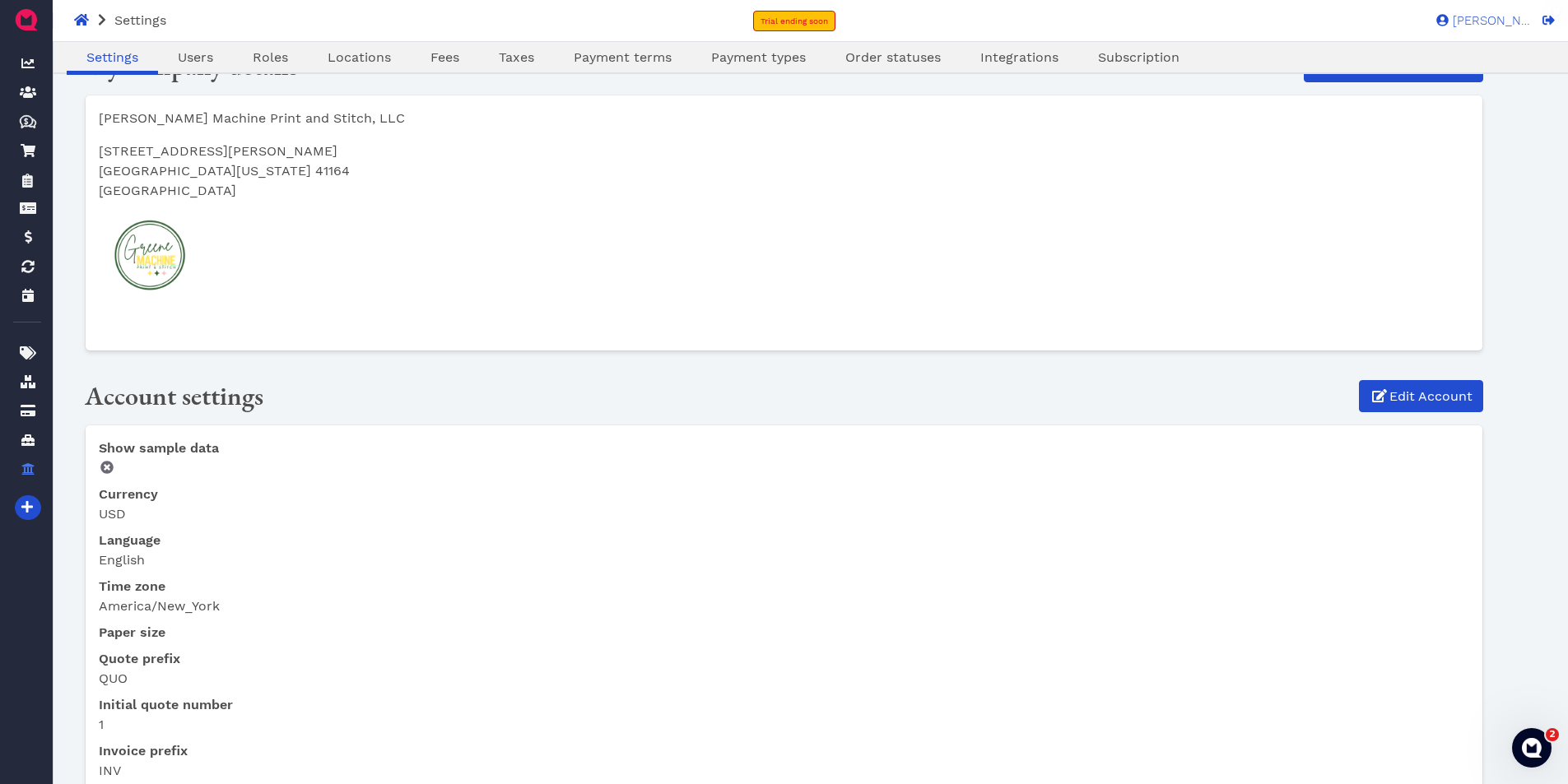
scroll to position [82, 0]
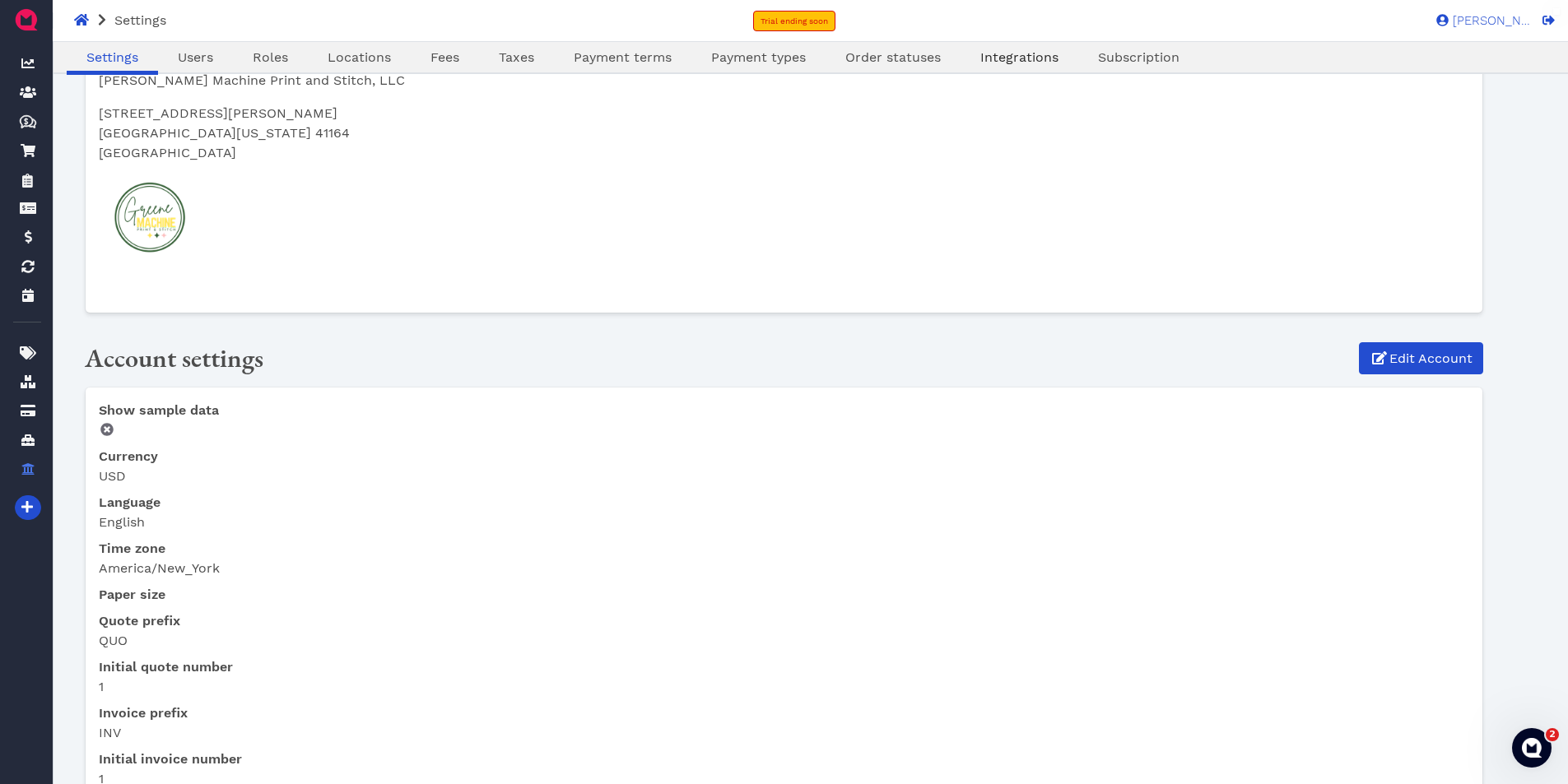
click at [1016, 60] on span "Integrations" at bounding box center [1019, 57] width 78 height 15
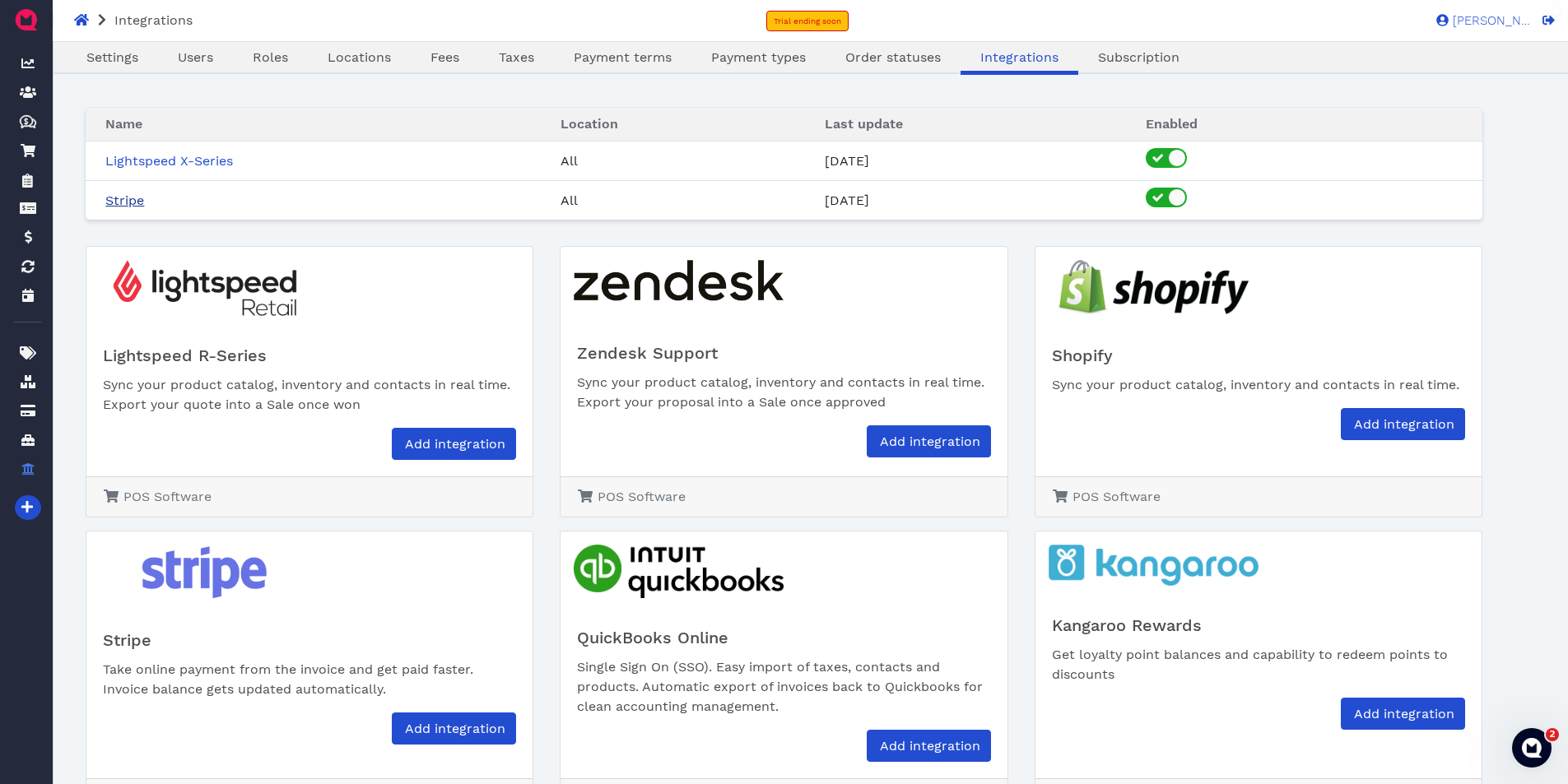
click at [125, 200] on link "Stripe" at bounding box center [125, 200] width 39 height 15
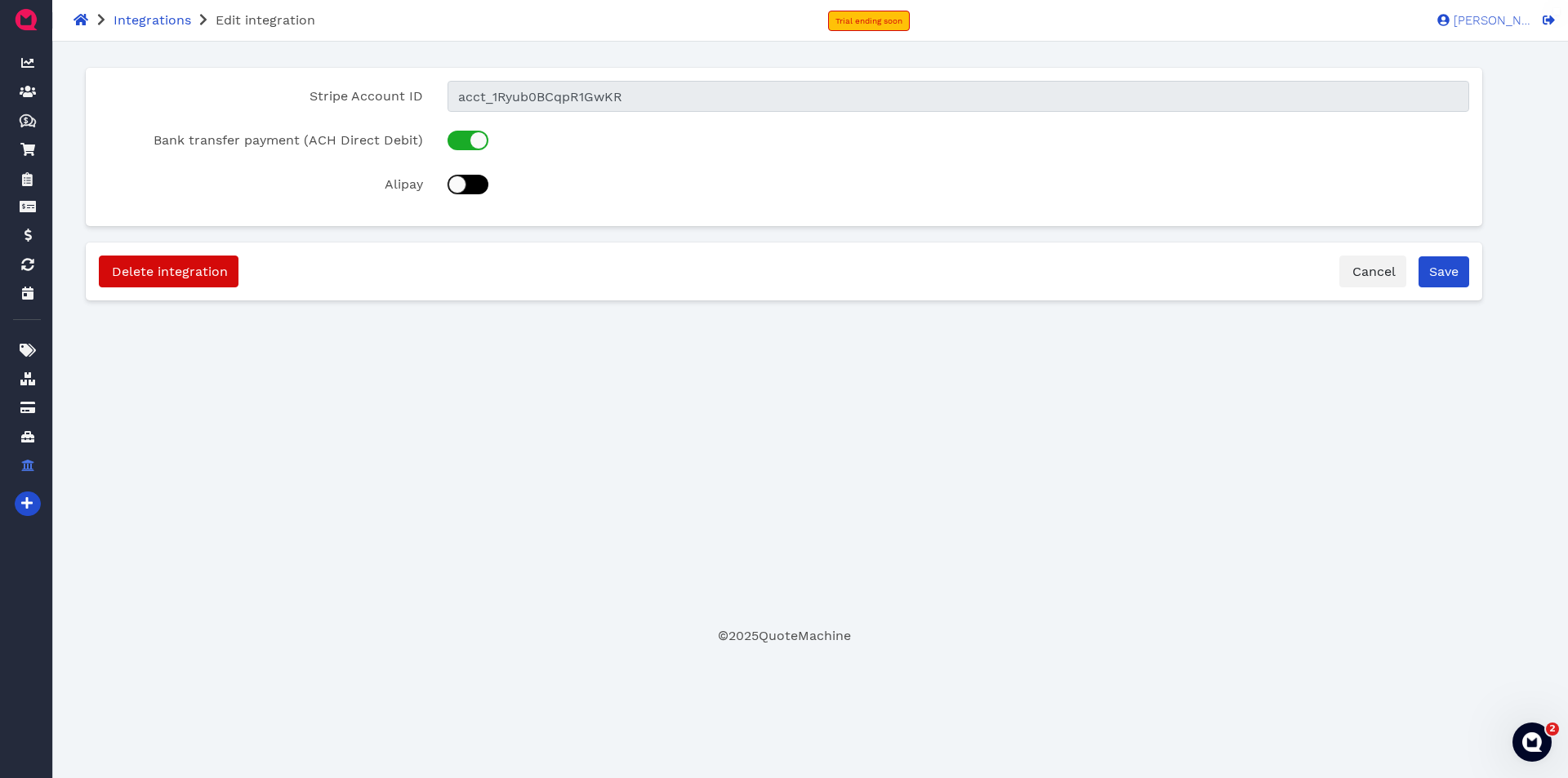
click at [453, 187] on div at bounding box center [457, 184] width 18 height 18
checkbox input "true"
click at [1448, 259] on button "Save" at bounding box center [1444, 272] width 50 height 31
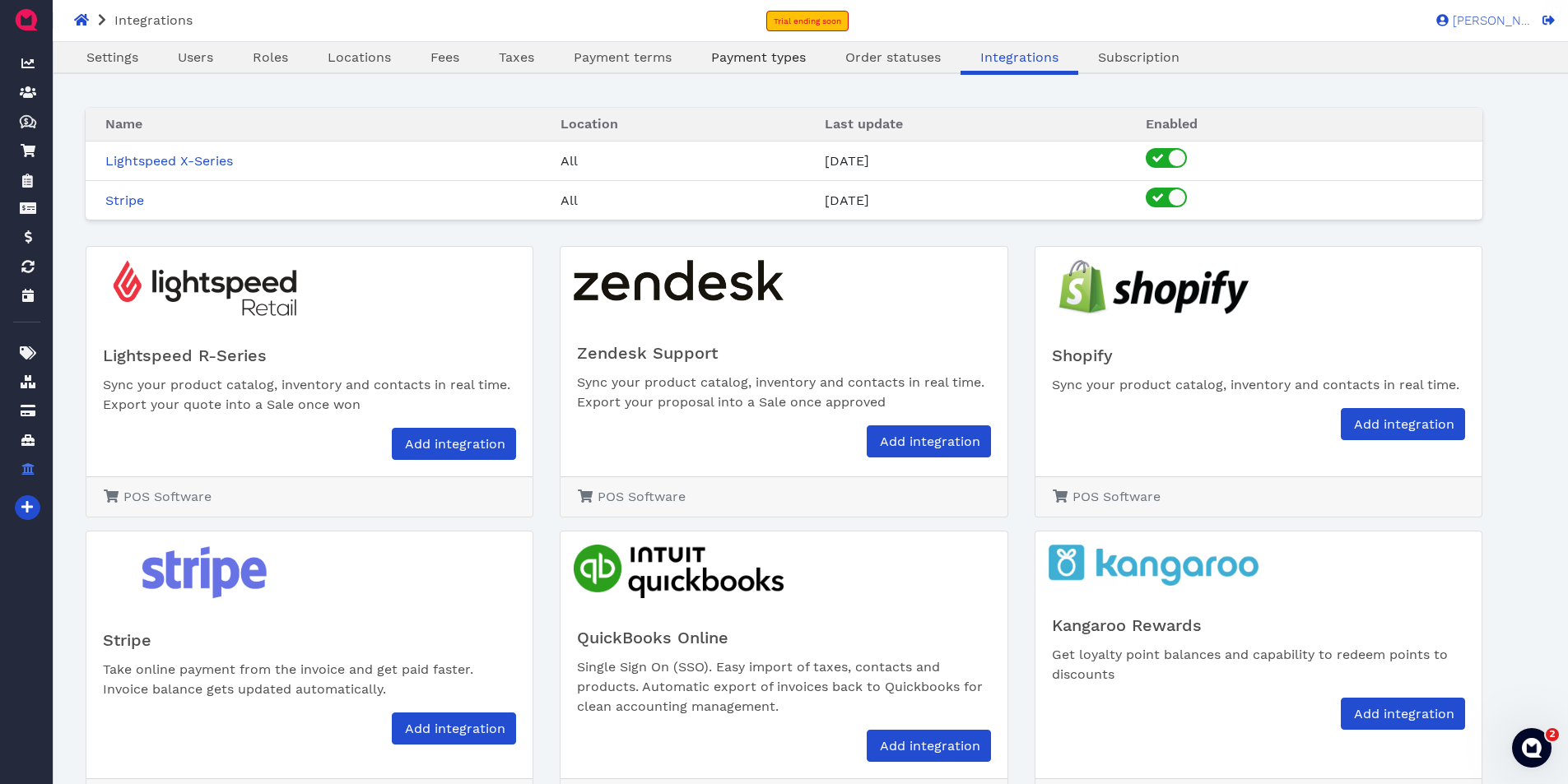
click at [774, 60] on span "Payment types" at bounding box center [759, 57] width 95 height 15
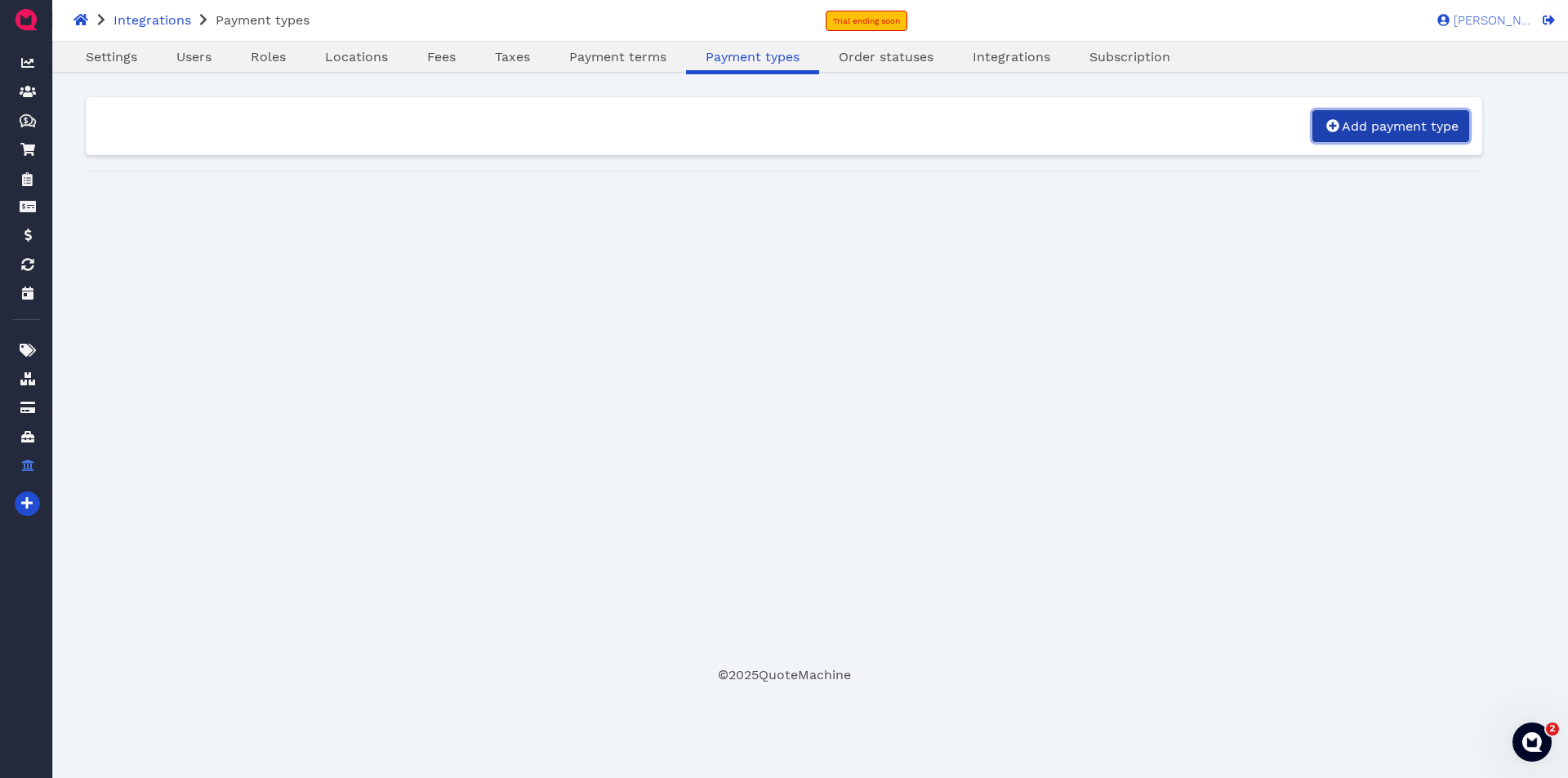
click at [1430, 127] on span "Add payment type" at bounding box center [1399, 126] width 119 height 15
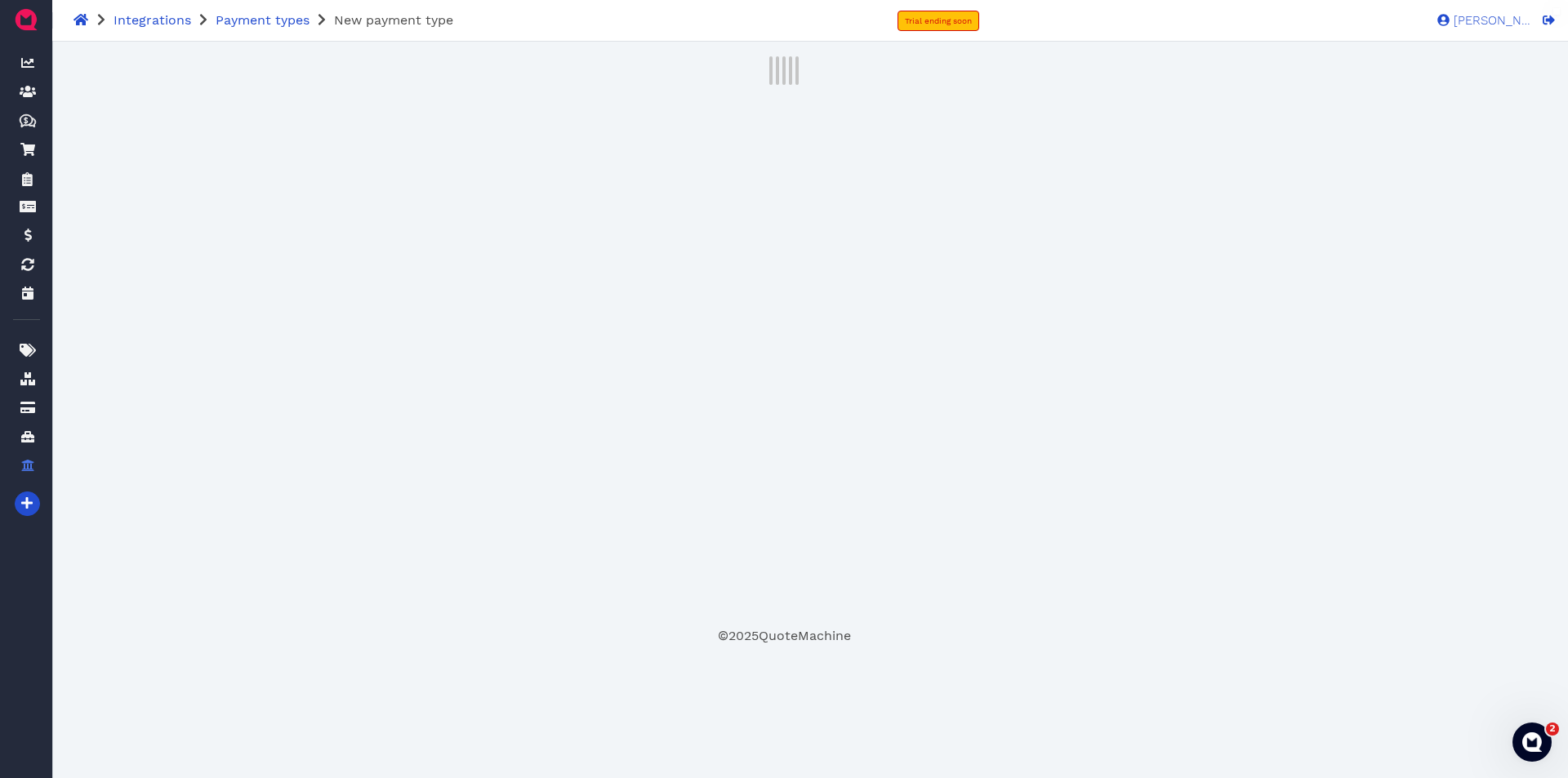
select select "enabled"
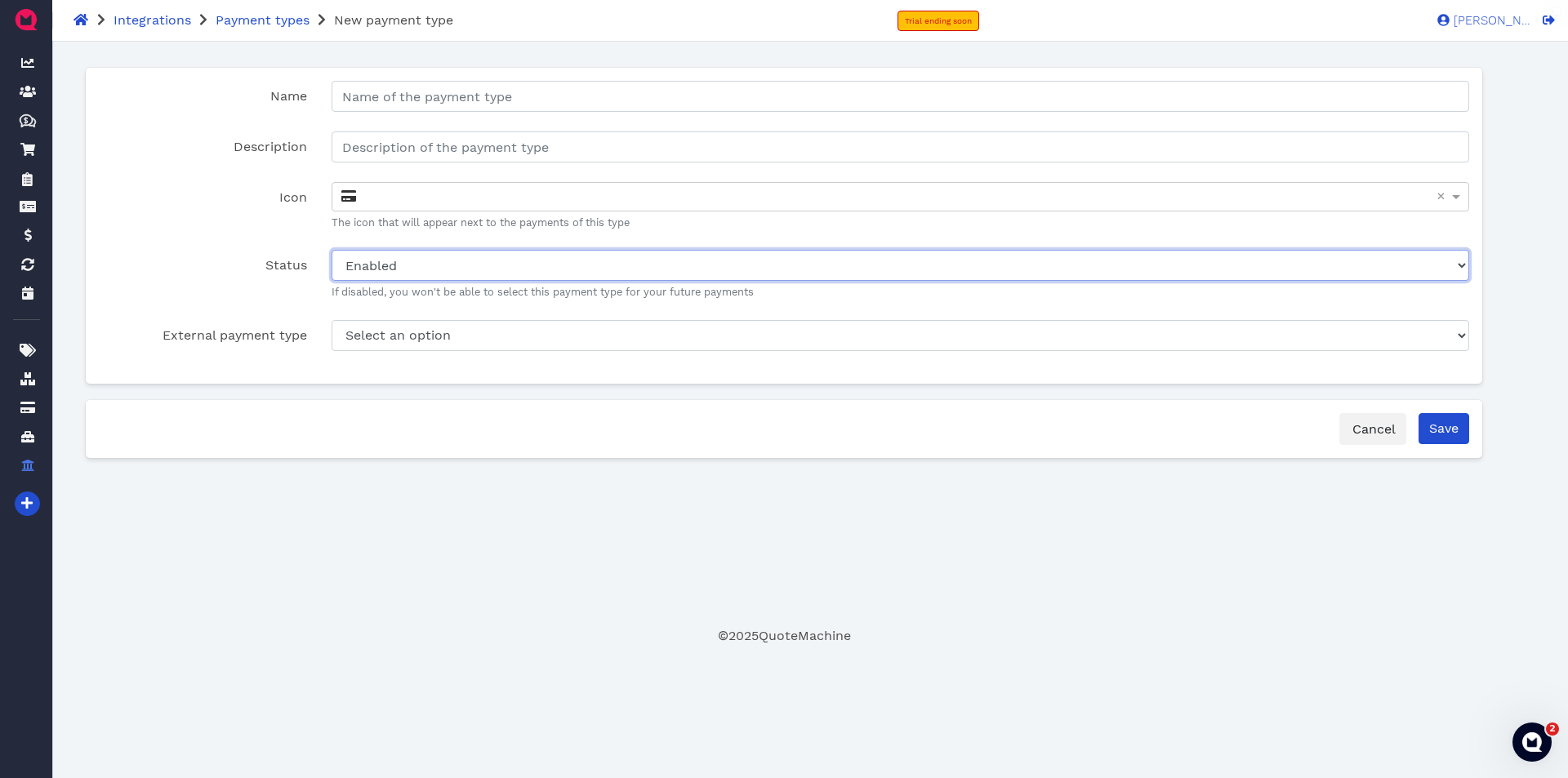
click at [1444, 270] on select "Disabled Enabled" at bounding box center [900, 265] width 1137 height 31
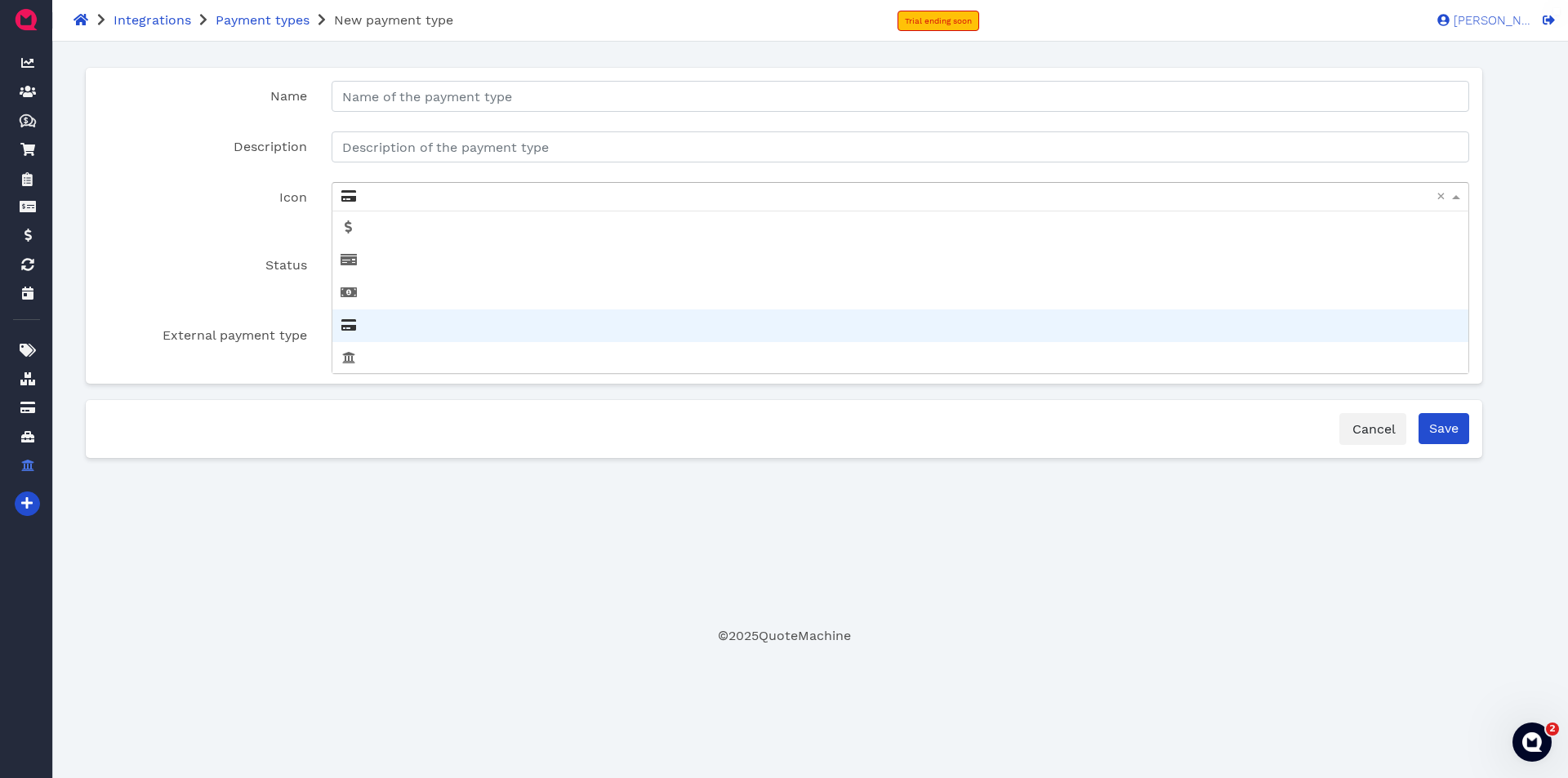
click at [1400, 193] on div at bounding box center [900, 197] width 1137 height 28
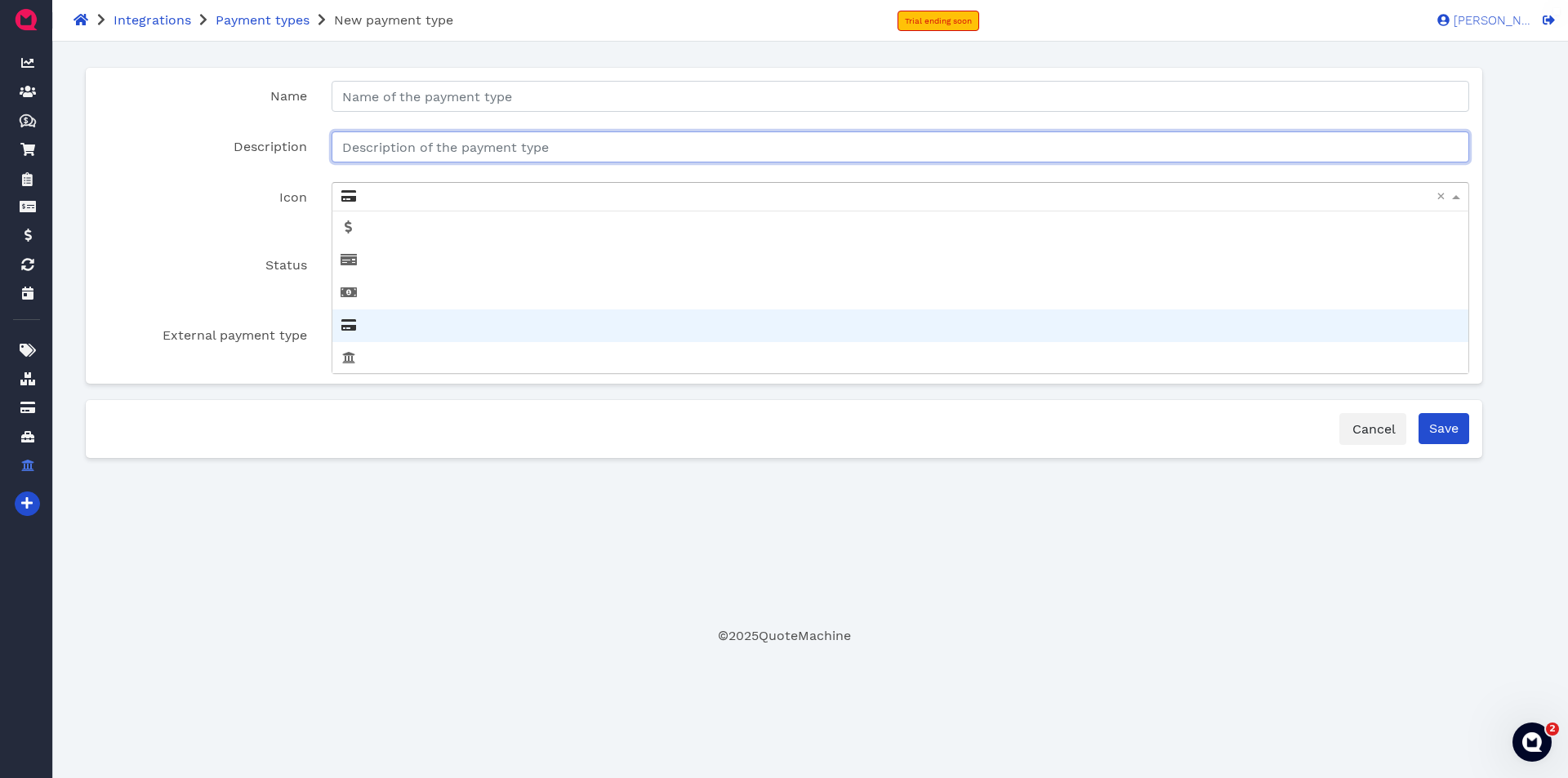
click at [1375, 140] on input "Description" at bounding box center [900, 147] width 1137 height 31
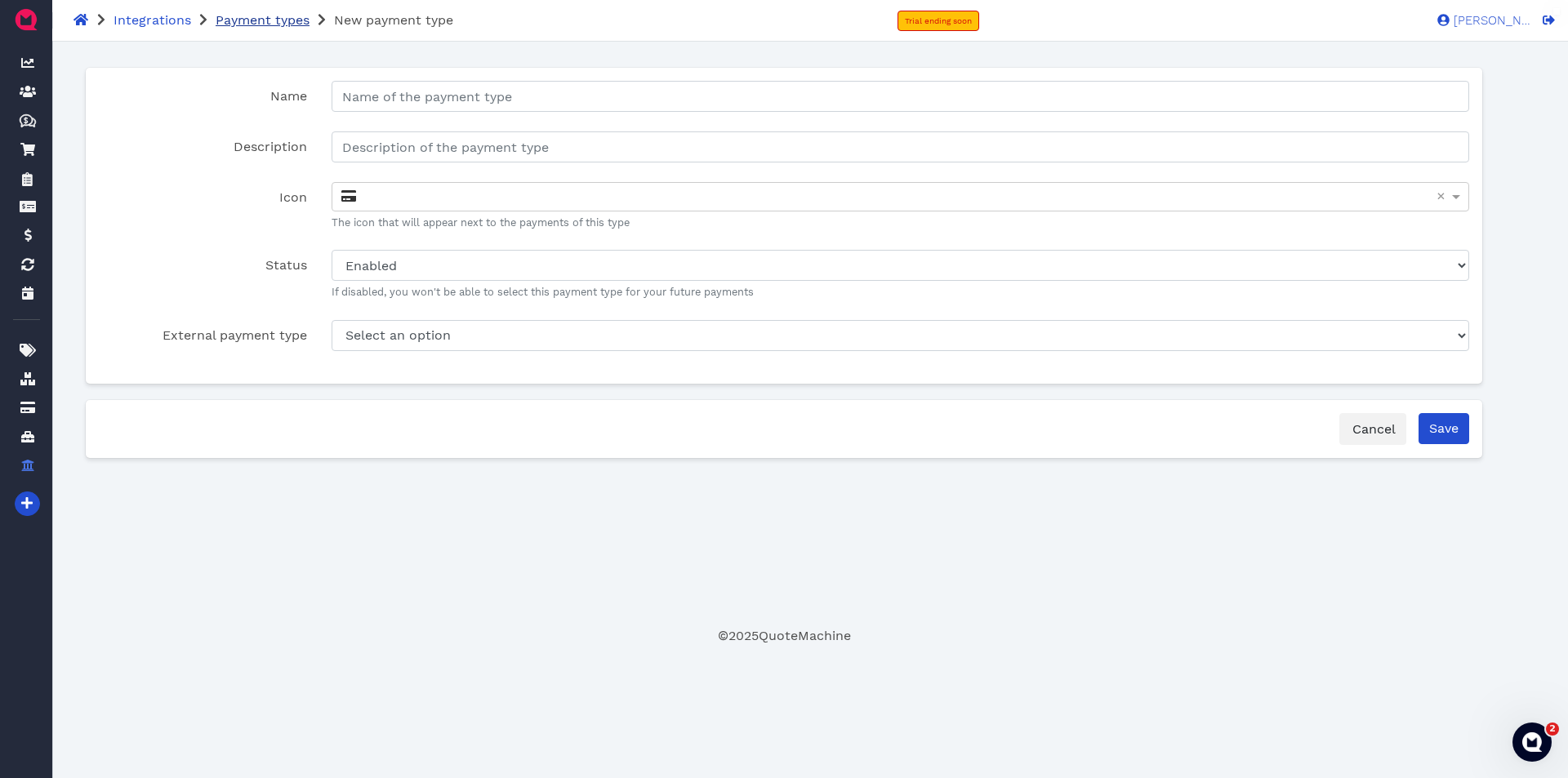
click at [248, 16] on span "Payment types" at bounding box center [263, 20] width 94 height 15
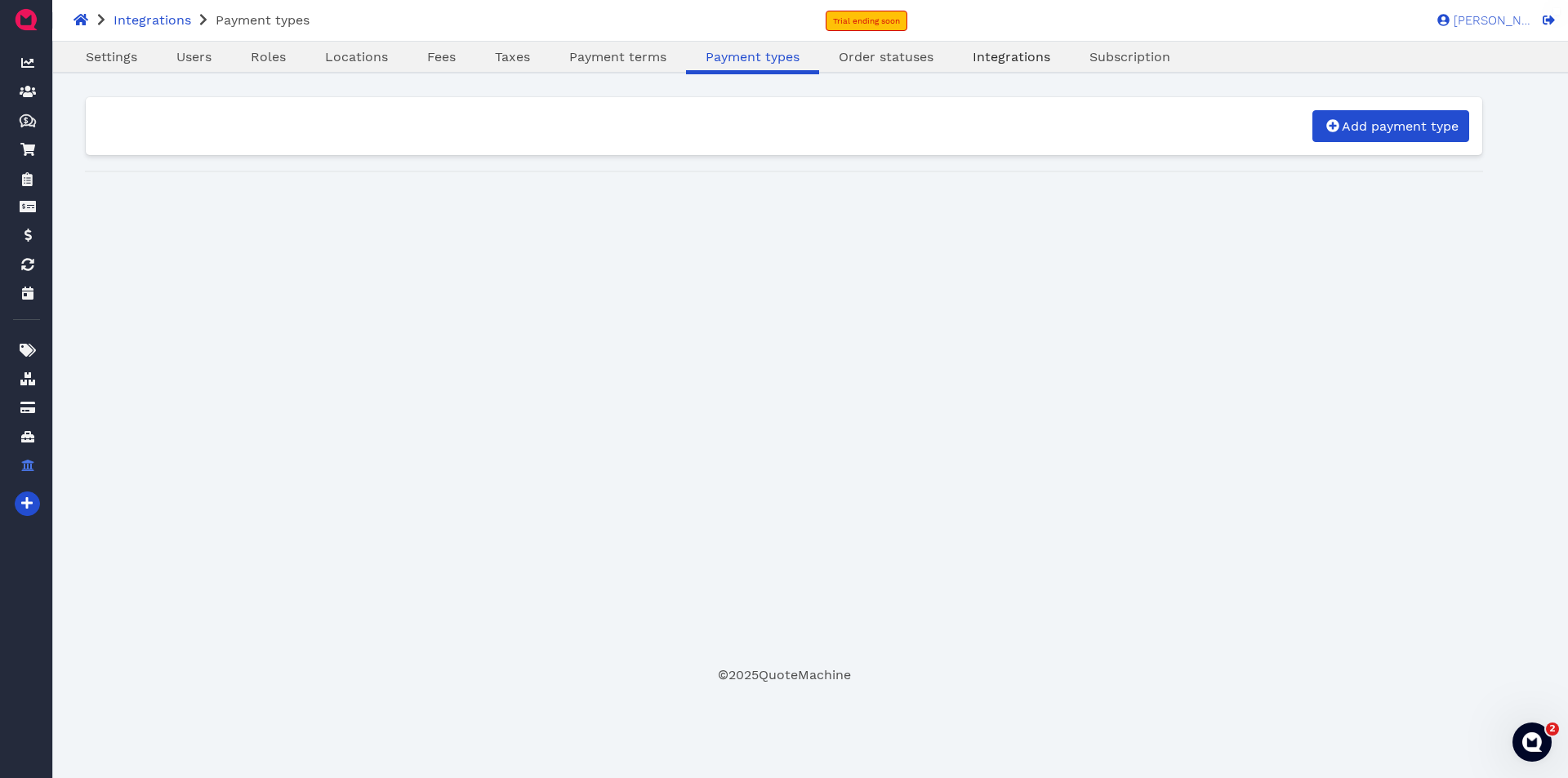
click at [1000, 64] on span "Integrations" at bounding box center [1011, 56] width 78 height 15
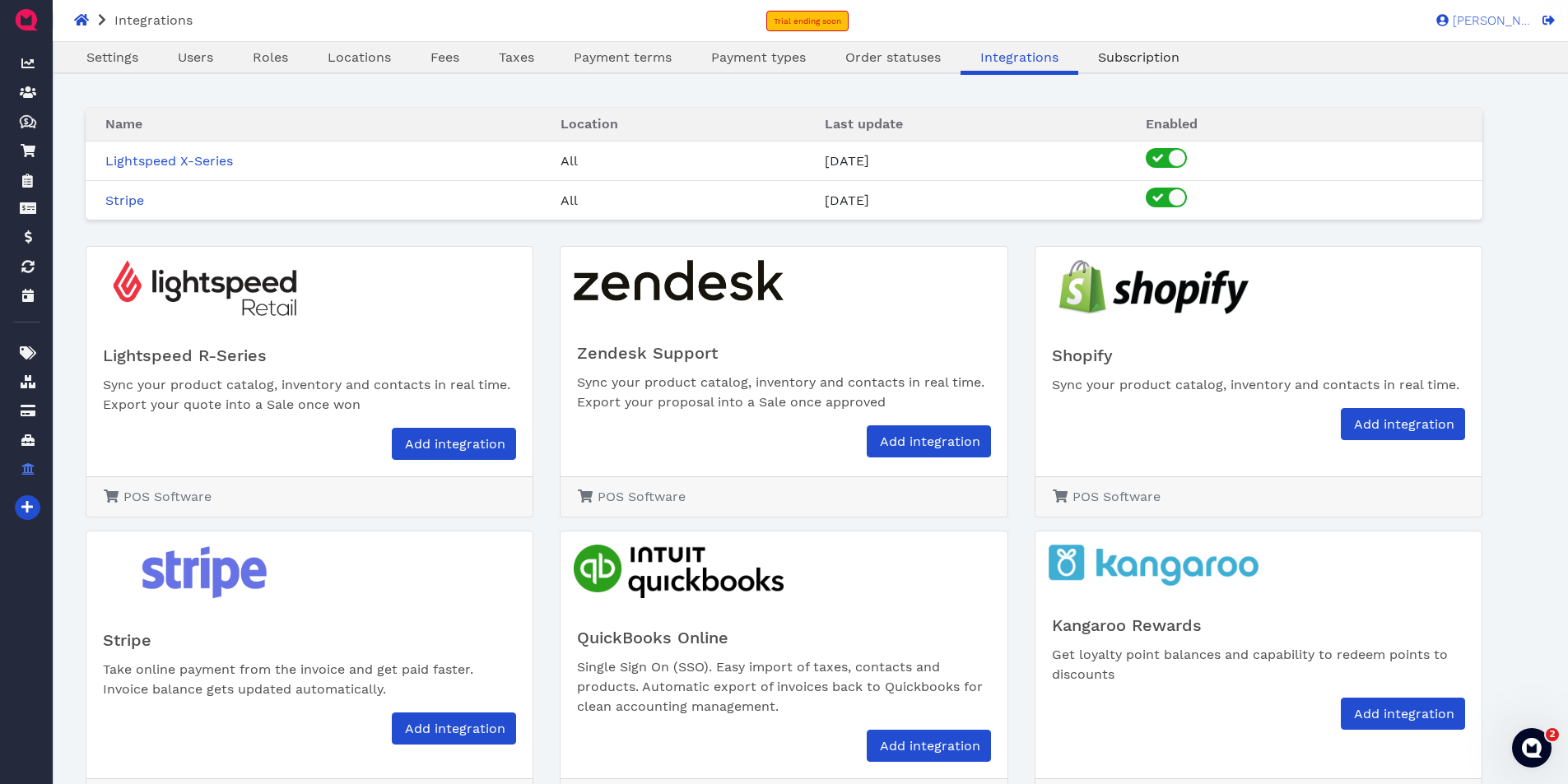
click at [1137, 62] on span "Subscription" at bounding box center [1138, 57] width 82 height 15
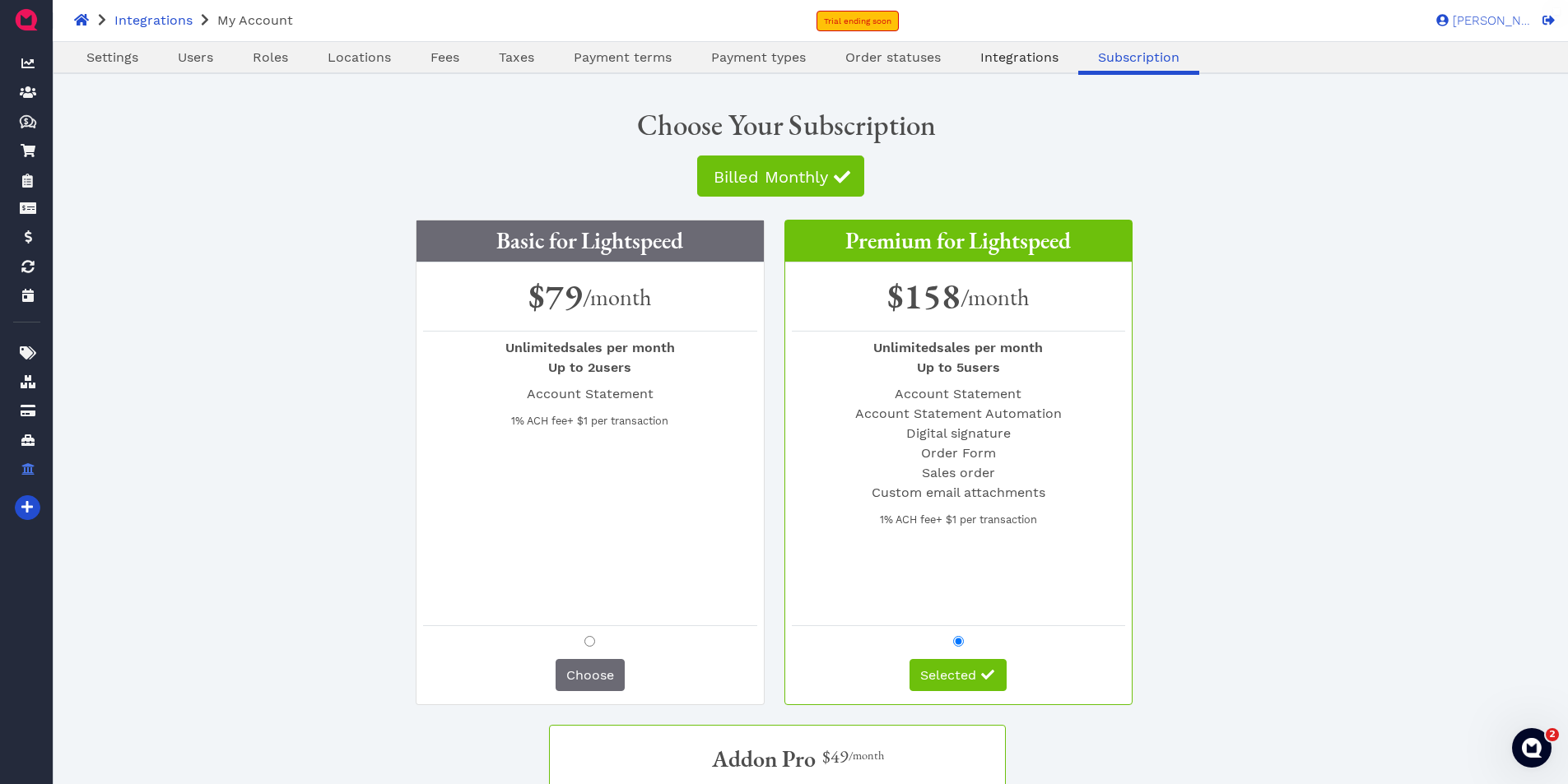
click at [1017, 64] on span "Integrations" at bounding box center [1019, 57] width 78 height 15
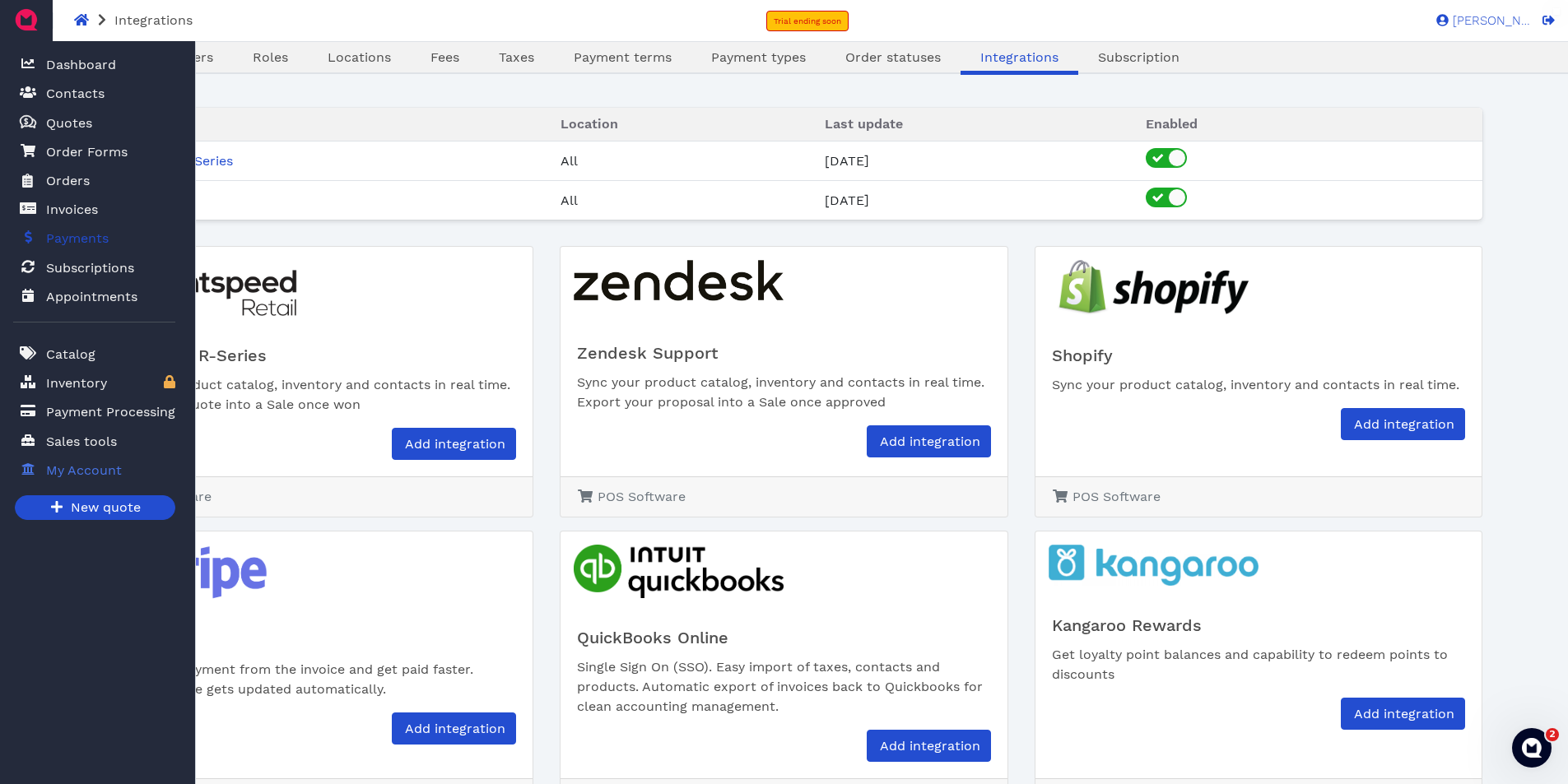
click at [62, 247] on span "Payments" at bounding box center [77, 238] width 63 height 20
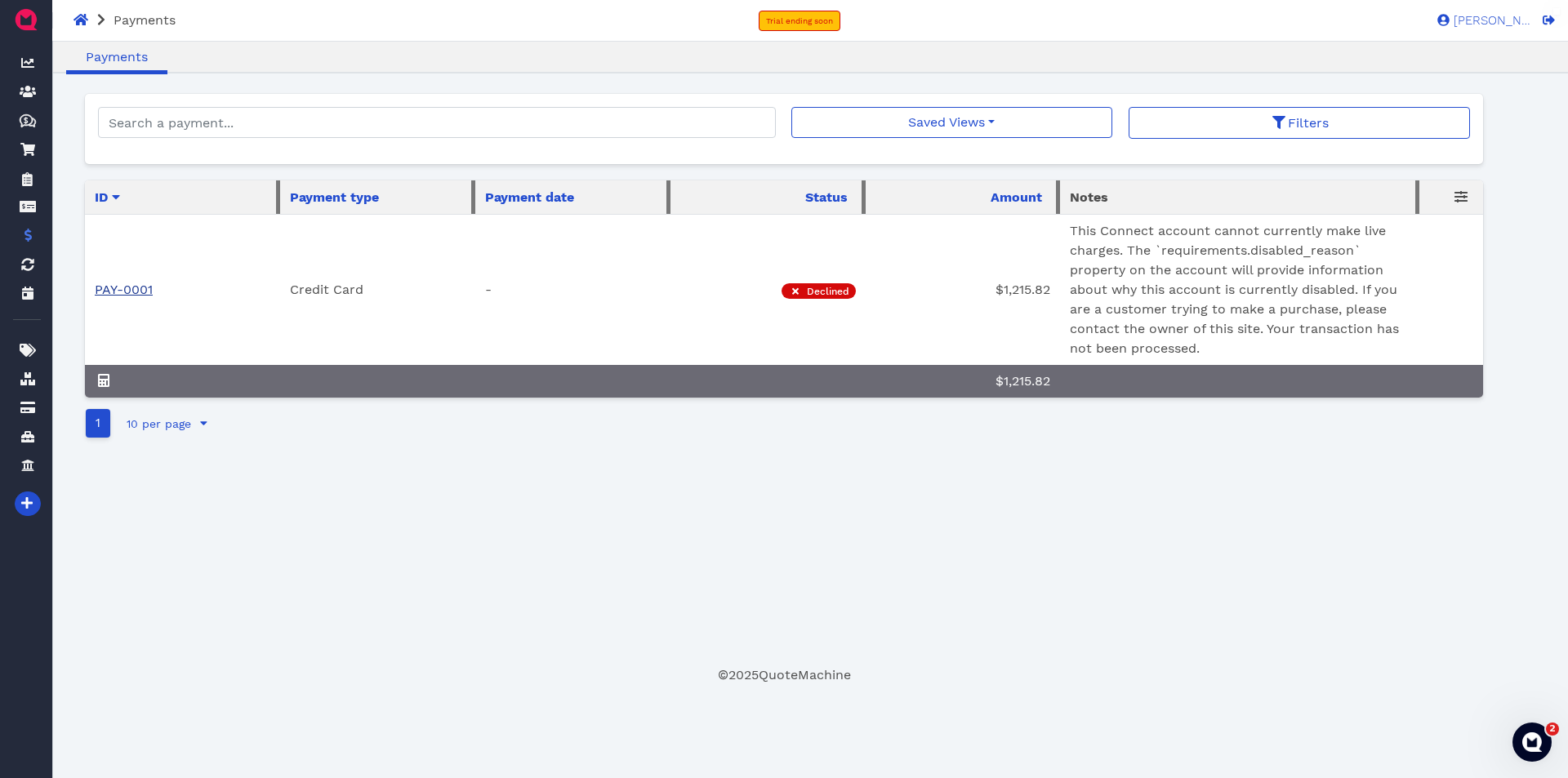
click at [108, 297] on link "PAY-0001" at bounding box center [124, 289] width 58 height 15
